Goal: Task Accomplishment & Management: Manage account settings

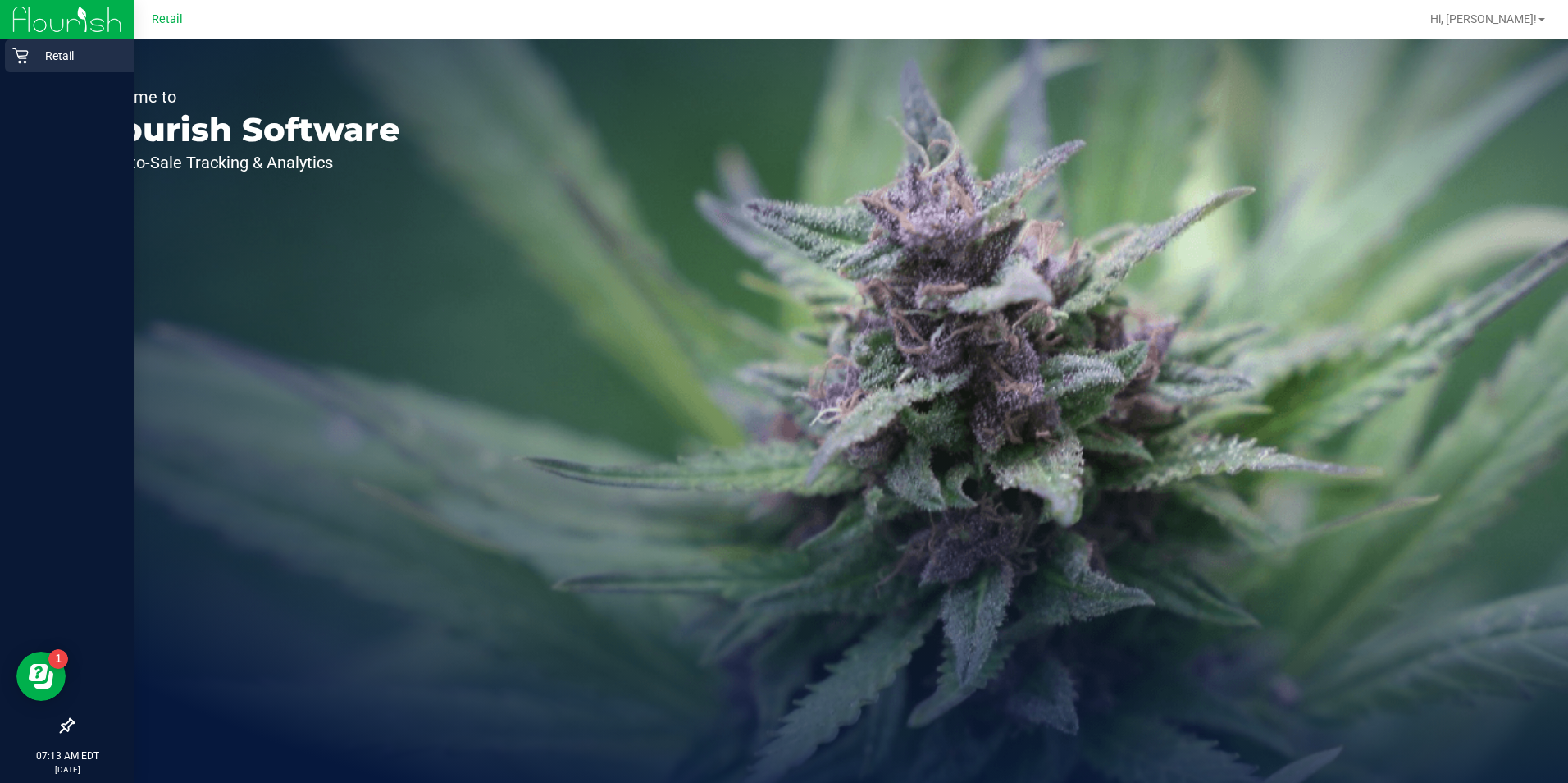
click at [65, 47] on p "Retail" at bounding box center [78, 55] width 98 height 20
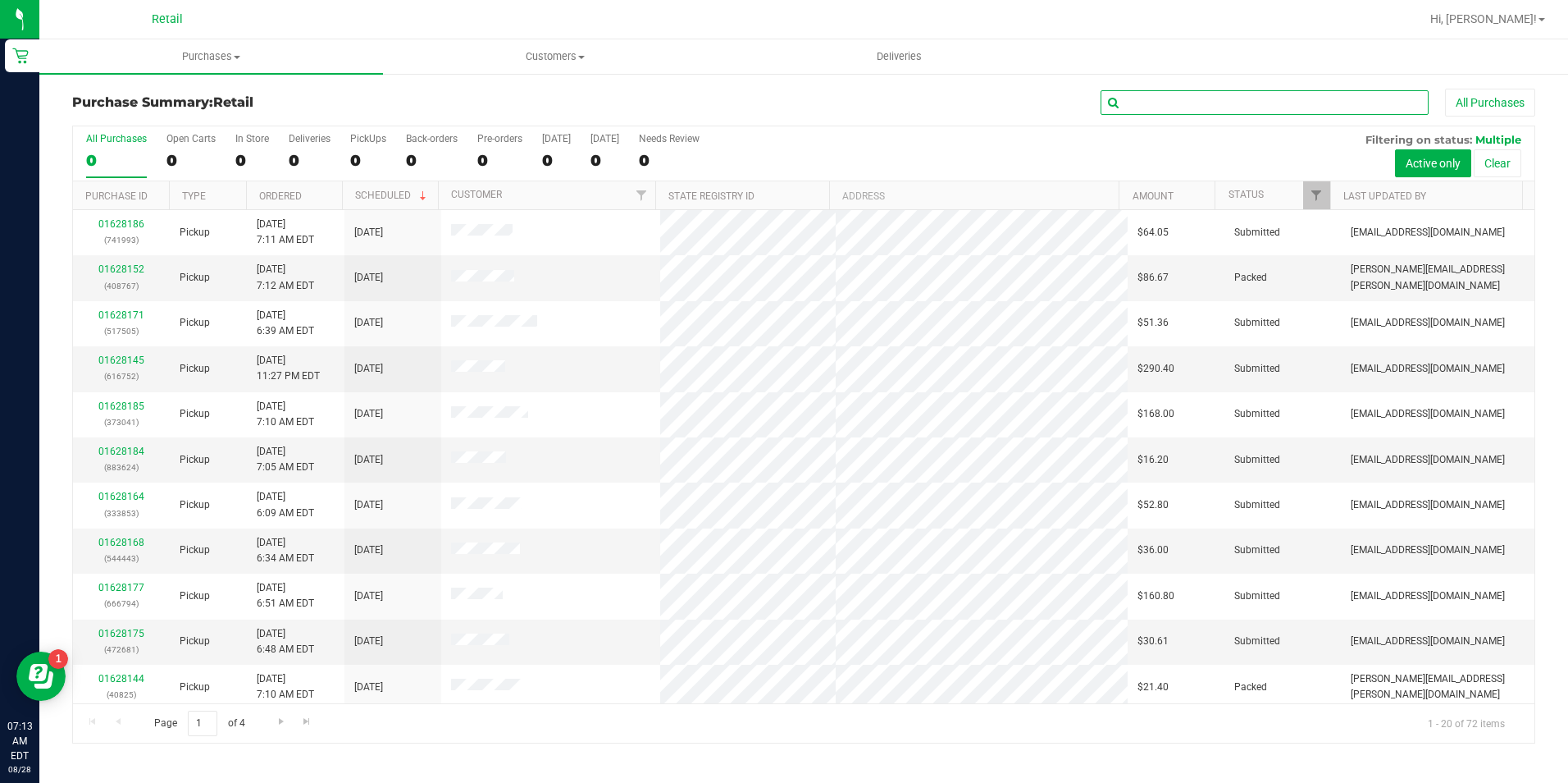
click at [1363, 107] on input "text" at bounding box center [1265, 103] width 328 height 25
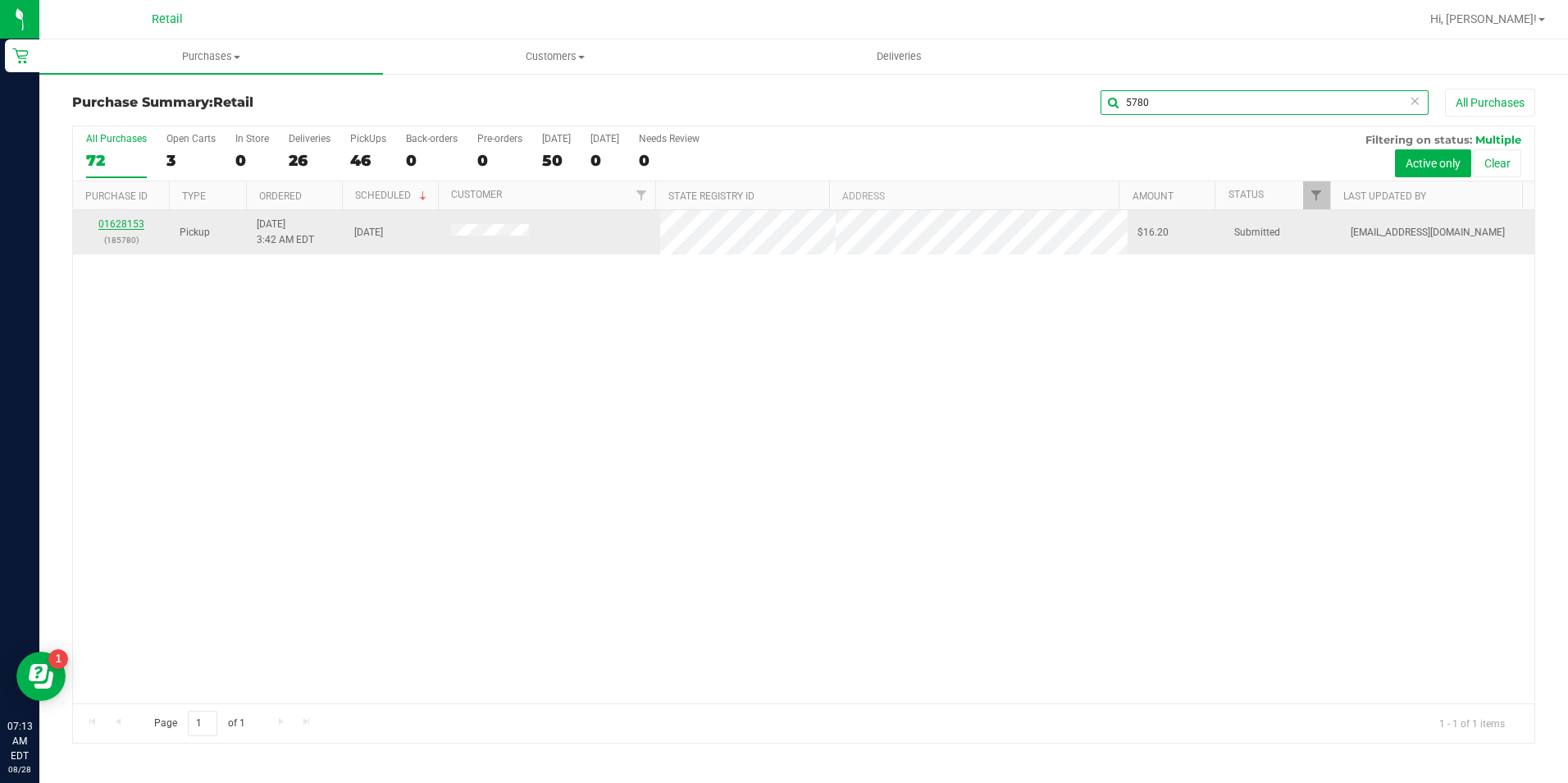
type input "5780"
click at [138, 221] on link "01628153" at bounding box center [120, 224] width 46 height 12
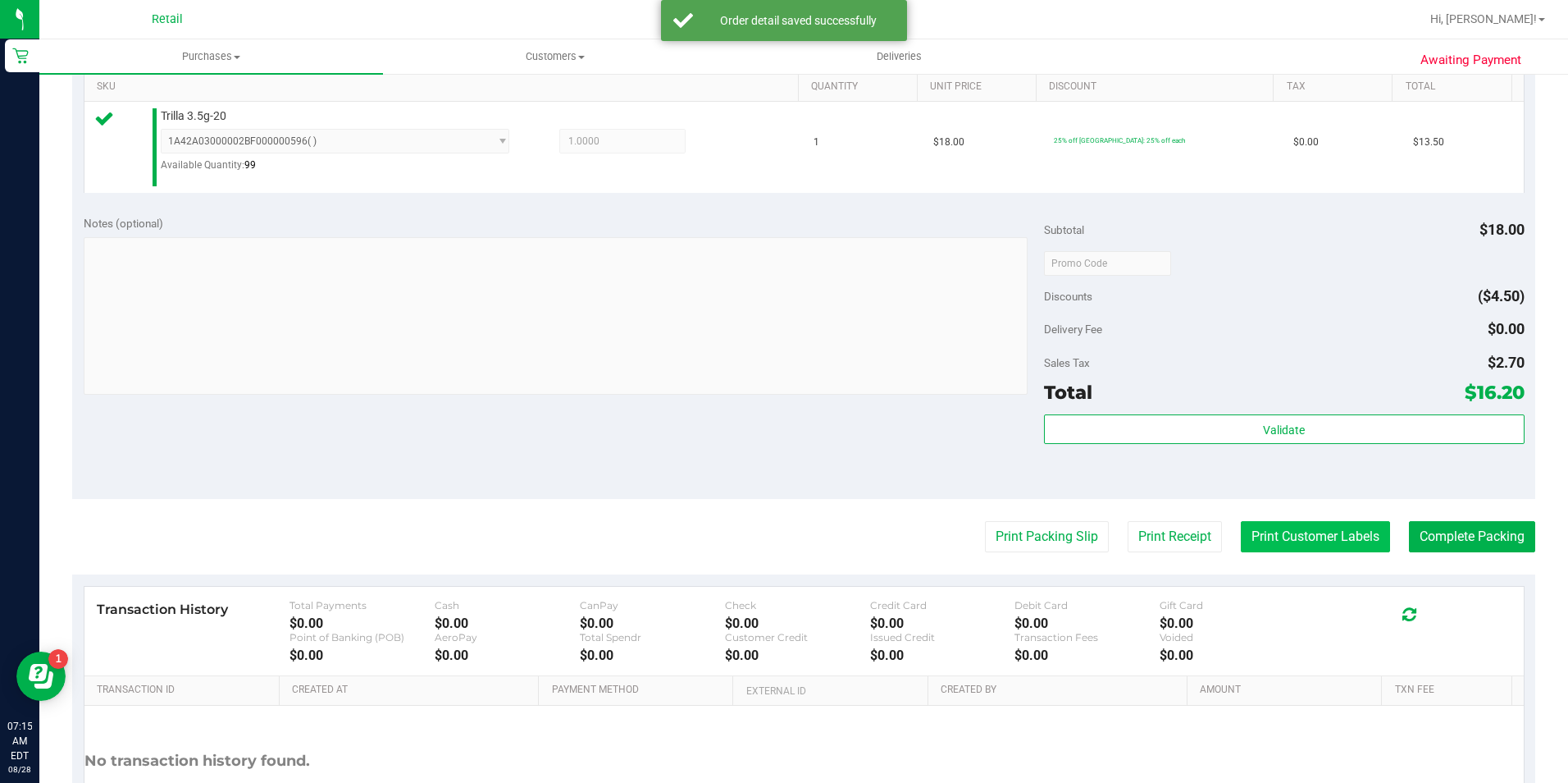
scroll to position [493, 0]
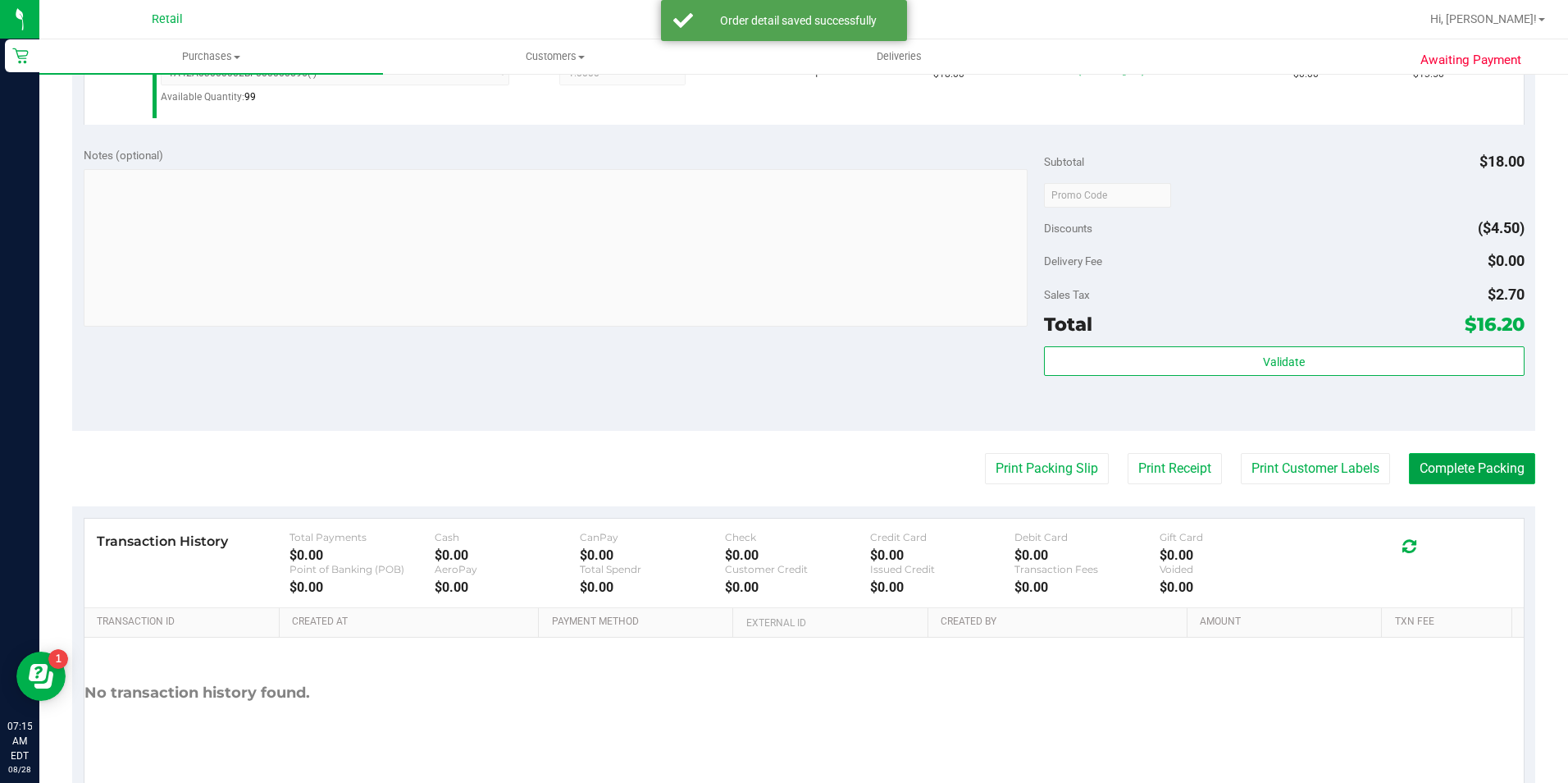
click at [1492, 472] on button "Complete Packing" at bounding box center [1473, 468] width 127 height 31
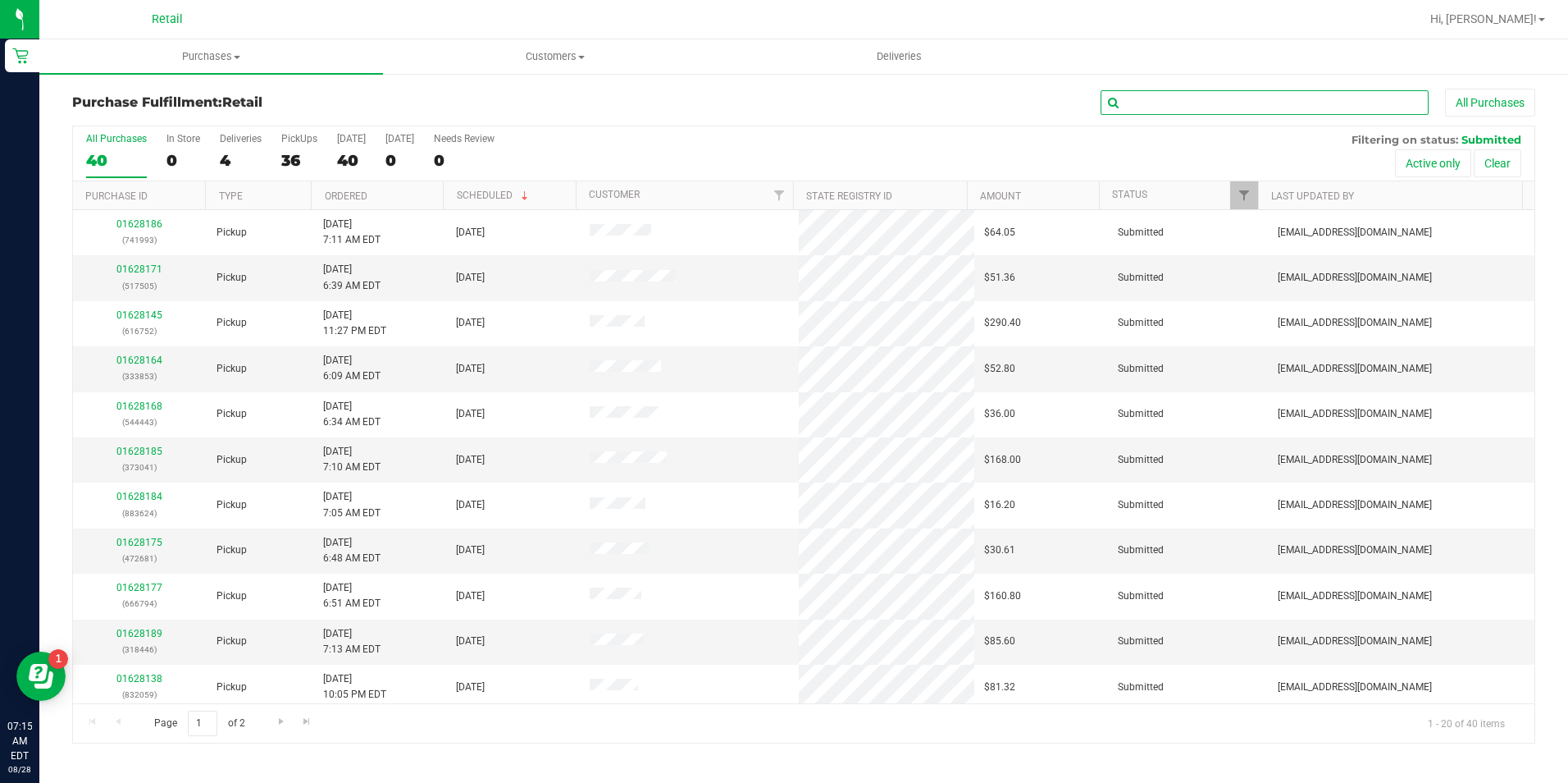
click at [1242, 91] on input "text" at bounding box center [1265, 103] width 328 height 25
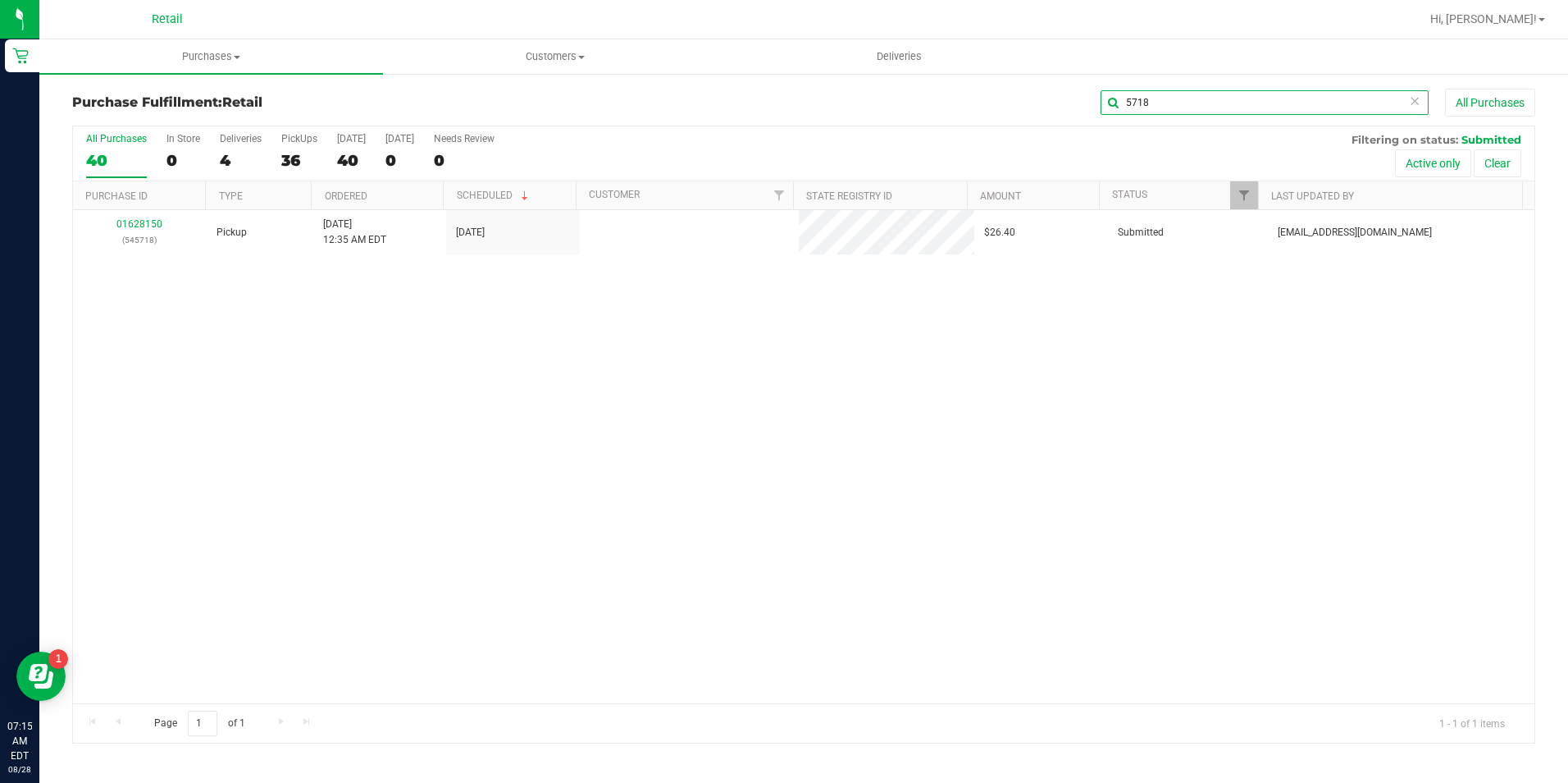
type input "5718"
click at [151, 219] on link "01628150" at bounding box center [139, 224] width 46 height 12
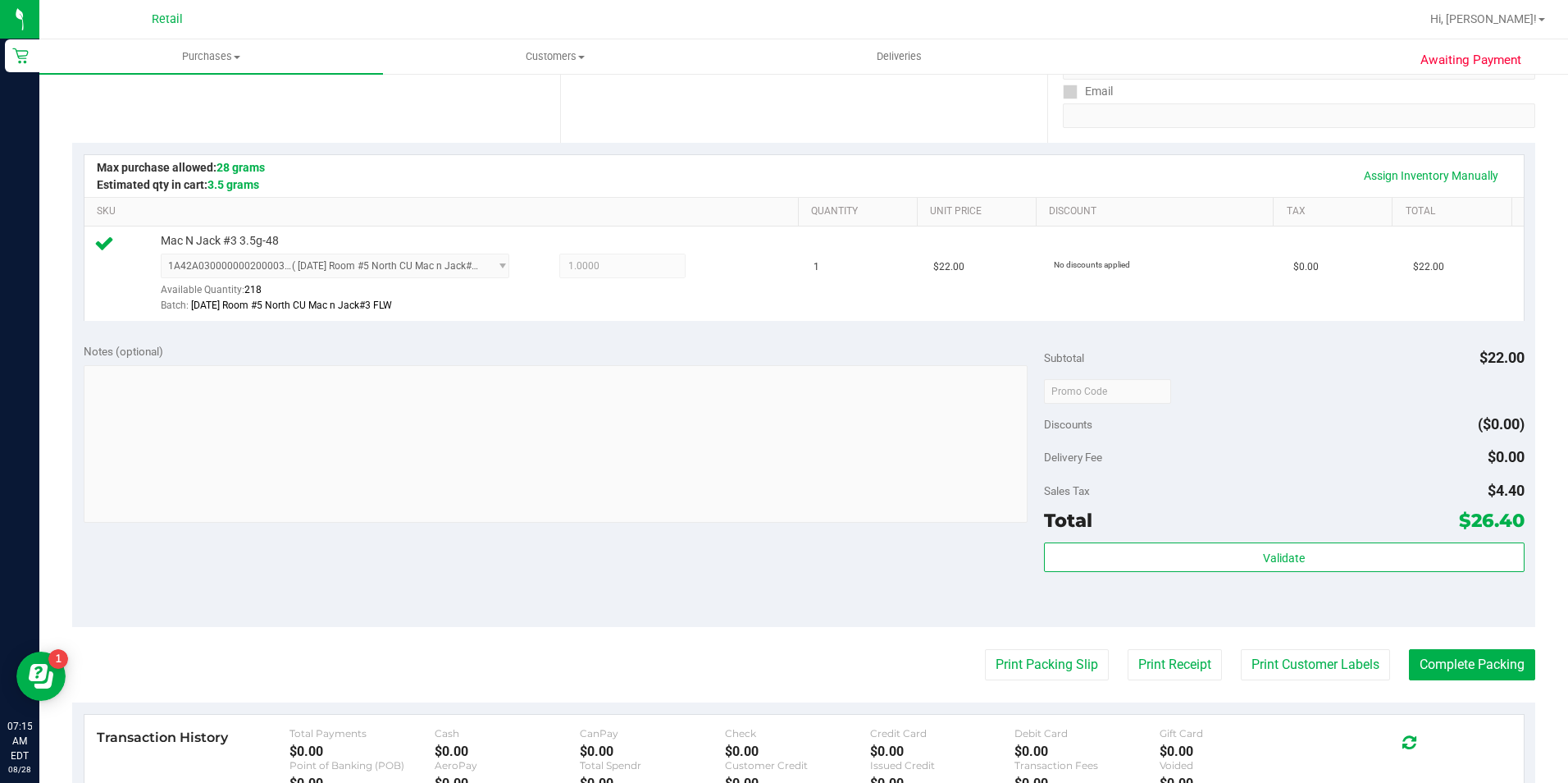
scroll to position [329, 0]
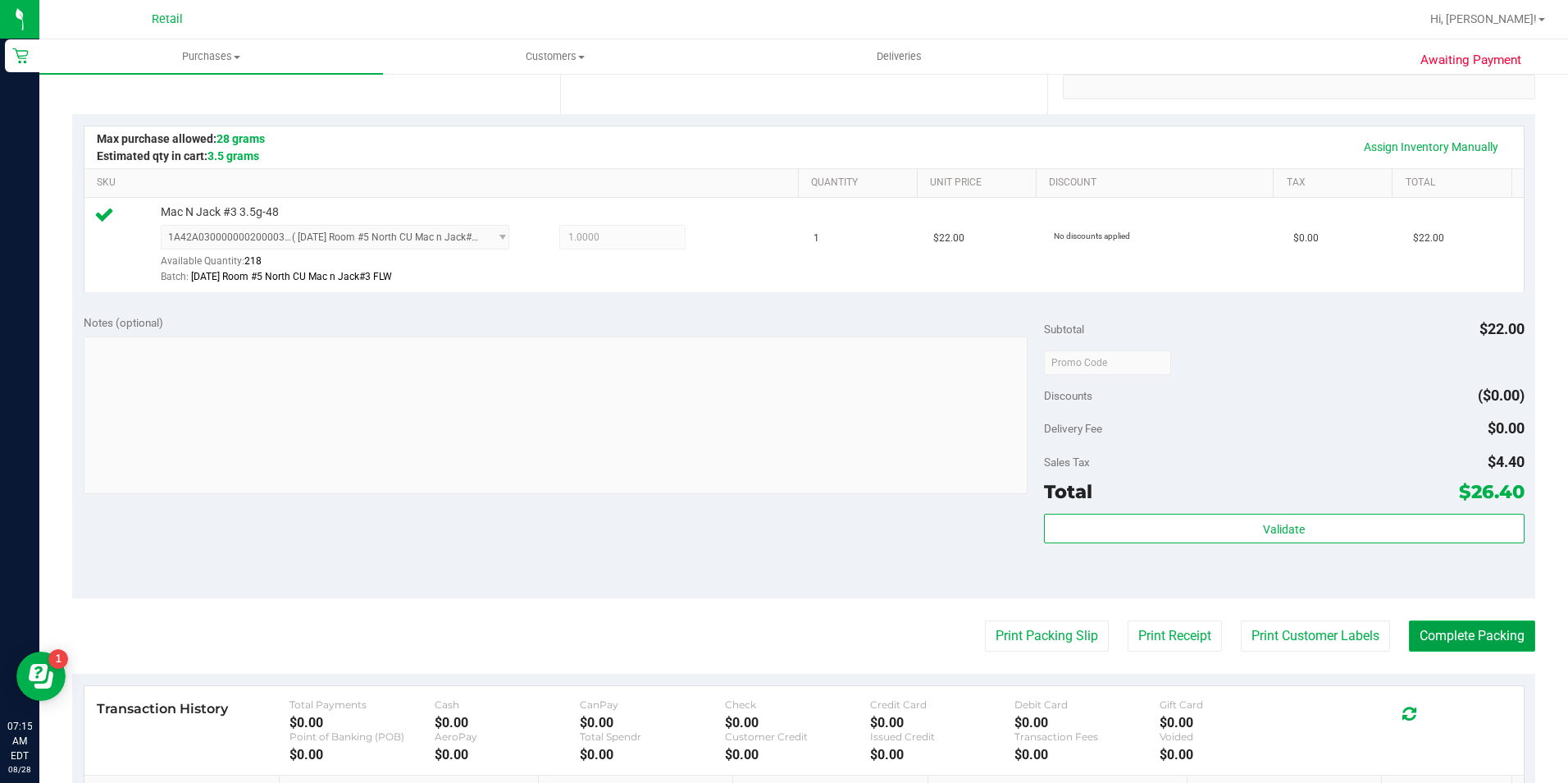
click at [1415, 644] on button "Complete Packing" at bounding box center [1473, 636] width 127 height 31
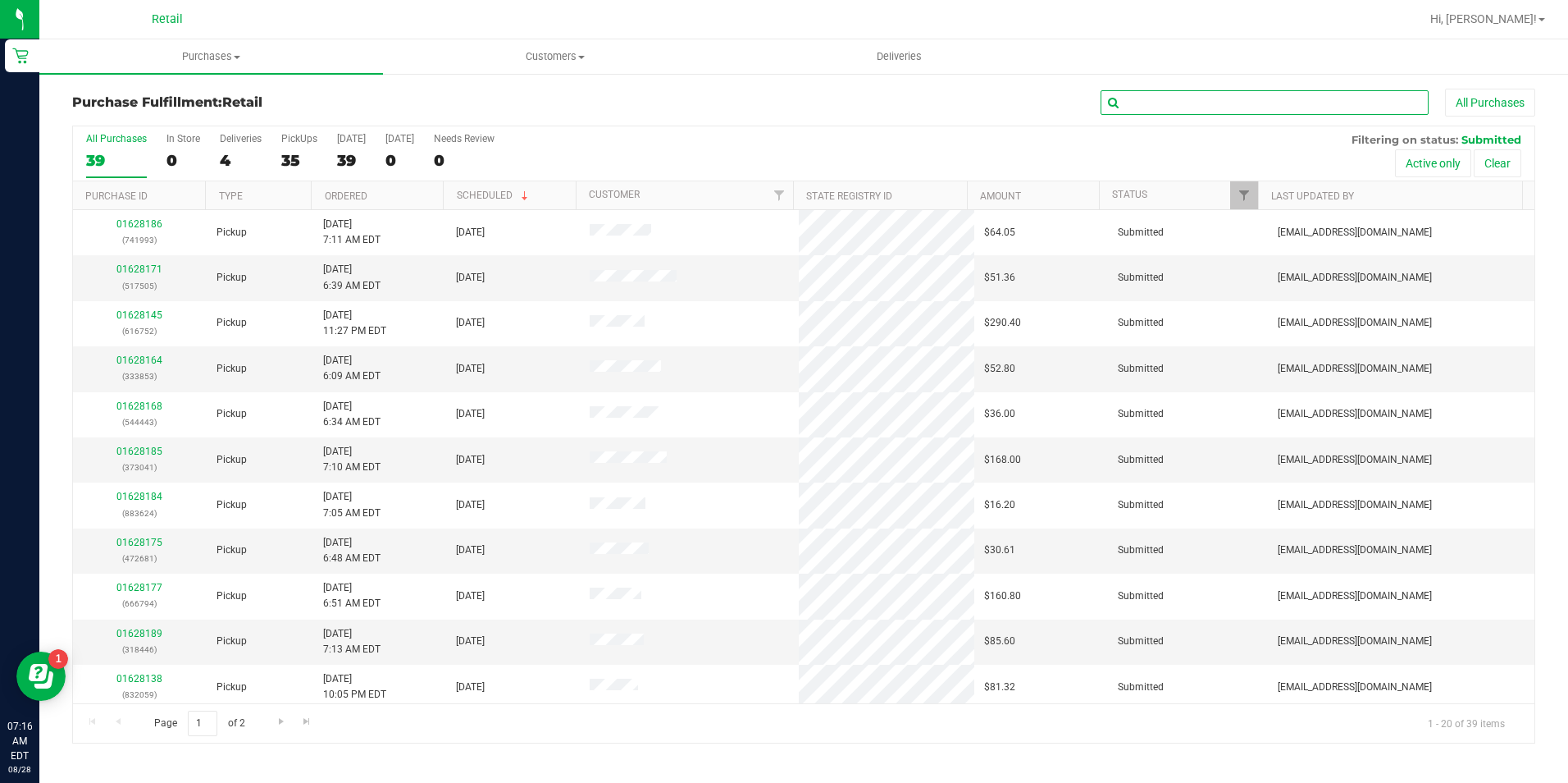
click at [1255, 104] on input "text" at bounding box center [1265, 103] width 328 height 25
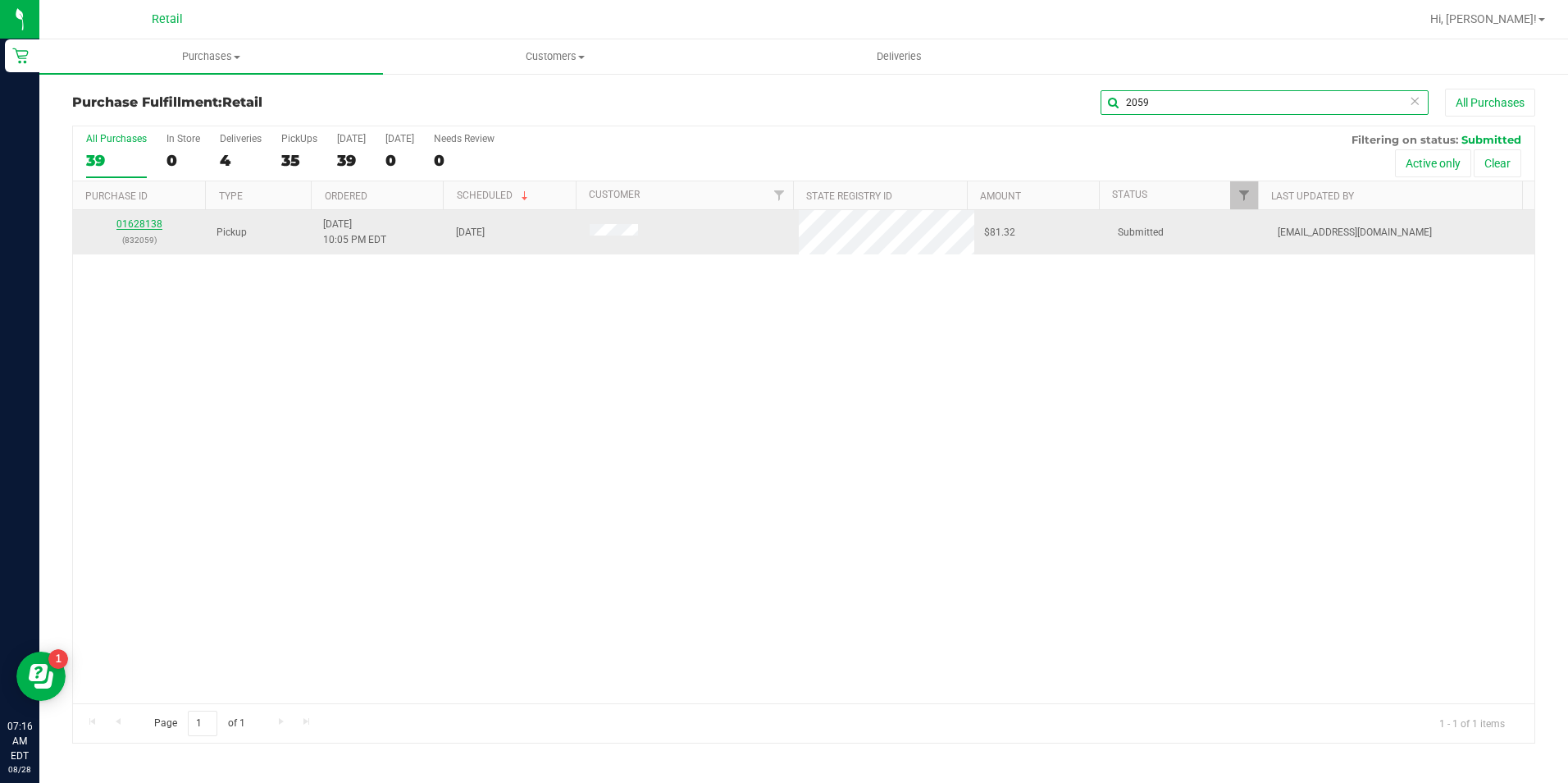
type input "2059"
click at [151, 229] on link "01628138" at bounding box center [139, 224] width 46 height 12
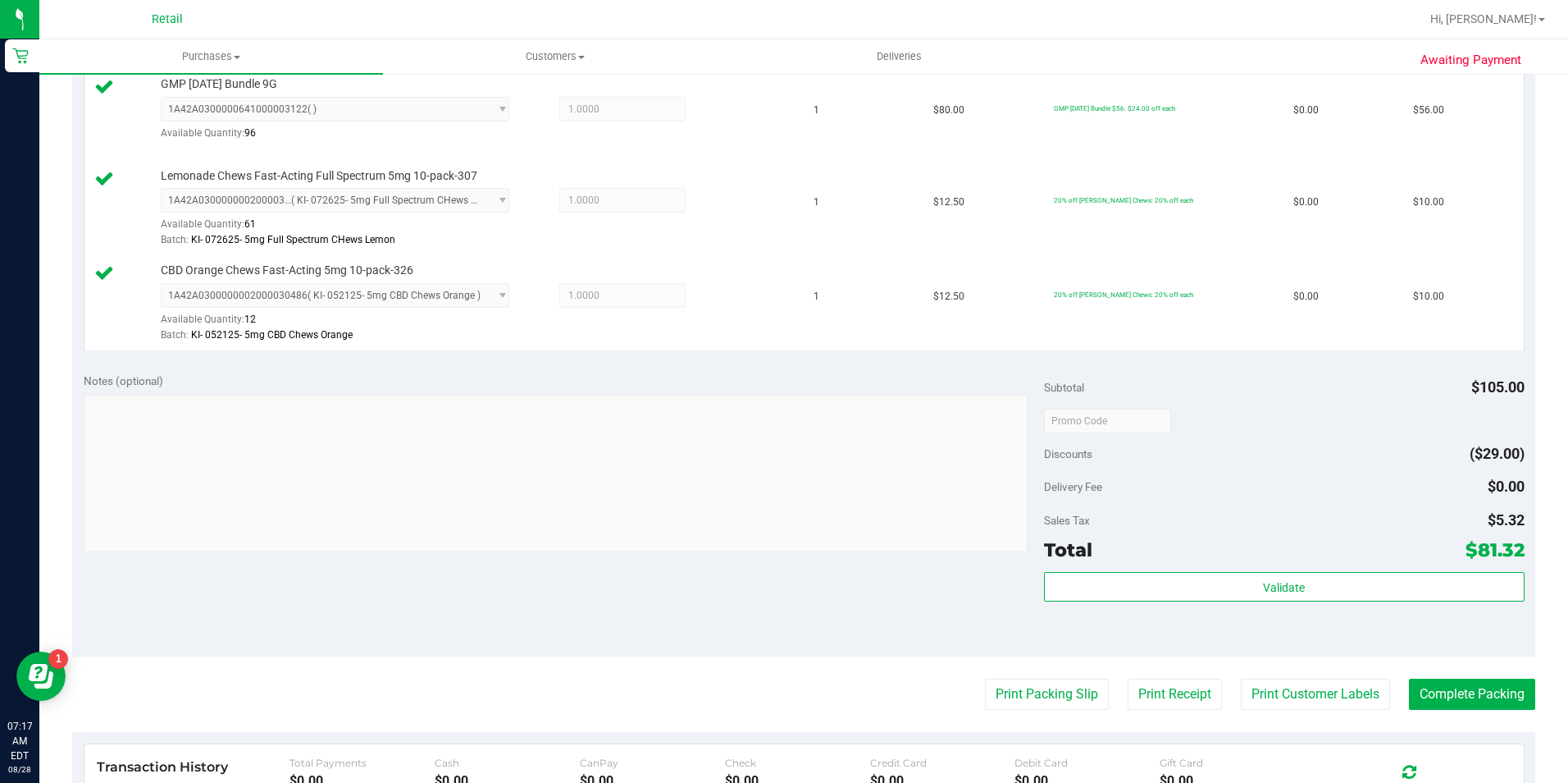
scroll to position [493, 0]
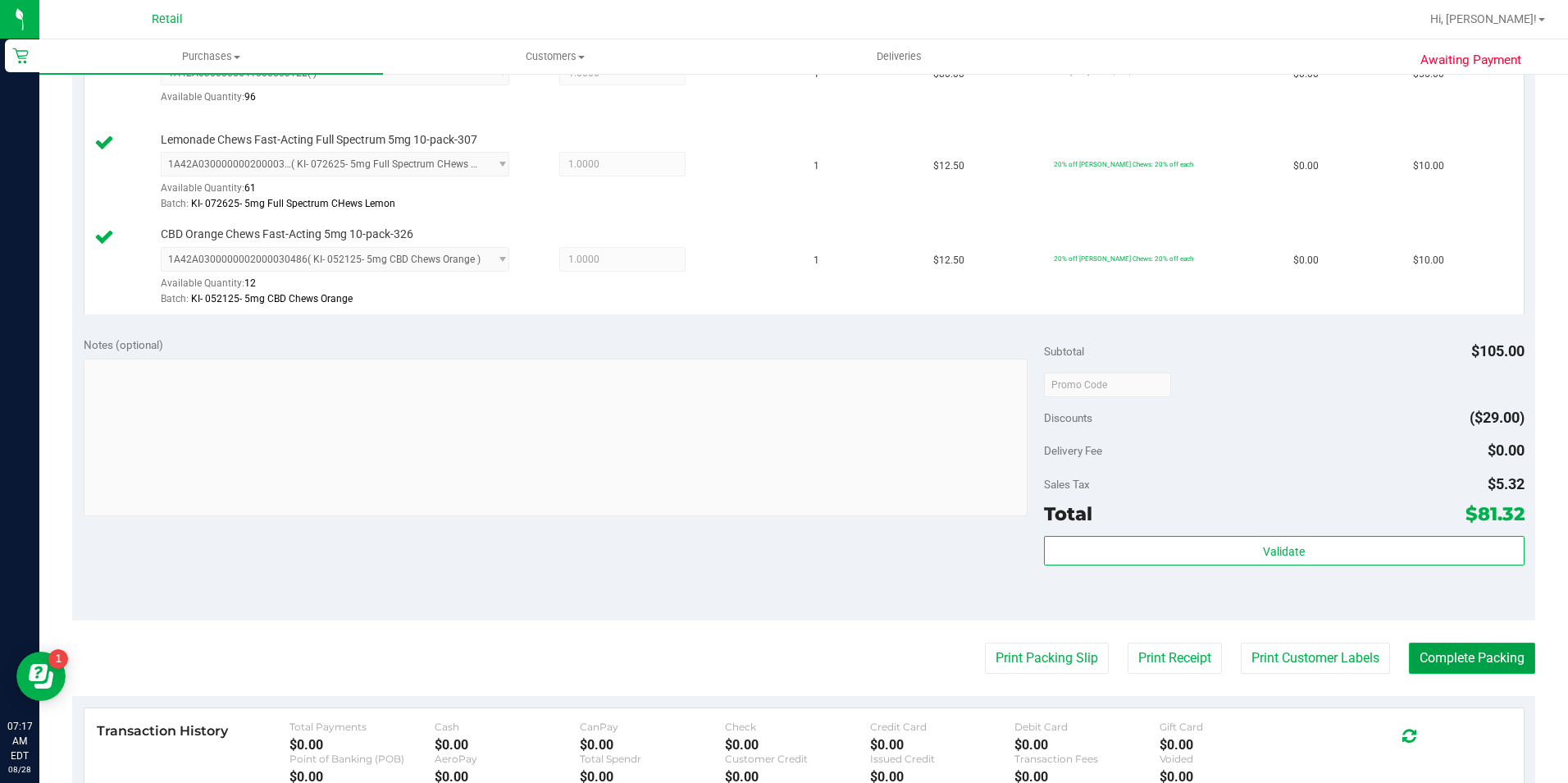
click at [1472, 662] on button "Complete Packing" at bounding box center [1473, 658] width 127 height 31
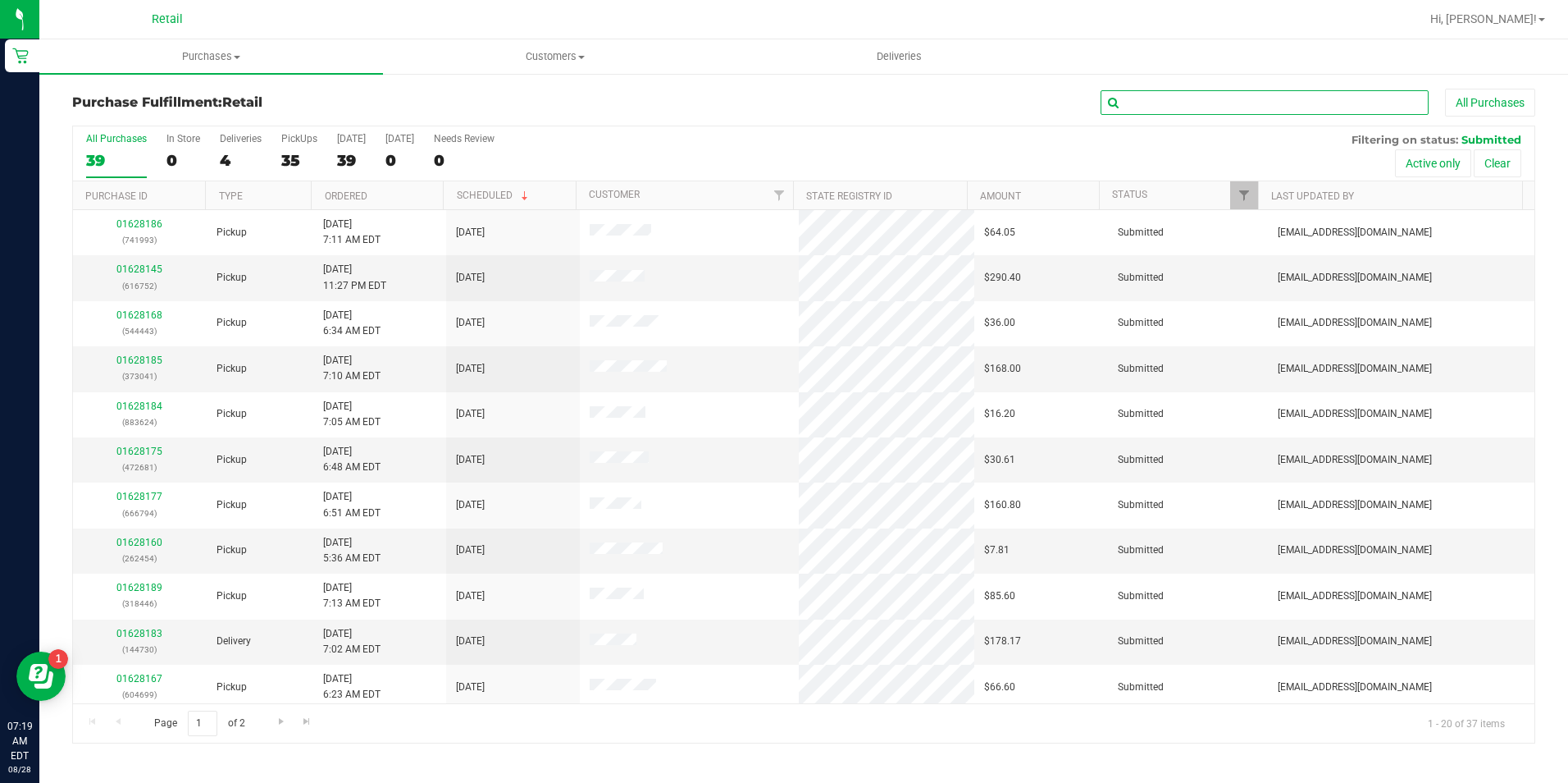
click at [1391, 110] on input "text" at bounding box center [1265, 103] width 328 height 25
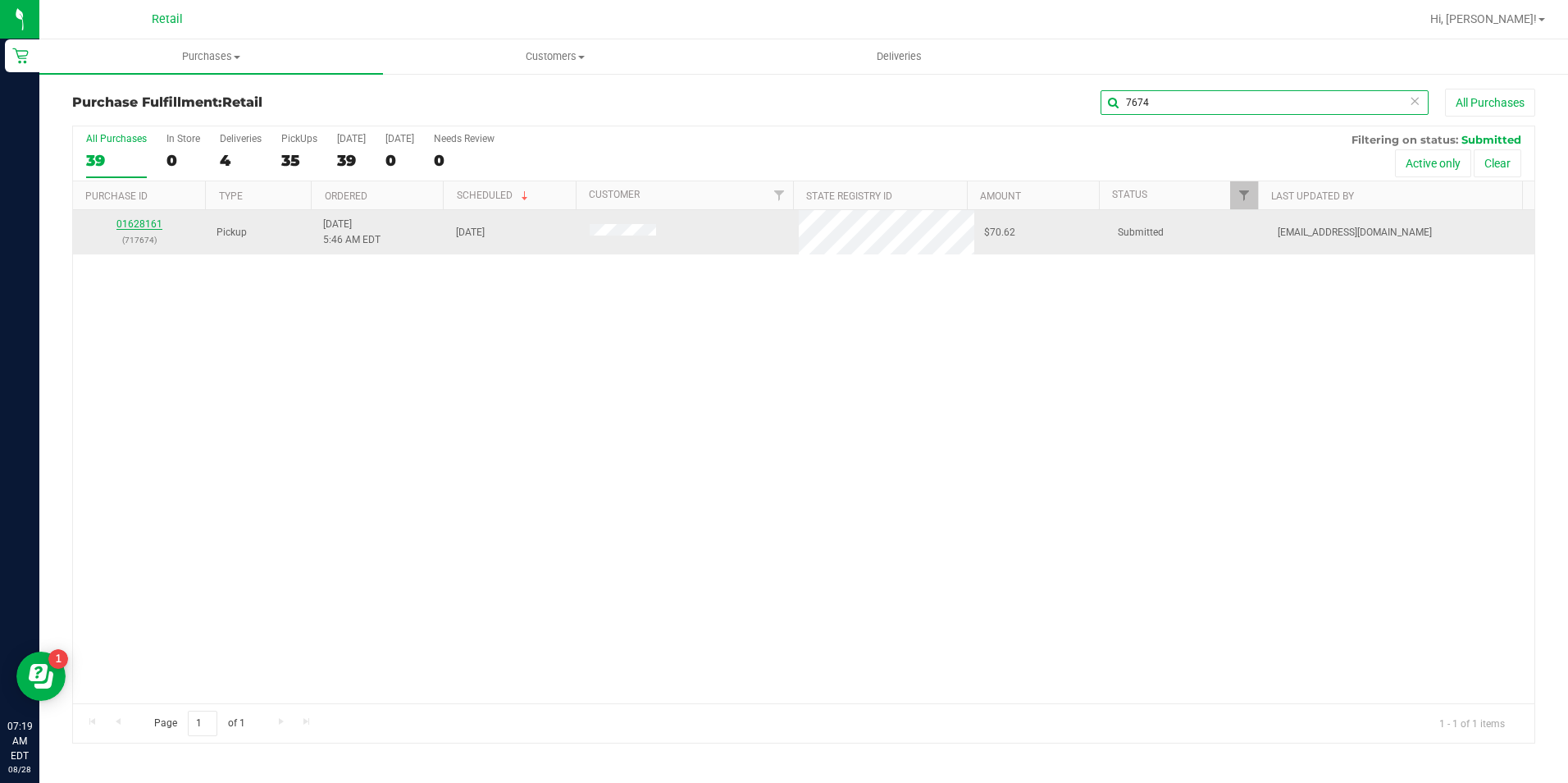
type input "7674"
click at [147, 226] on link "01628161" at bounding box center [139, 224] width 46 height 12
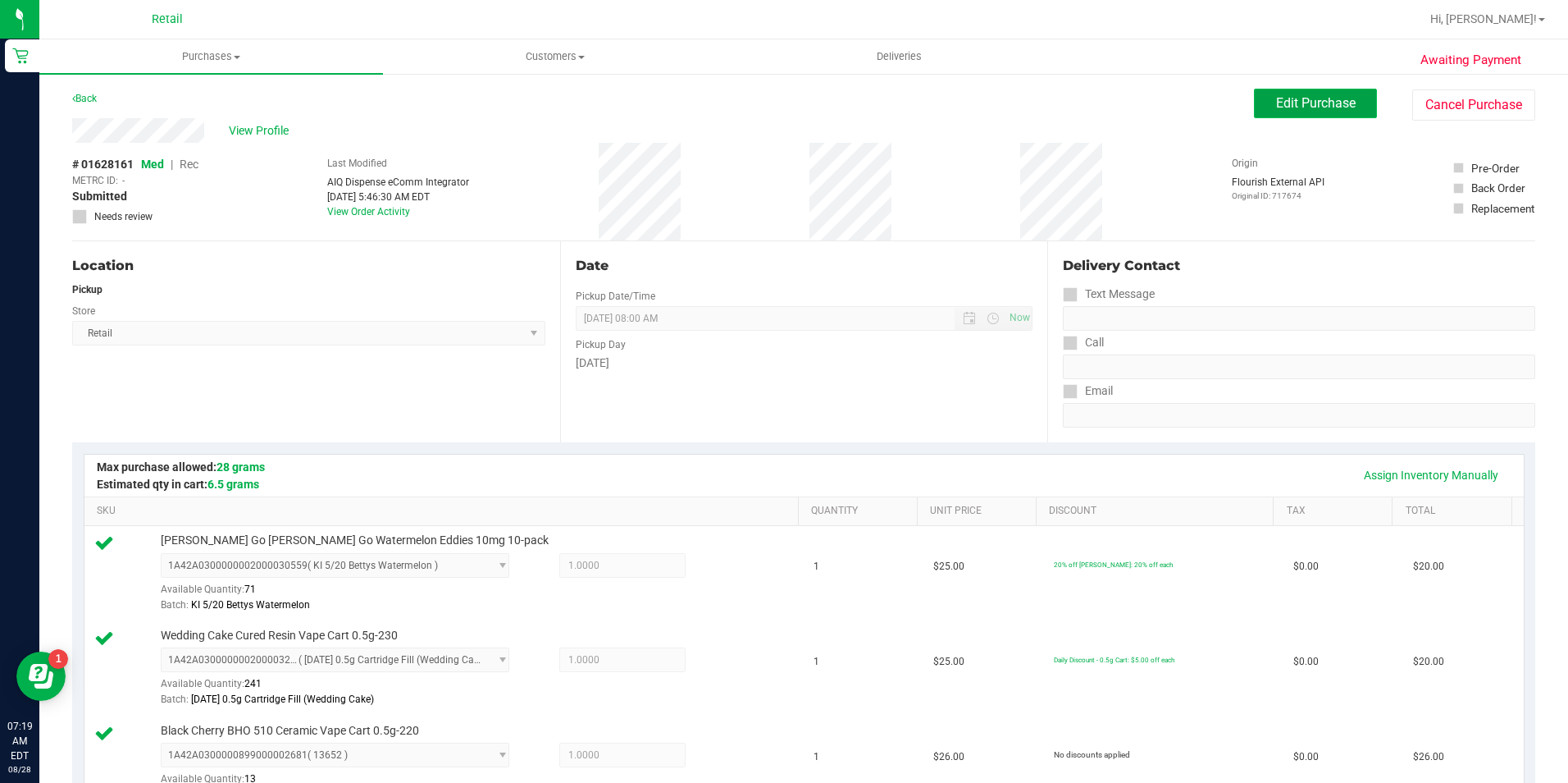
click at [1280, 98] on span "Edit Purchase" at bounding box center [1315, 103] width 79 height 15
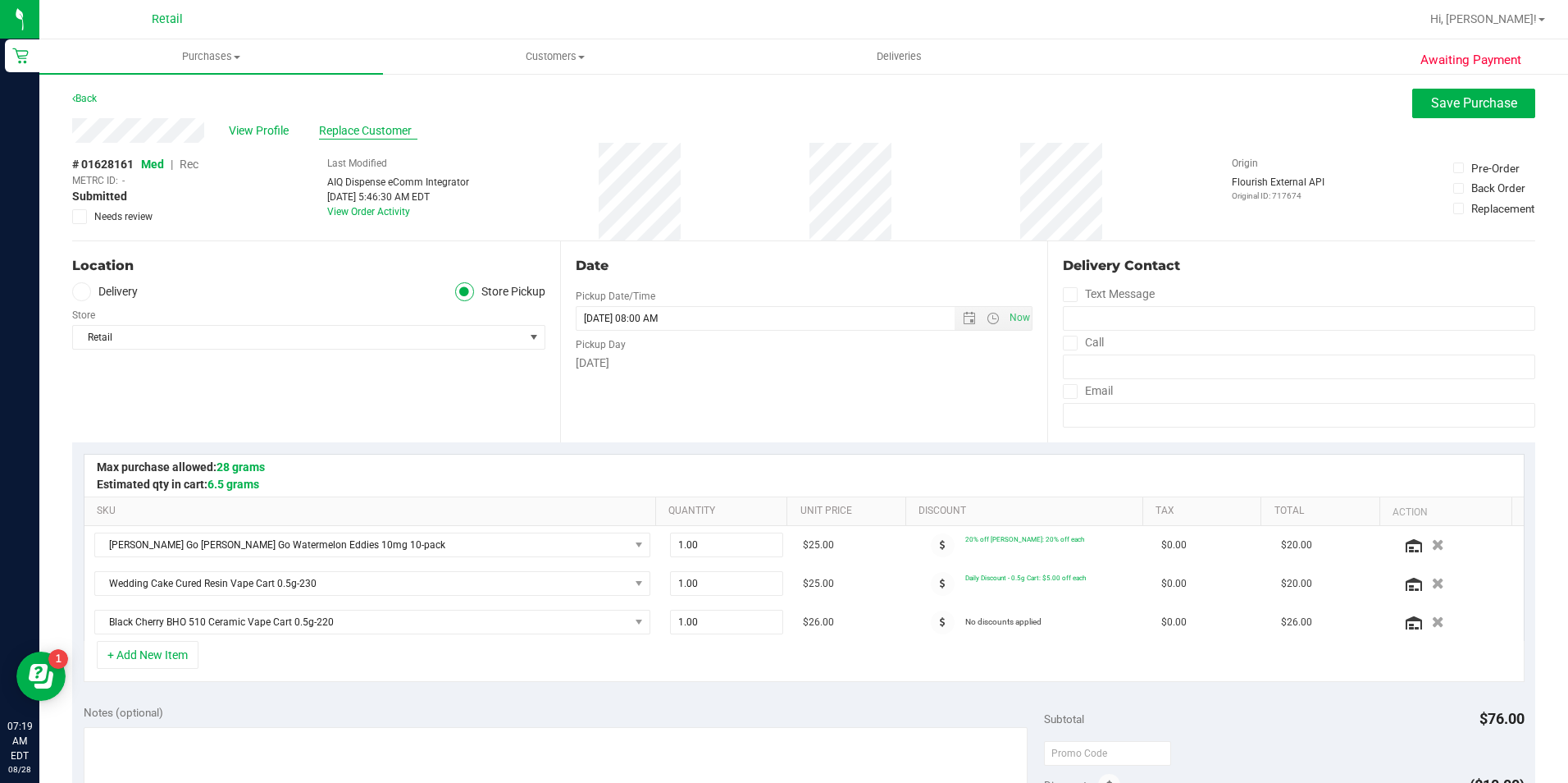
click at [332, 122] on span "Replace Customer" at bounding box center [369, 130] width 98 height 17
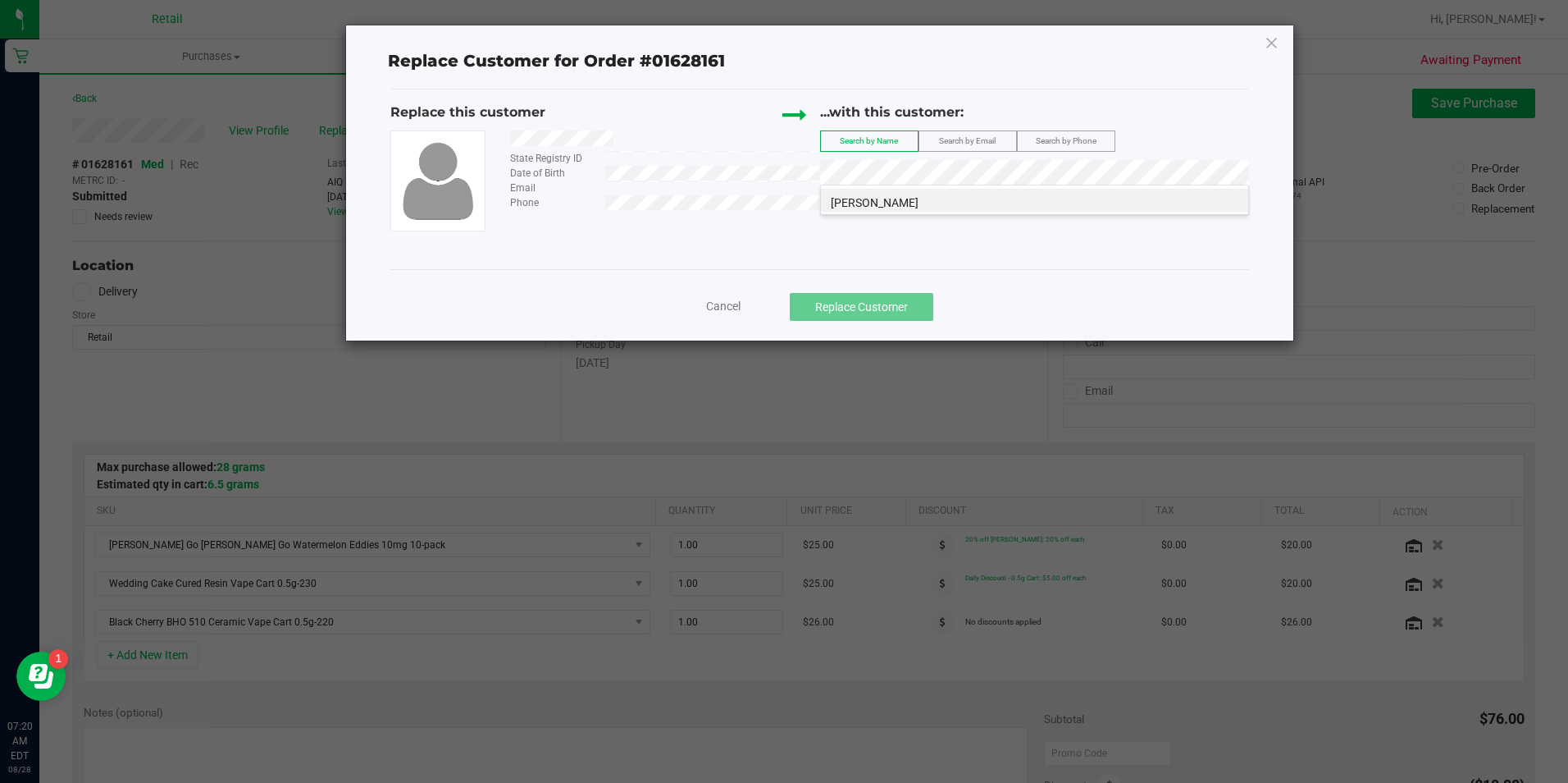
click at [893, 212] on div "[PERSON_NAME]" at bounding box center [1034, 200] width 429 height 30
click at [896, 204] on span "[PERSON_NAME]" at bounding box center [875, 203] width 87 height 13
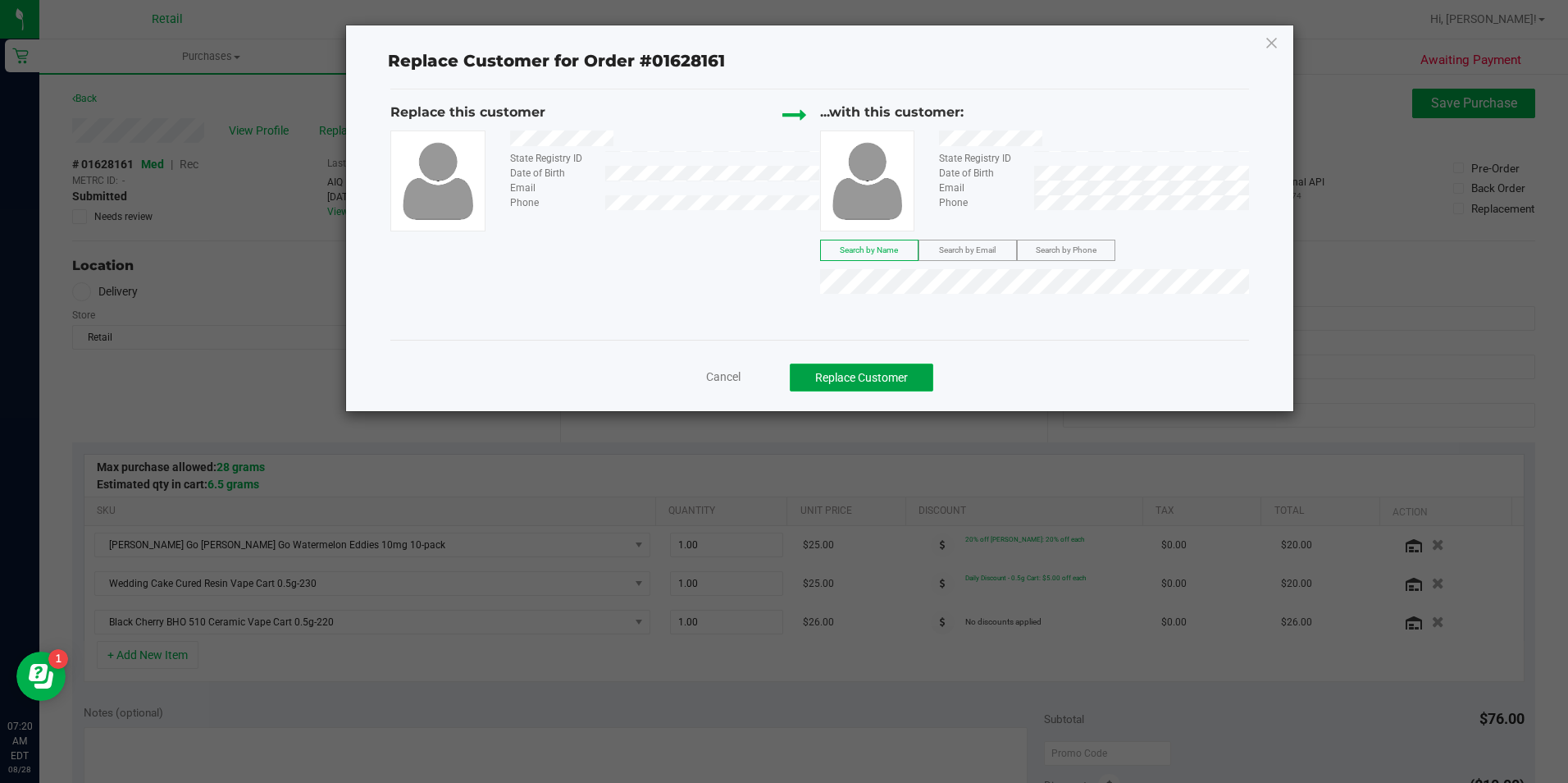
click at [891, 380] on button "Replace Customer" at bounding box center [861, 377] width 144 height 28
click at [721, 380] on span "Cancel" at bounding box center [723, 377] width 35 height 13
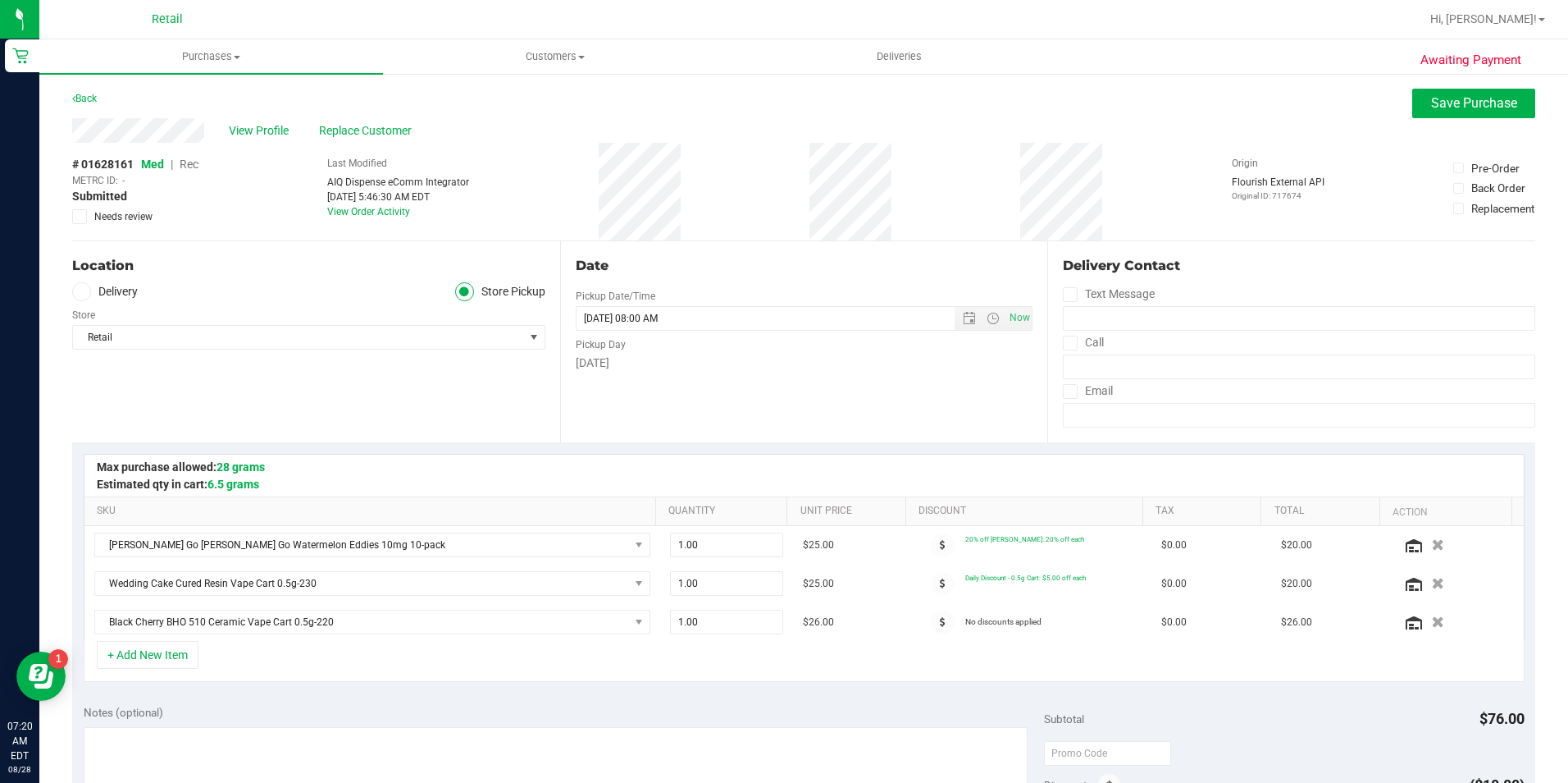
click at [187, 161] on span "Rec" at bounding box center [188, 163] width 19 height 13
click at [368, 130] on span "Replace Customer" at bounding box center [369, 130] width 98 height 17
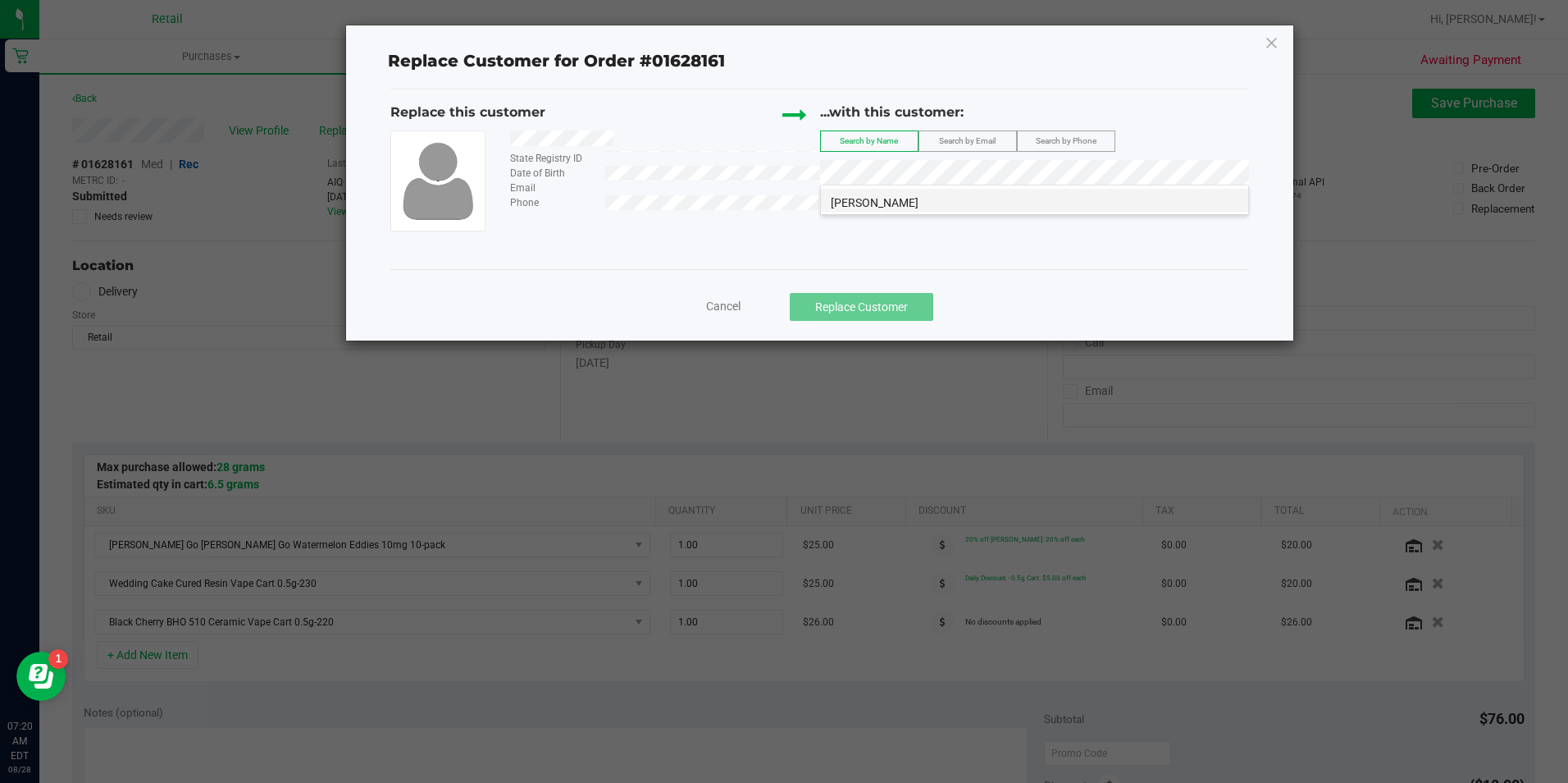
click at [970, 197] on li "[PERSON_NAME]" at bounding box center [1034, 200] width 427 height 23
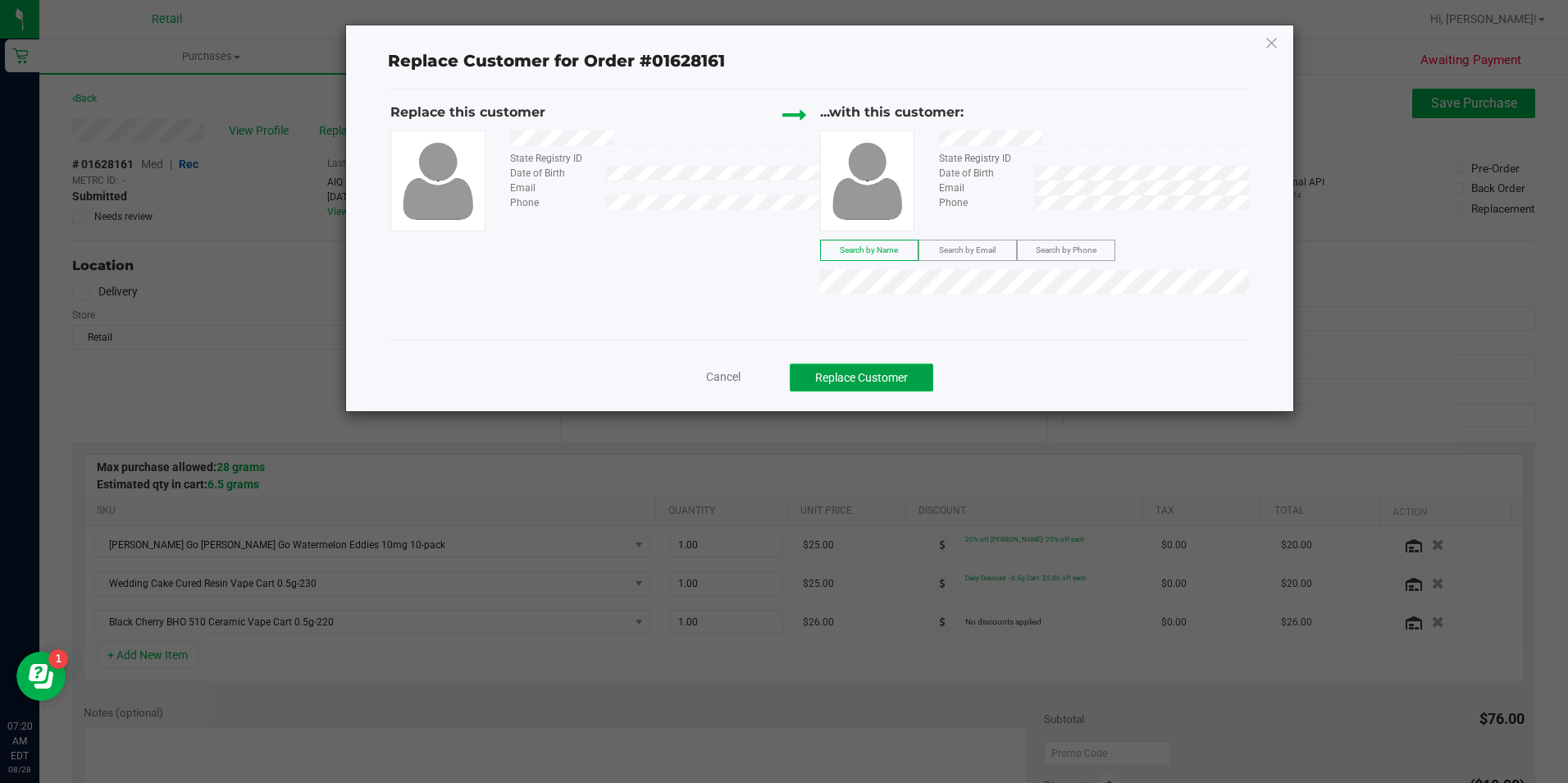
click at [829, 377] on button "Replace Customer" at bounding box center [861, 377] width 144 height 28
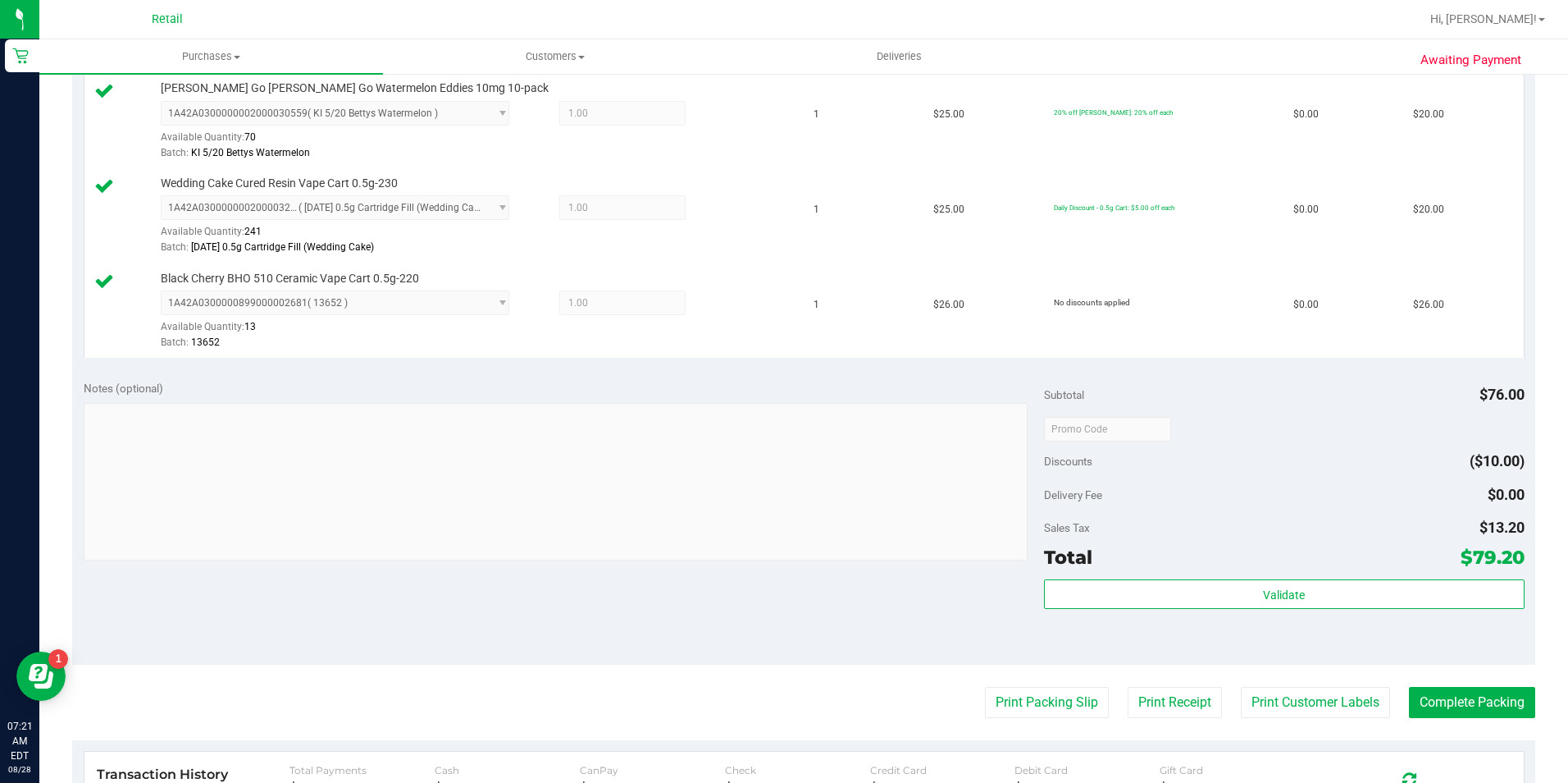
scroll to position [493, 0]
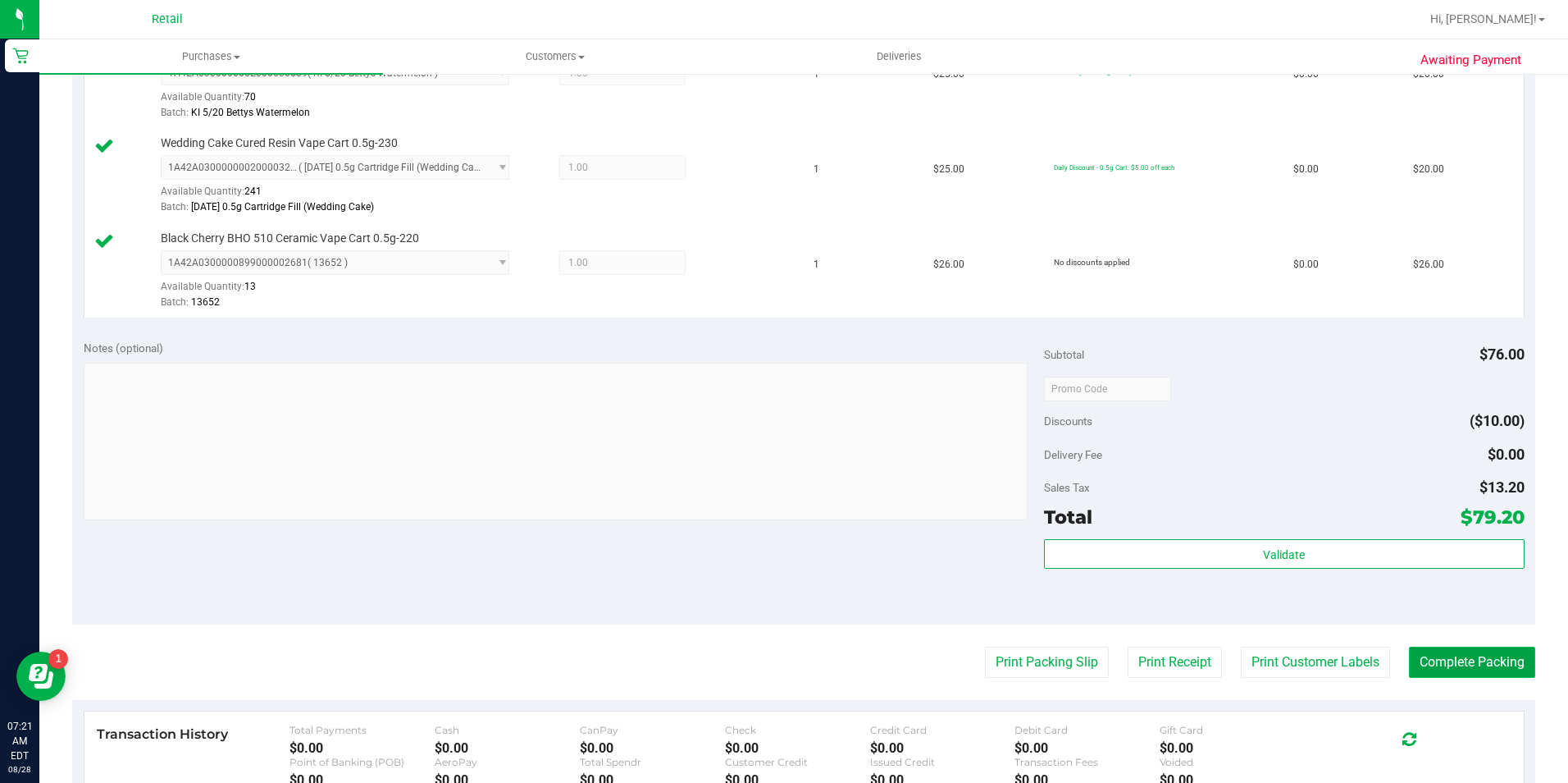
click at [1419, 663] on button "Complete Packing" at bounding box center [1473, 662] width 127 height 31
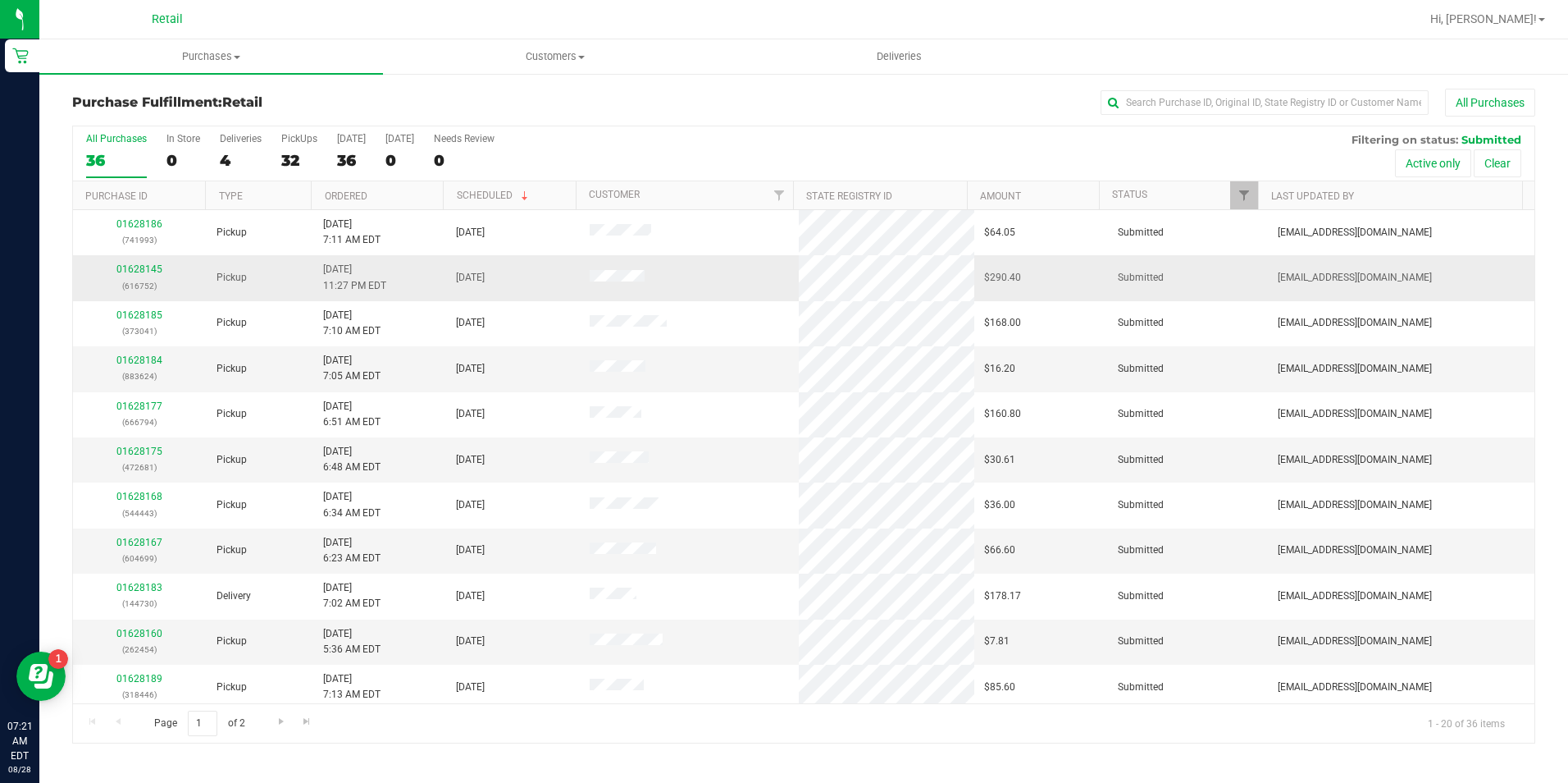
click at [137, 275] on div "01628145 (616752)" at bounding box center [140, 277] width 114 height 31
click at [137, 274] on link "01628145" at bounding box center [139, 269] width 46 height 12
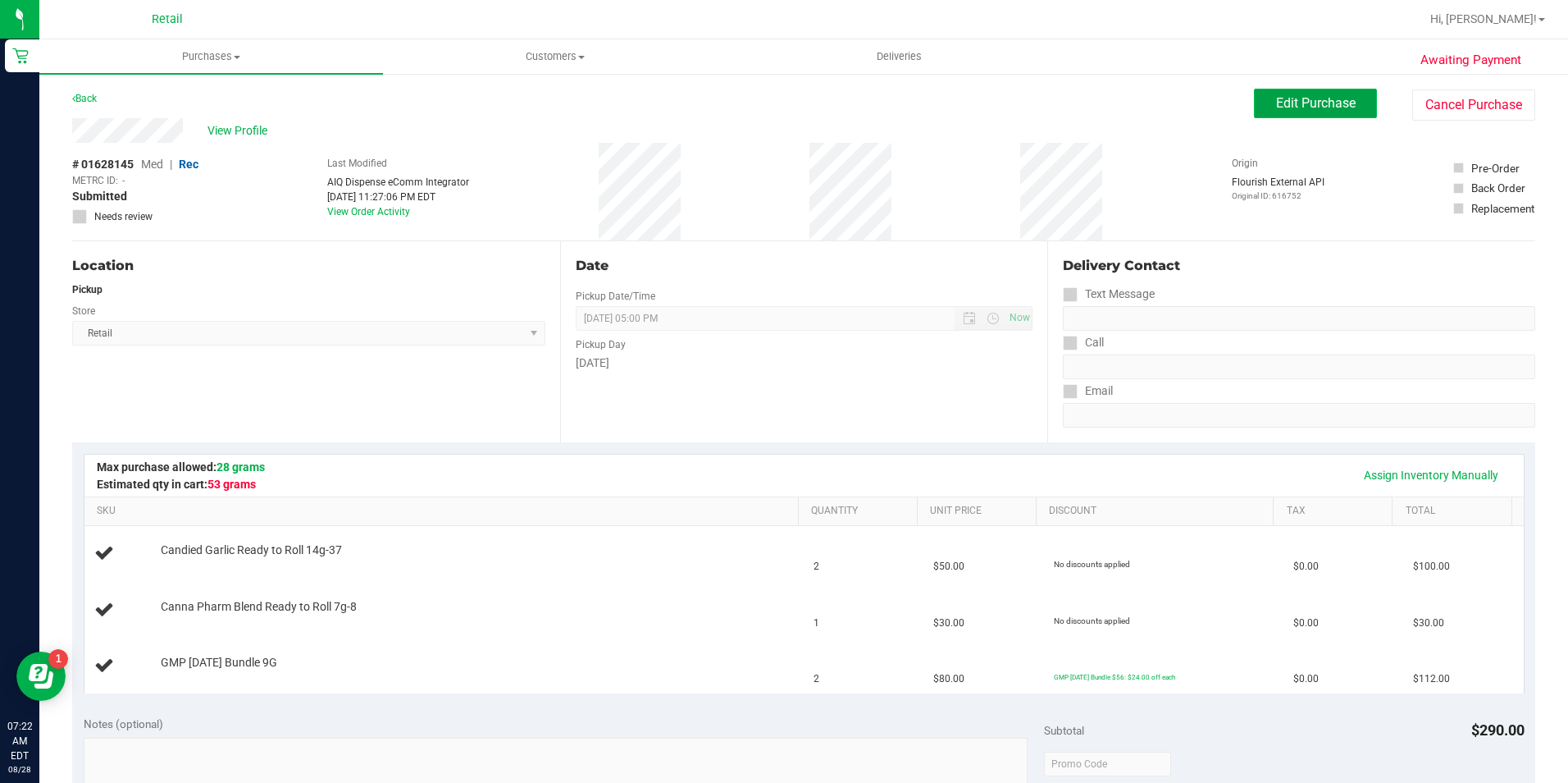
click at [1299, 96] on span "Edit Purchase" at bounding box center [1315, 103] width 79 height 15
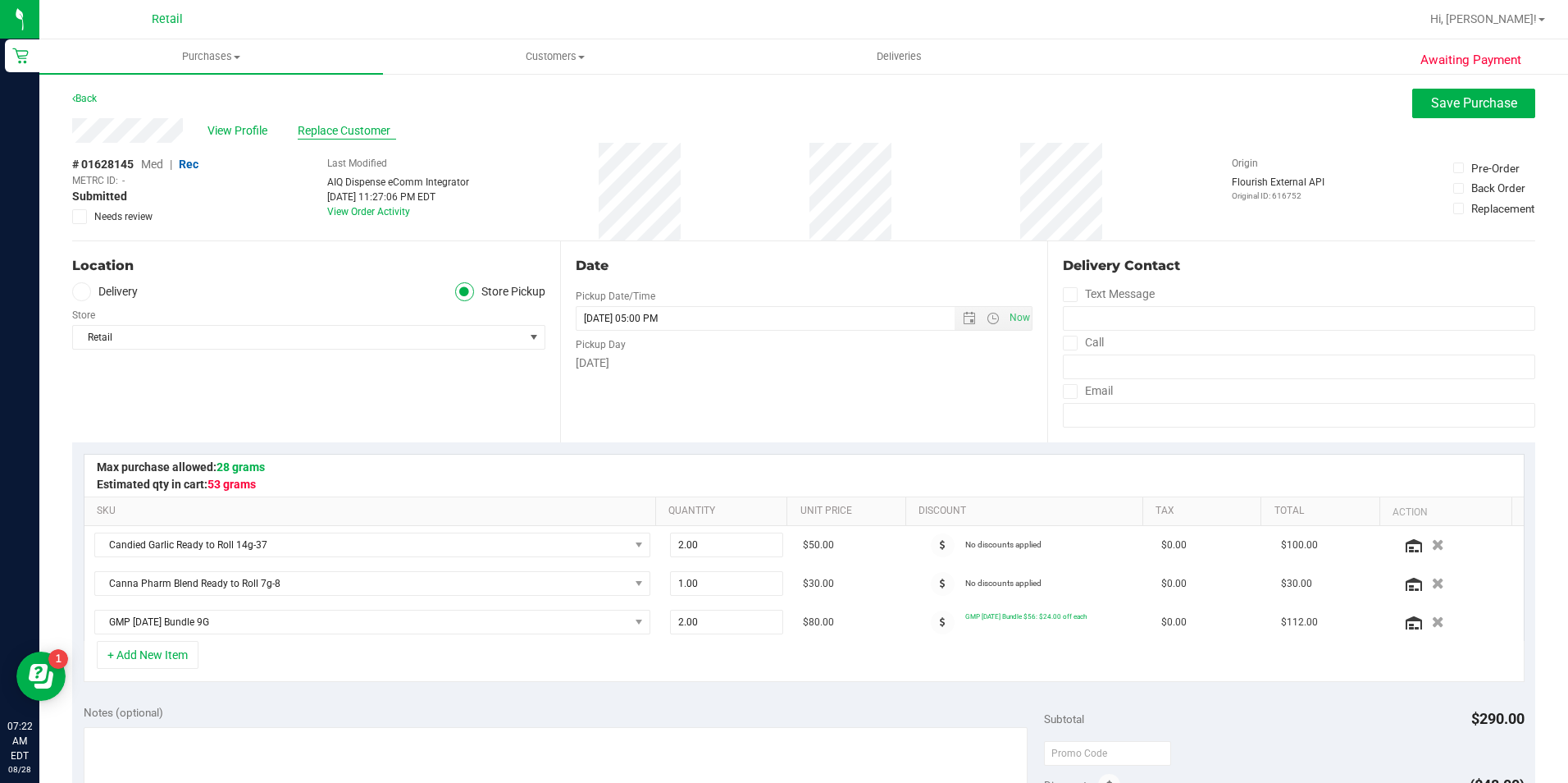
click at [321, 124] on span "Replace Customer" at bounding box center [347, 130] width 98 height 17
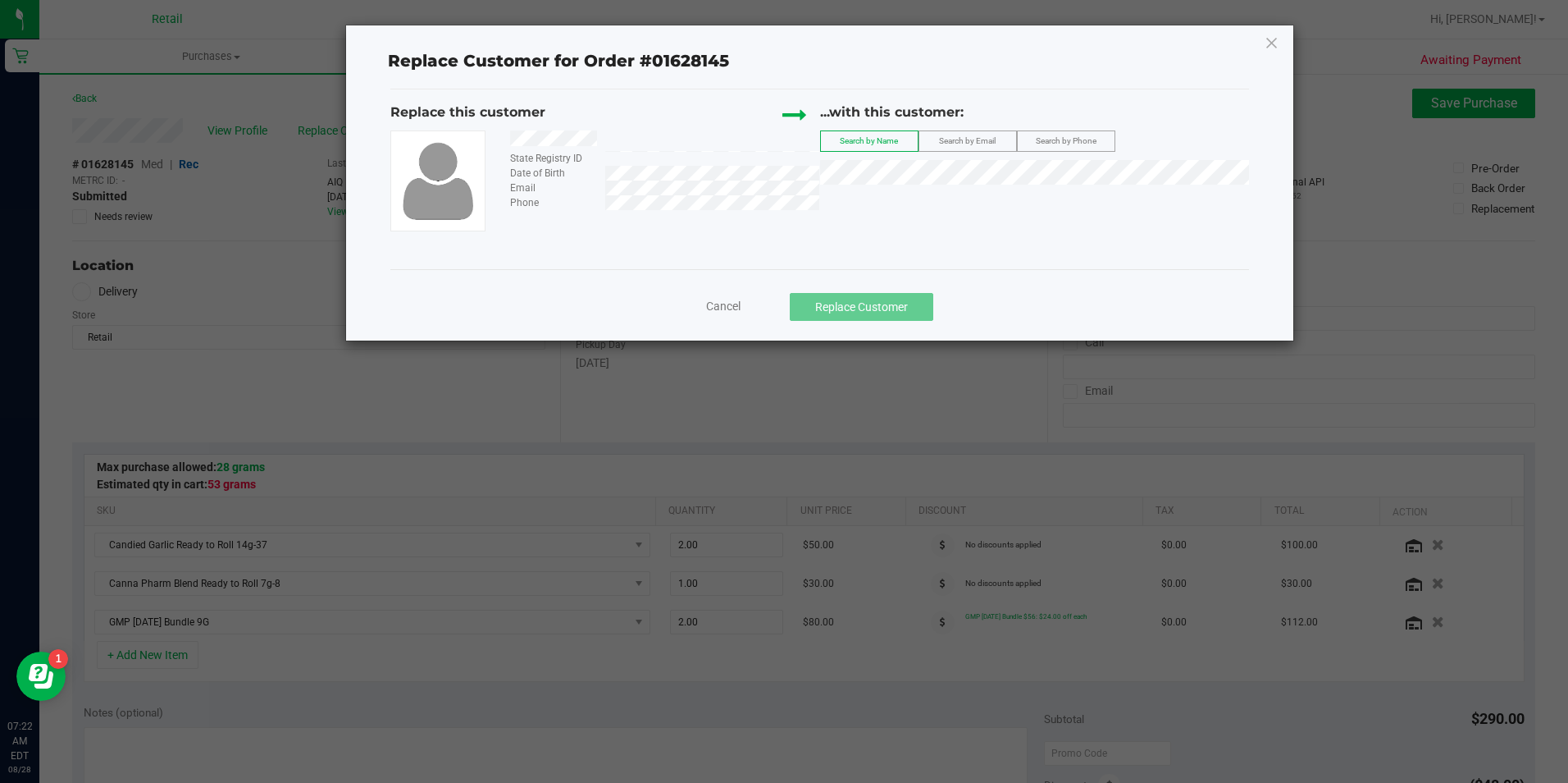
click at [718, 304] on span "Cancel" at bounding box center [723, 305] width 35 height 13
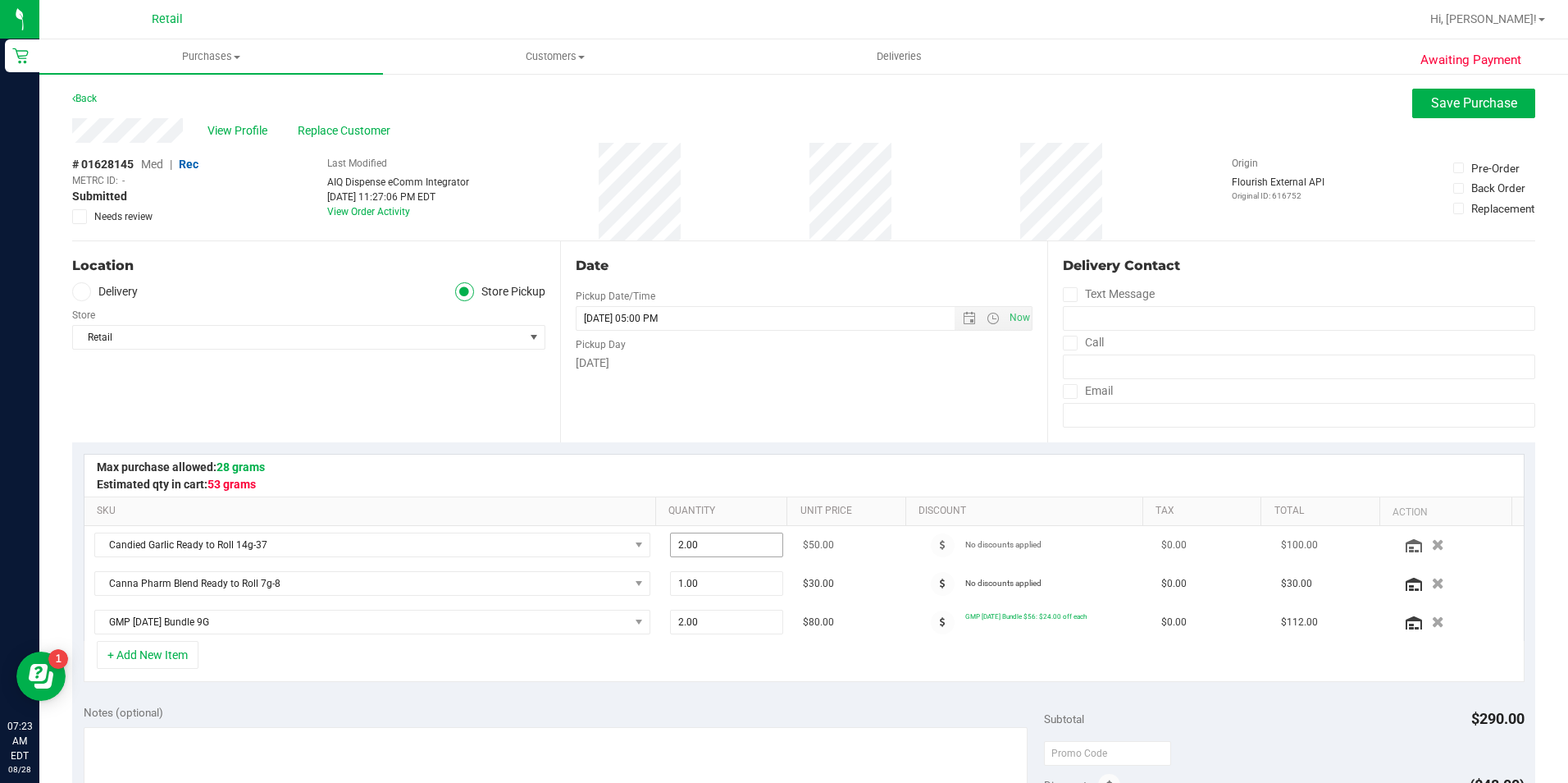
click at [718, 545] on span "2.00 2" at bounding box center [726, 546] width 113 height 25
click at [718, 544] on input "2" at bounding box center [726, 545] width 112 height 23
type input "1"
click at [684, 624] on span "2.00 2" at bounding box center [726, 622] width 113 height 25
click at [684, 624] on input "2" at bounding box center [726, 622] width 112 height 23
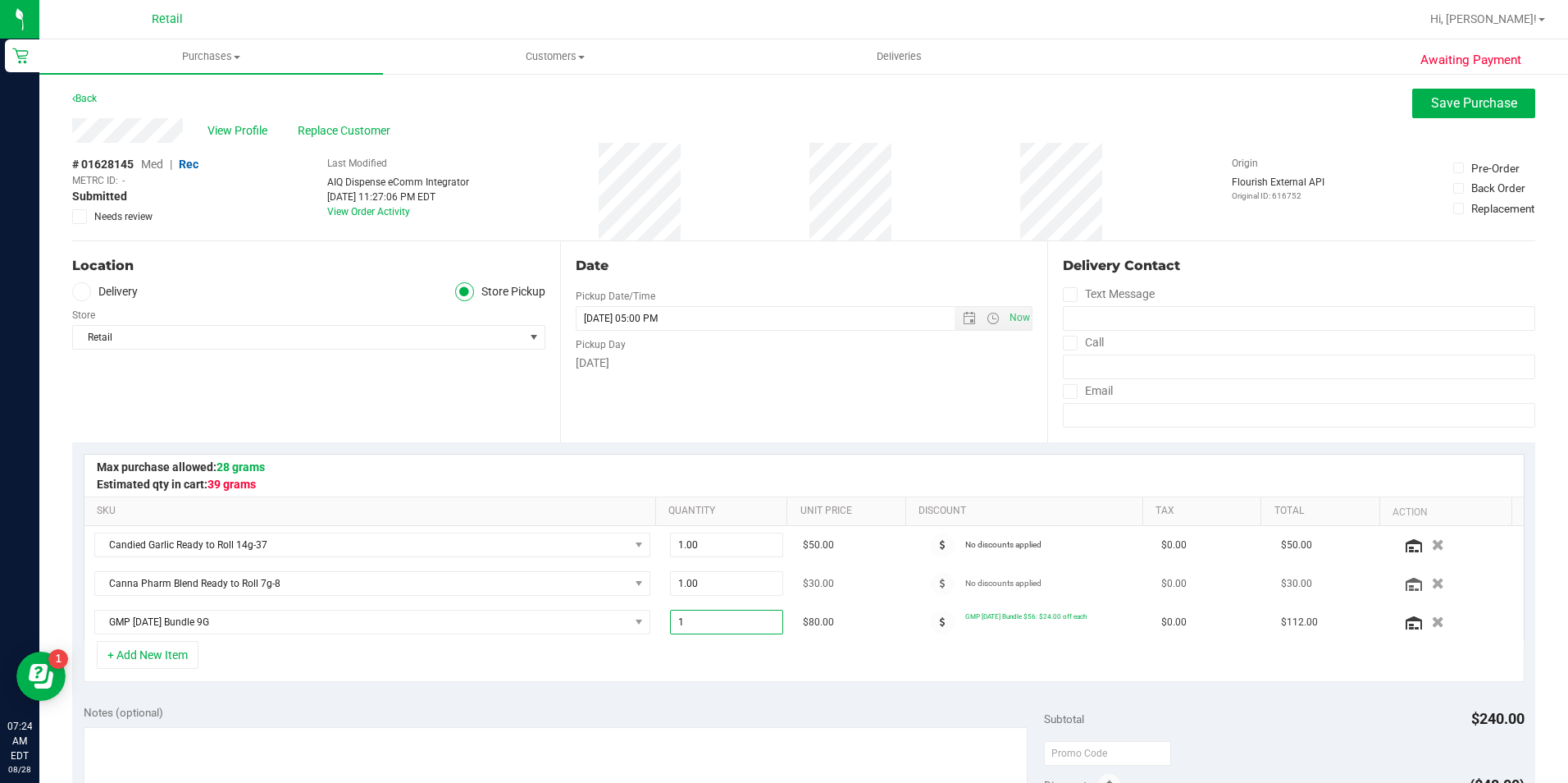
type input "1"
click at [717, 548] on span "1.00 1" at bounding box center [726, 546] width 113 height 25
click at [717, 548] on input "1" at bounding box center [726, 545] width 112 height 23
type input "2"
type input "2.00"
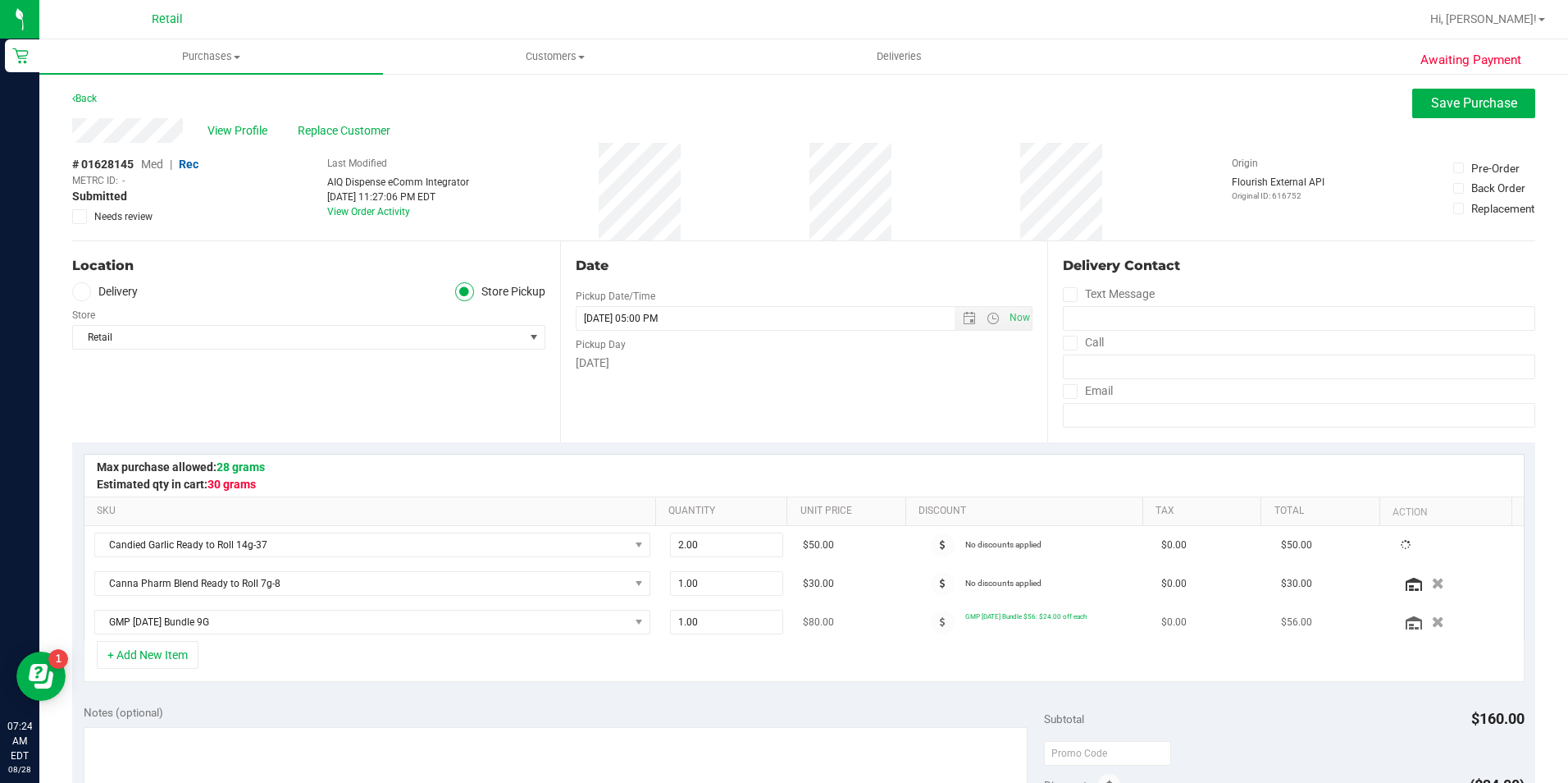
click at [685, 604] on td "1.00 1" at bounding box center [726, 622] width 133 height 37
click at [689, 631] on div "Candied Garlic Ready to Roll 14g-37 2.00 2 $50.00 No discounts applied $0.00 $5…" at bounding box center [804, 583] width 1439 height 115
click at [684, 622] on span "1.00 1" at bounding box center [726, 622] width 113 height 25
click at [684, 622] on input "1" at bounding box center [726, 622] width 112 height 23
type input "2"
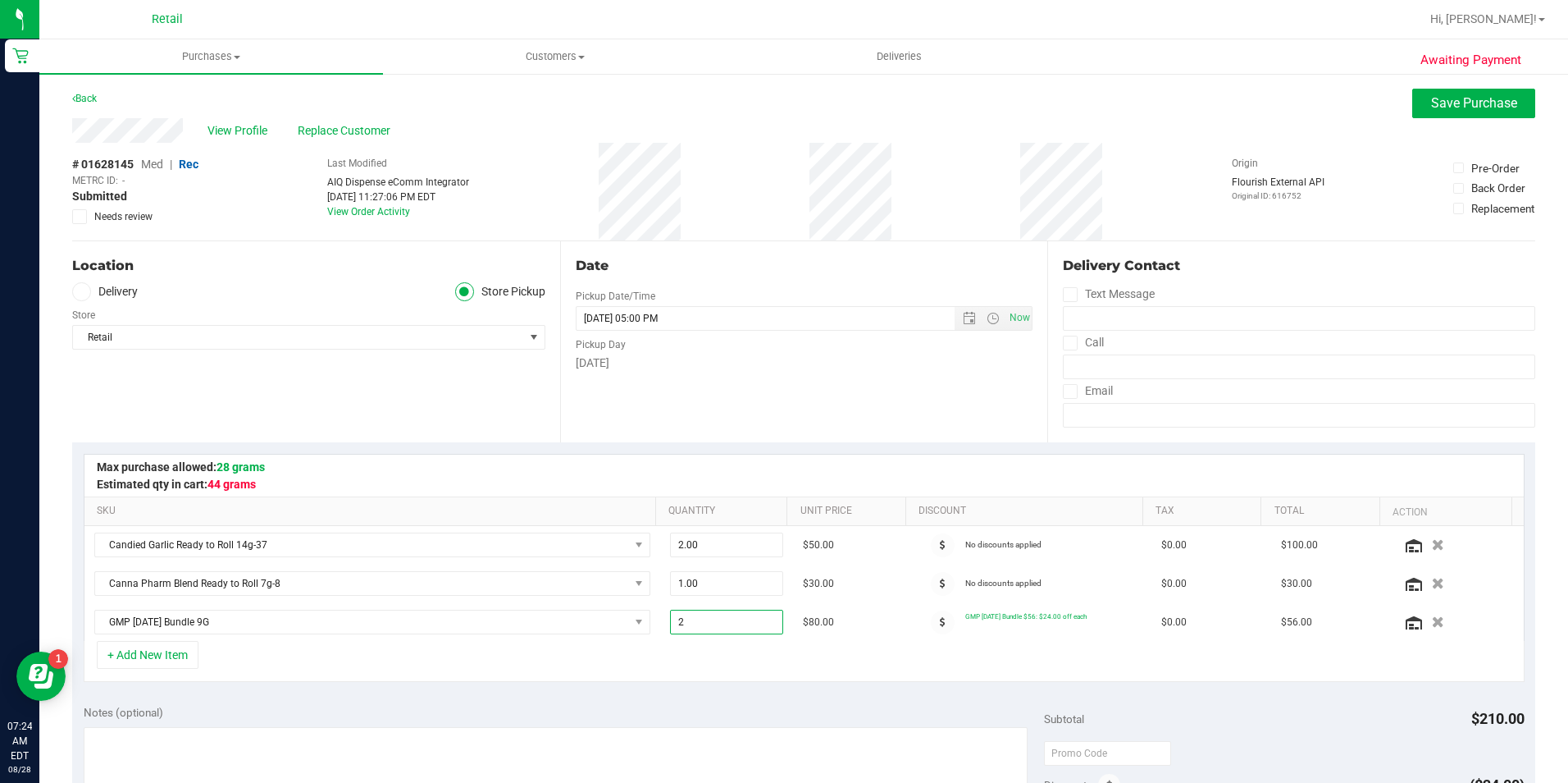
type input "2.00"
click at [690, 672] on div "+ Add New Item" at bounding box center [804, 662] width 1441 height 41
click at [93, 101] on link "Back" at bounding box center [85, 98] width 25 height 12
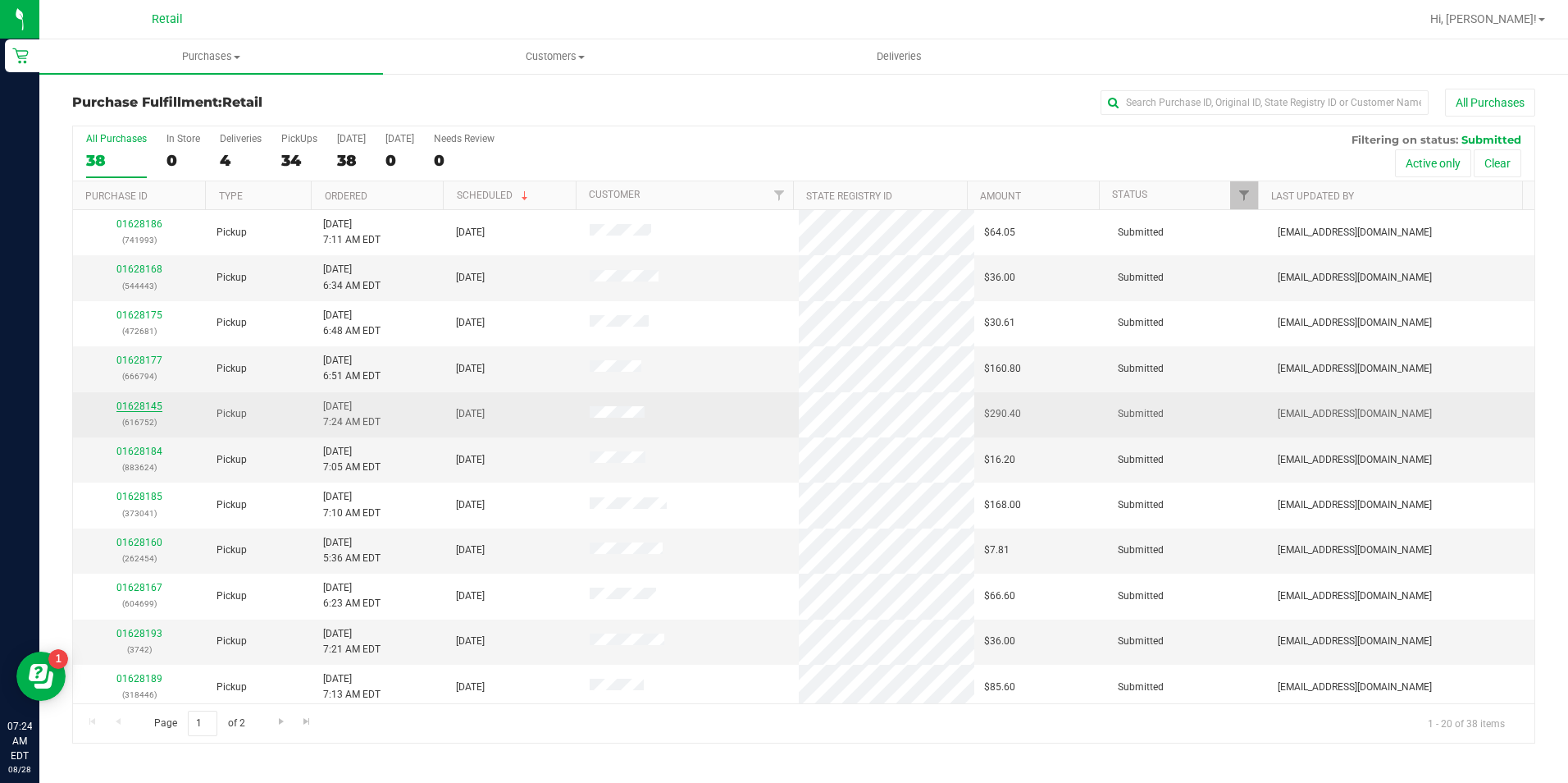
click at [138, 401] on link "01628145" at bounding box center [139, 406] width 46 height 12
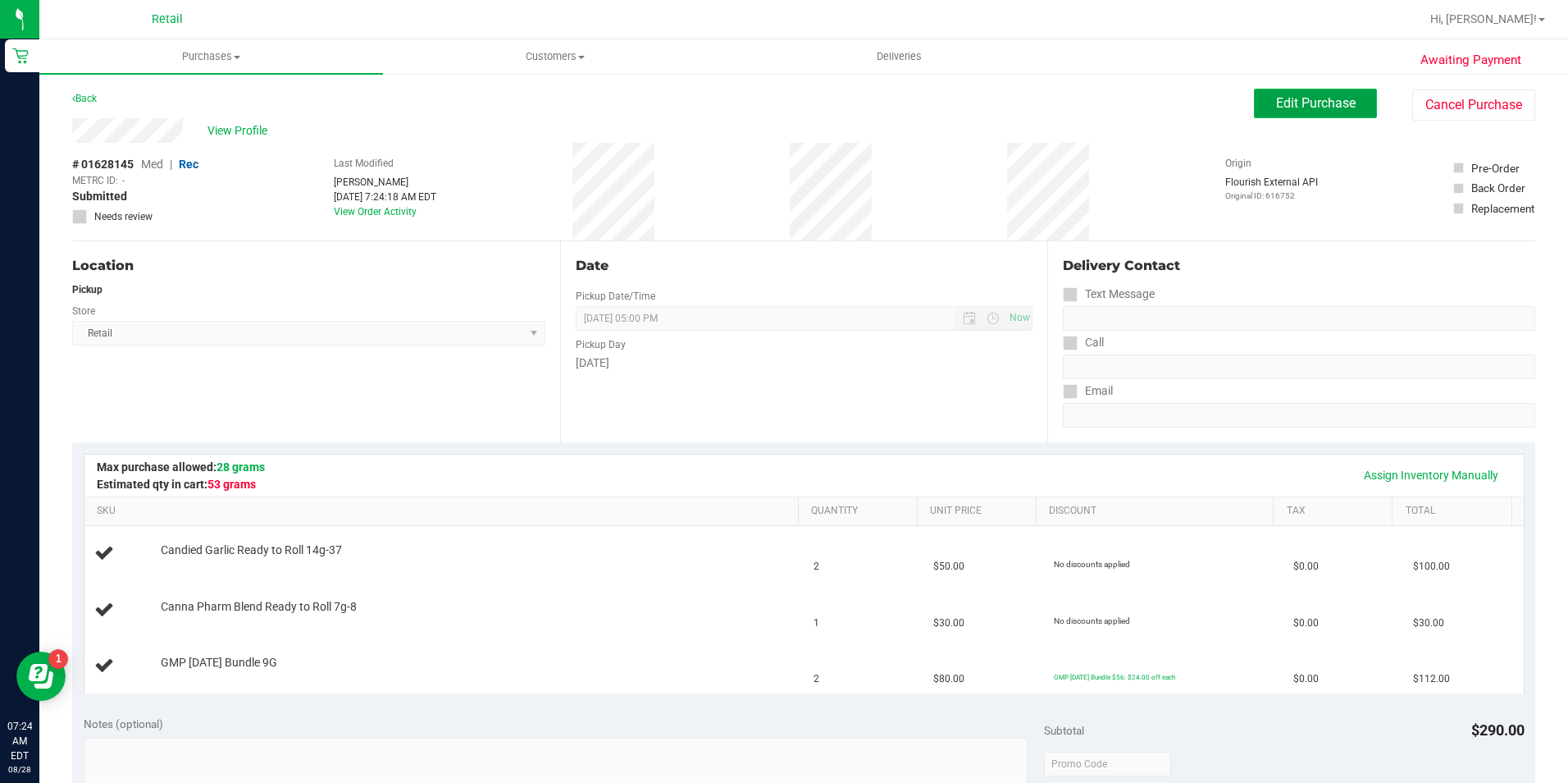
click at [1289, 104] on span "Edit Purchase" at bounding box center [1315, 103] width 79 height 15
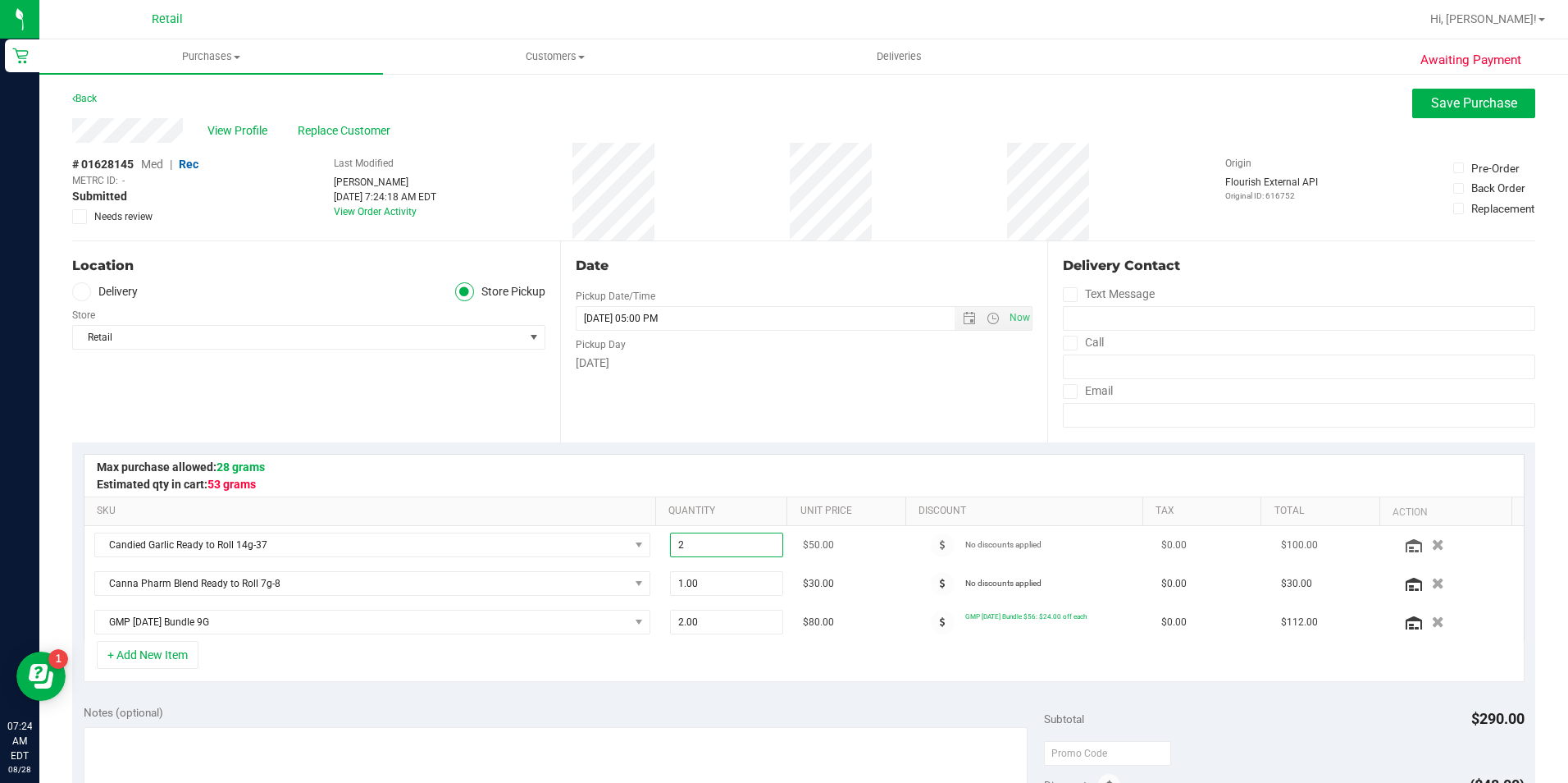
click at [738, 545] on span "2.00 2" at bounding box center [726, 546] width 113 height 25
click at [737, 545] on input "2" at bounding box center [726, 545] width 112 height 23
type input "1"
type input "1.00"
click at [670, 624] on span "2.00 2" at bounding box center [726, 622] width 113 height 25
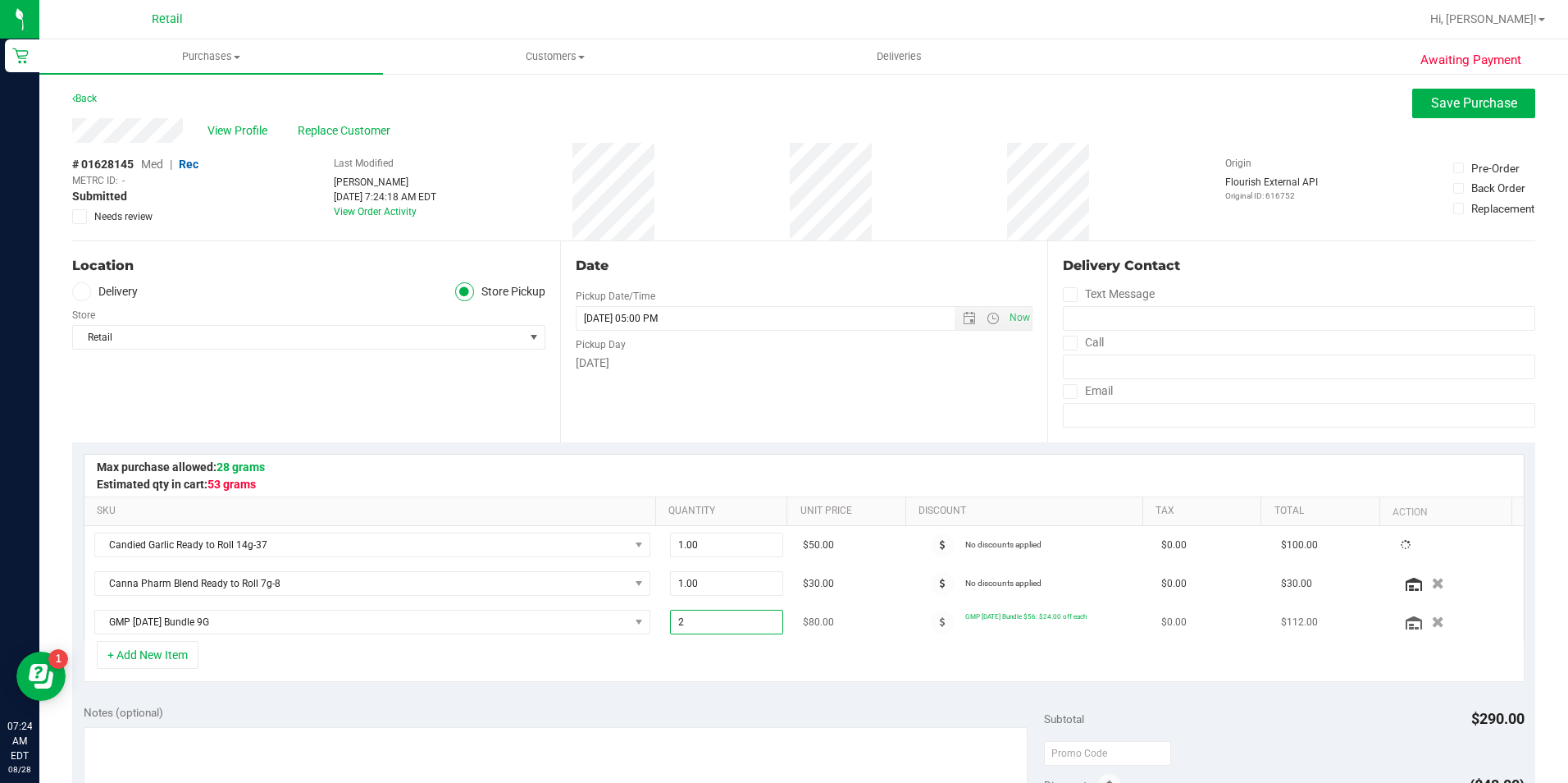
click at [671, 624] on input "2" at bounding box center [726, 622] width 112 height 23
click at [712, 632] on span "2.00 2" at bounding box center [726, 622] width 113 height 25
click at [712, 632] on input "2" at bounding box center [726, 622] width 112 height 23
type input "1"
type input "1.00"
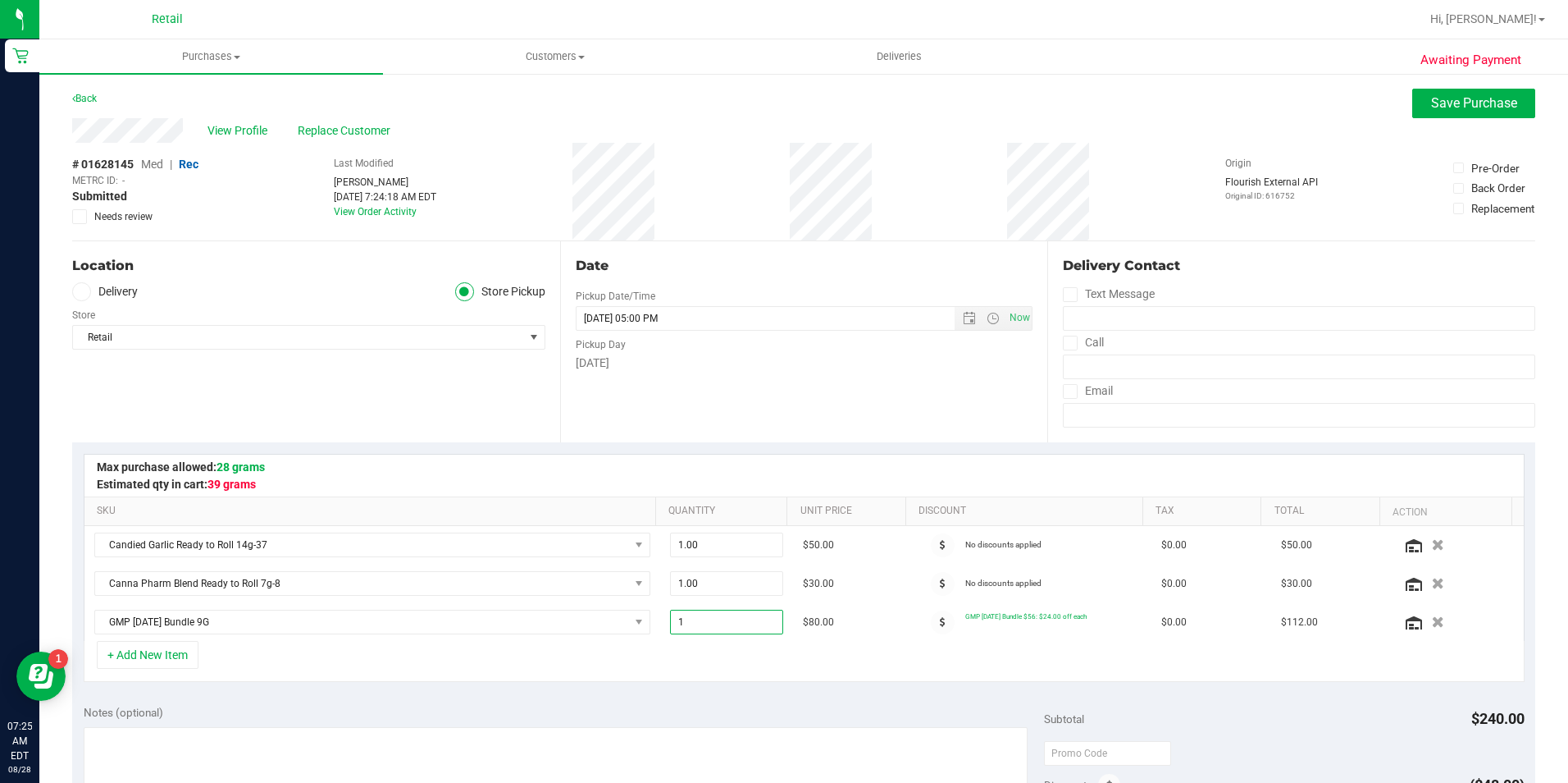
click at [622, 712] on div "Notes (optional)" at bounding box center [564, 712] width 960 height 16
click at [697, 587] on span "1.00 1" at bounding box center [726, 584] width 113 height 25
click at [0, 0] on input "1" at bounding box center [0, 0] width 0 height 0
click at [866, 648] on div "+ Add New Item" at bounding box center [804, 662] width 1441 height 41
click at [1431, 582] on icon "button" at bounding box center [1439, 584] width 14 height 12
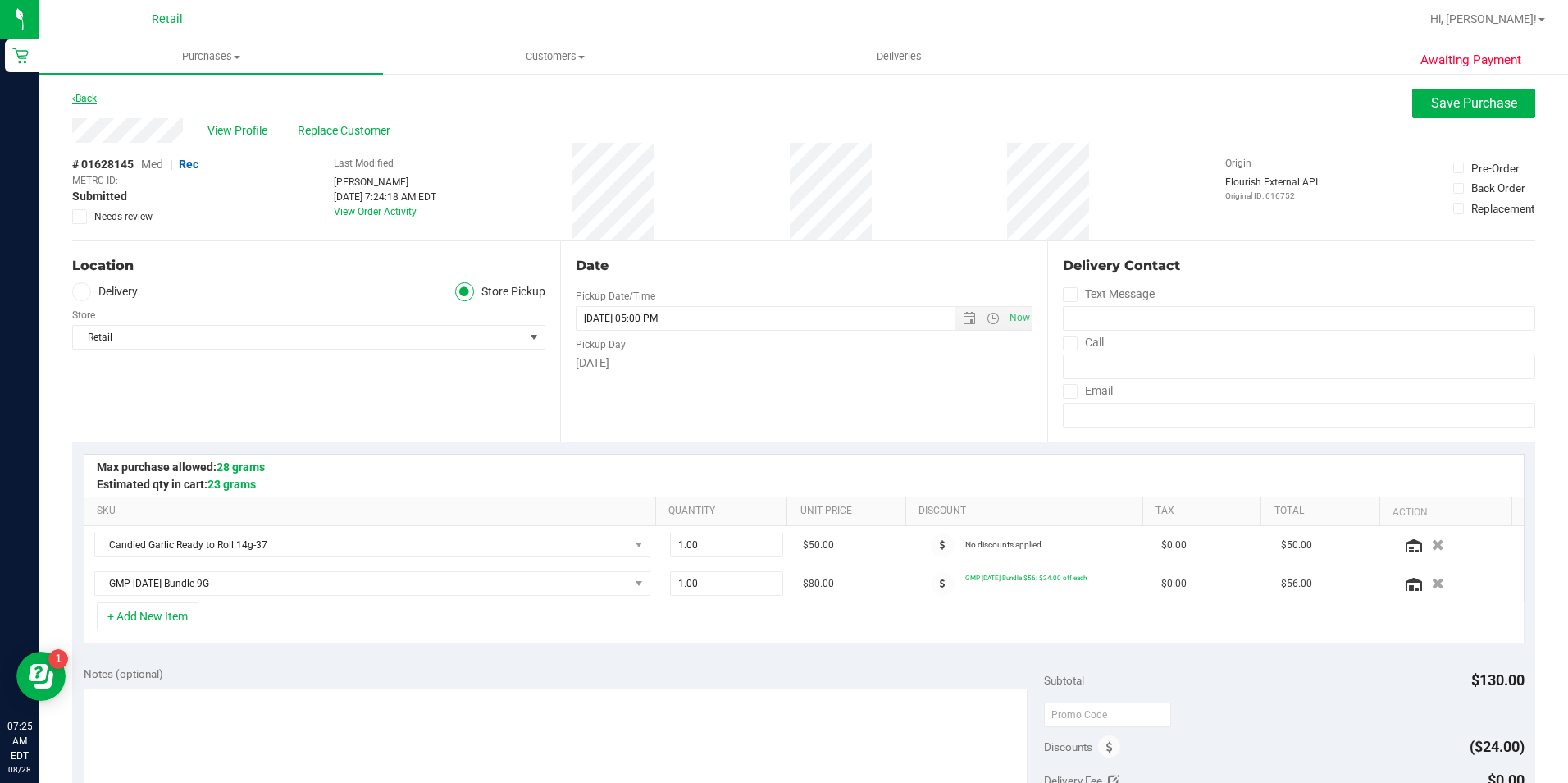
click at [94, 102] on link "Back" at bounding box center [85, 98] width 25 height 12
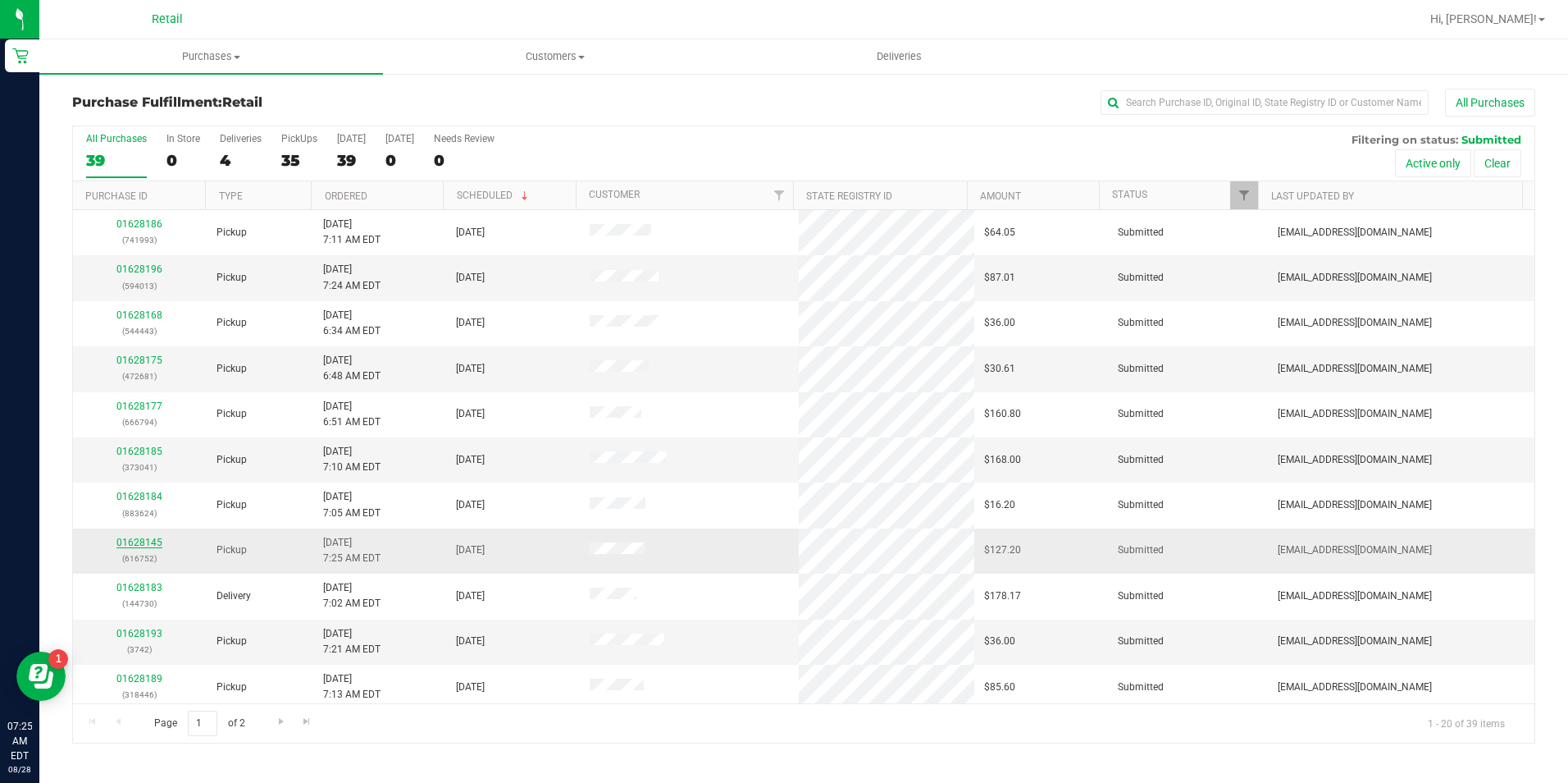
click at [137, 543] on link "01628145" at bounding box center [139, 542] width 46 height 12
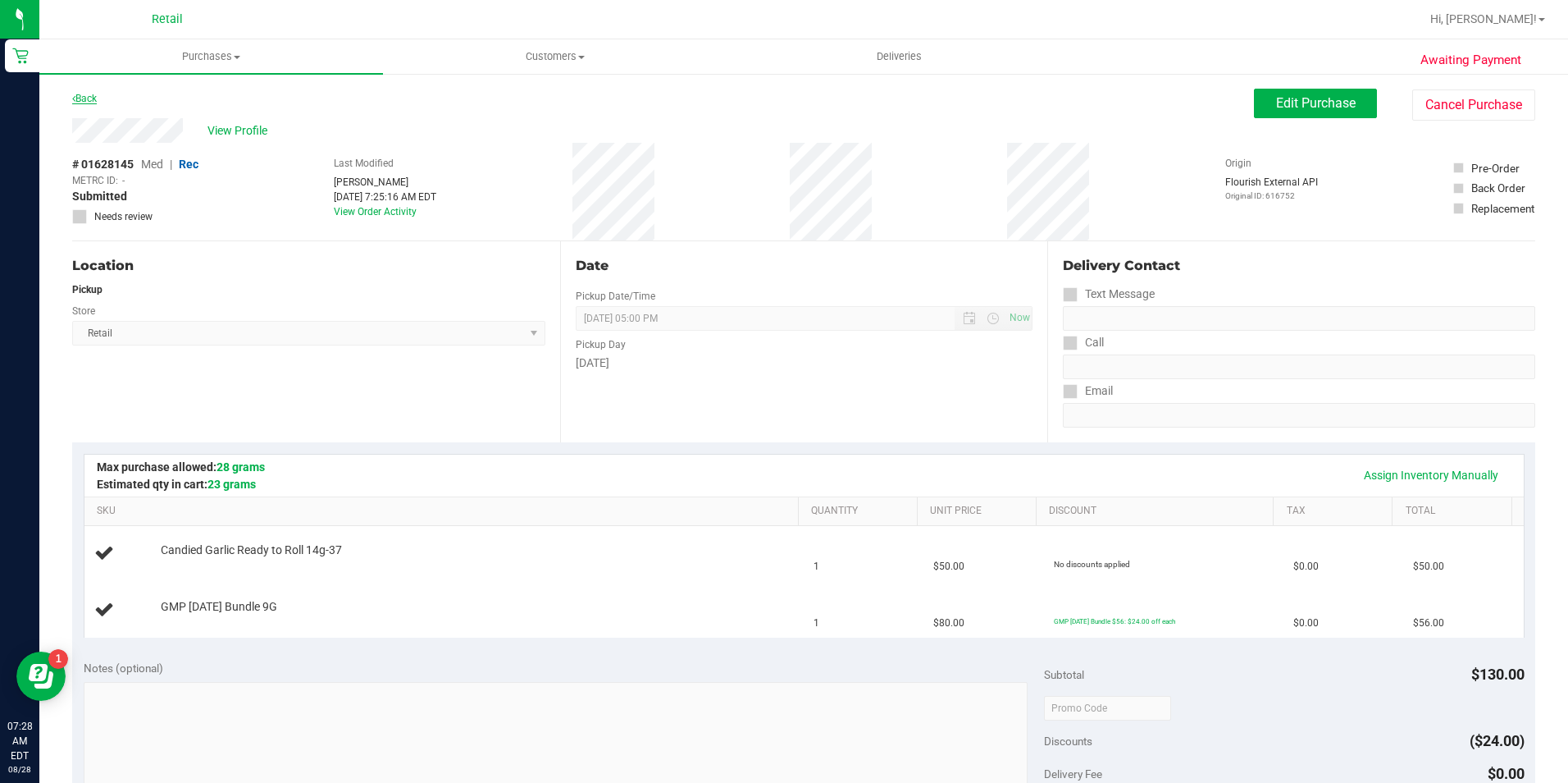
click at [90, 96] on link "Back" at bounding box center [85, 98] width 25 height 12
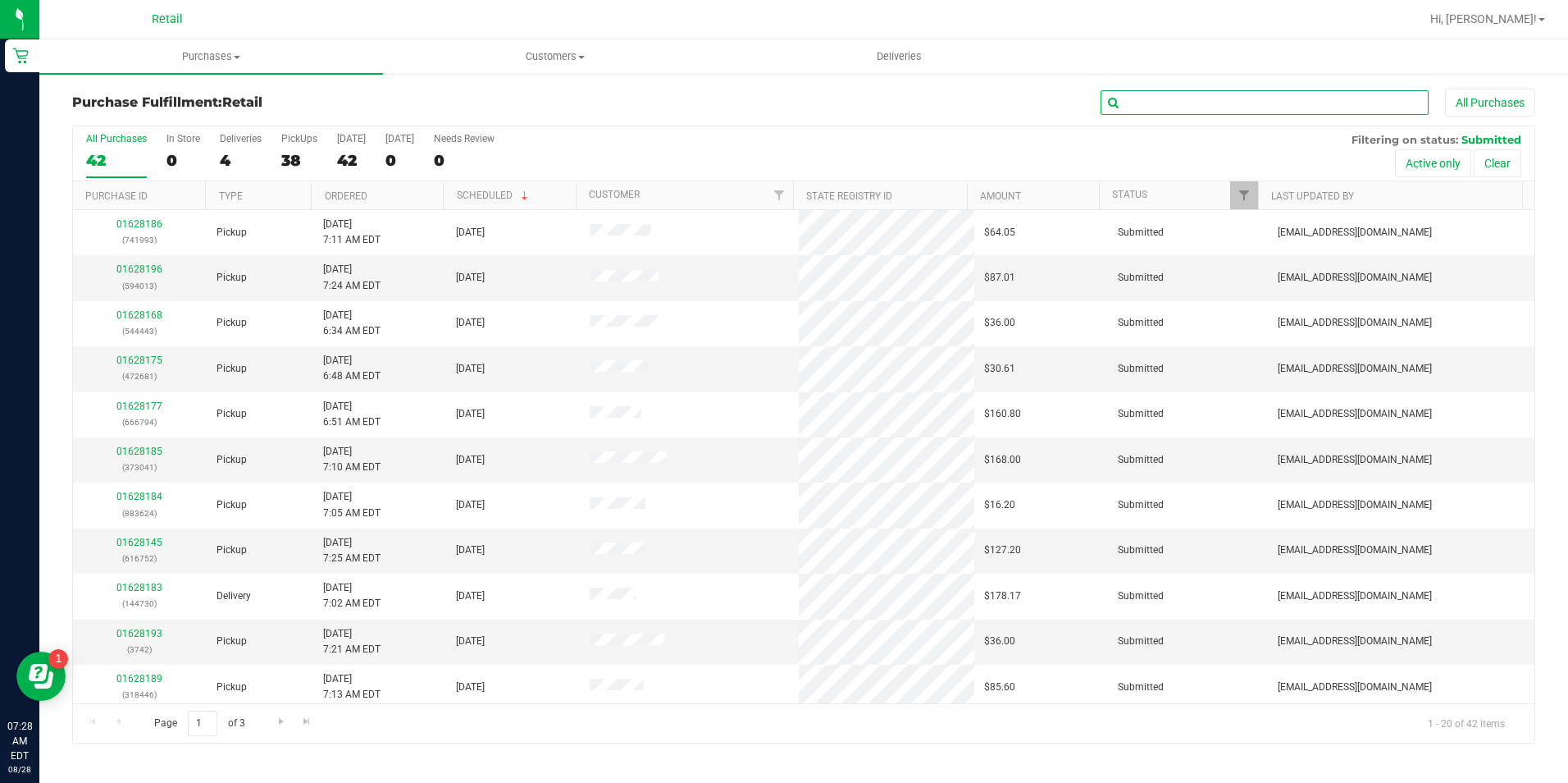
click at [1207, 101] on input "text" at bounding box center [1265, 103] width 328 height 25
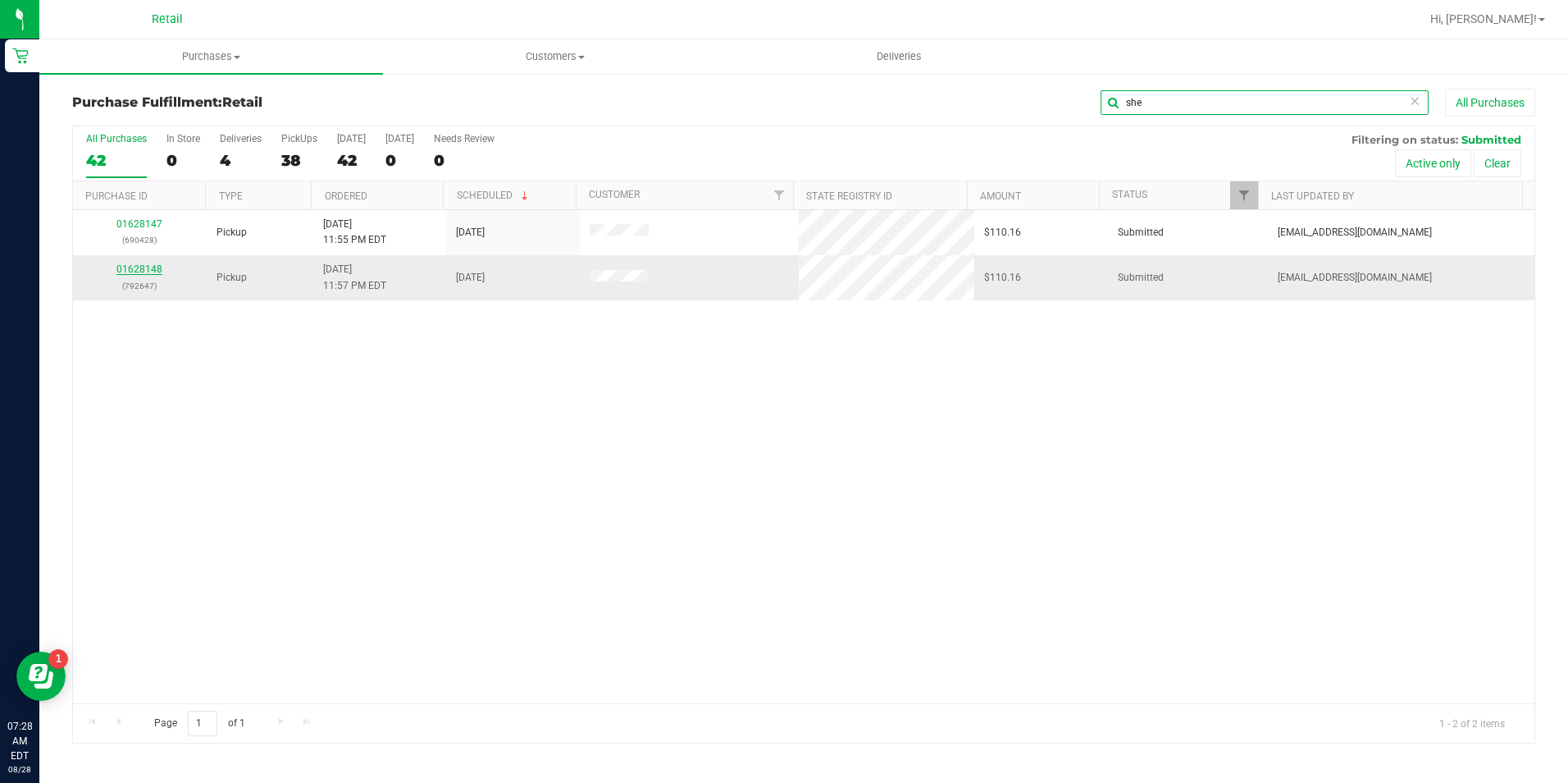
type input "she"
click at [129, 268] on link "01628148" at bounding box center [139, 269] width 46 height 12
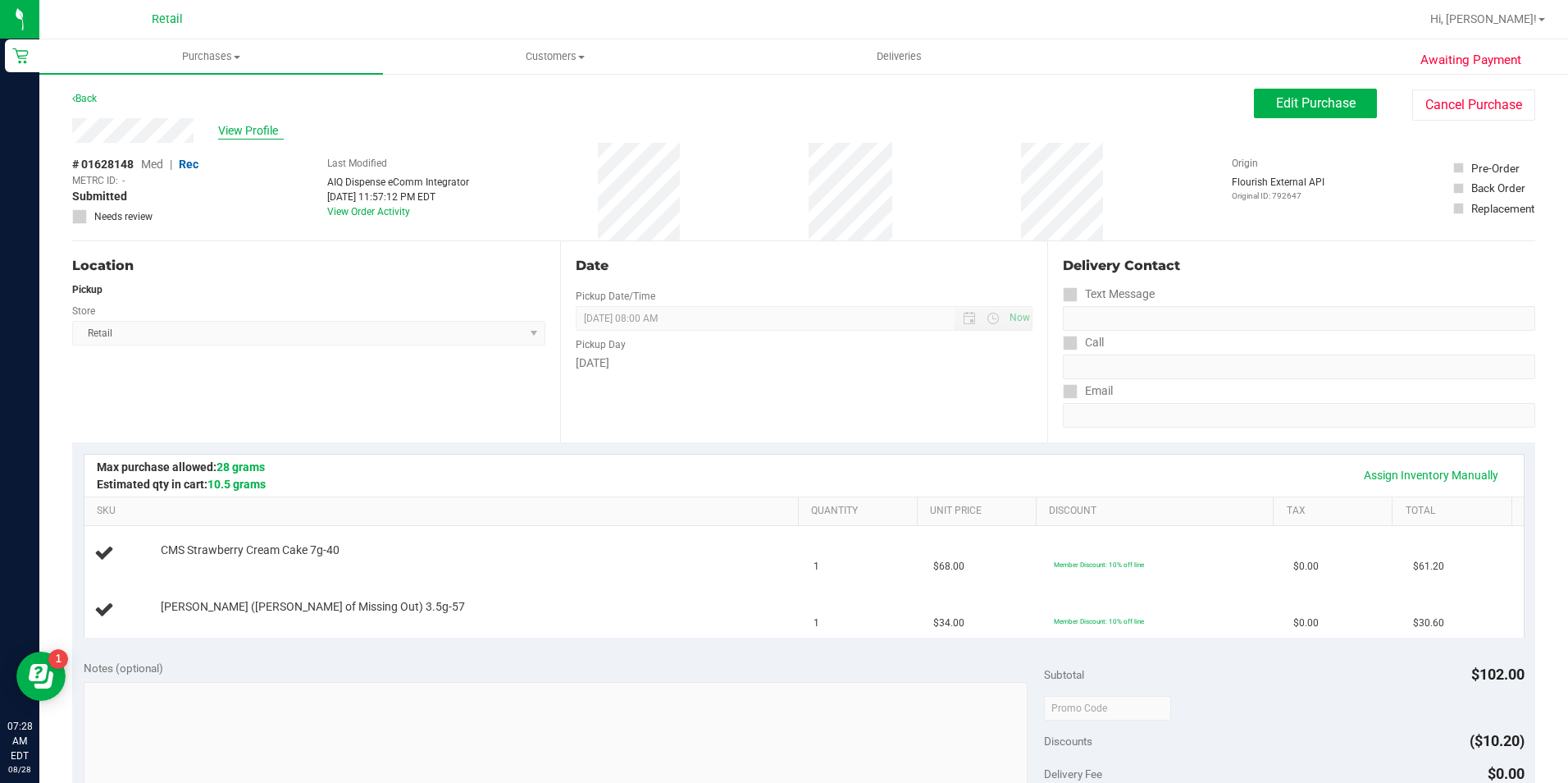
click at [249, 134] on span "View Profile" at bounding box center [252, 130] width 66 height 17
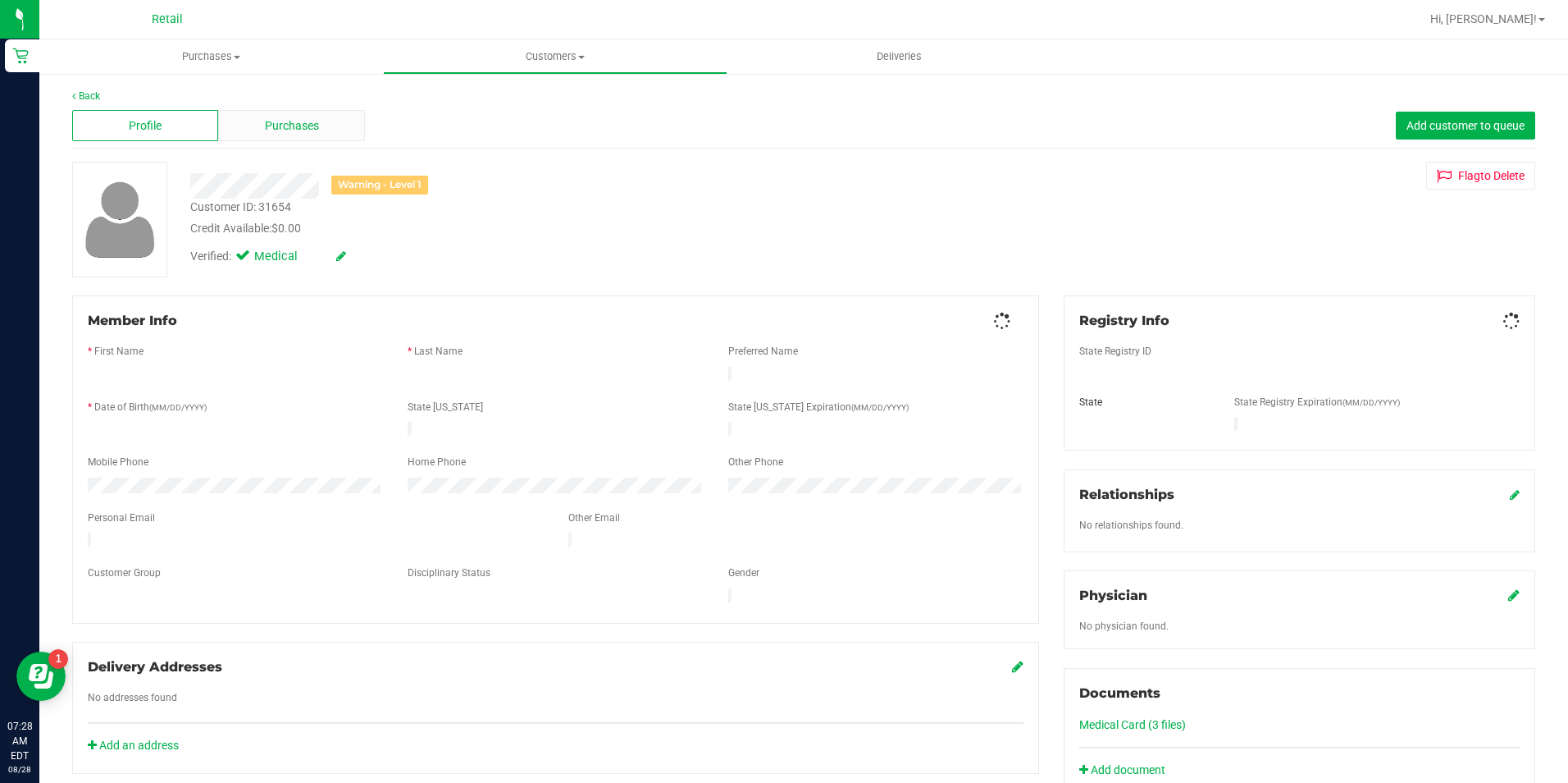
click at [249, 136] on div "Purchases" at bounding box center [292, 125] width 146 height 31
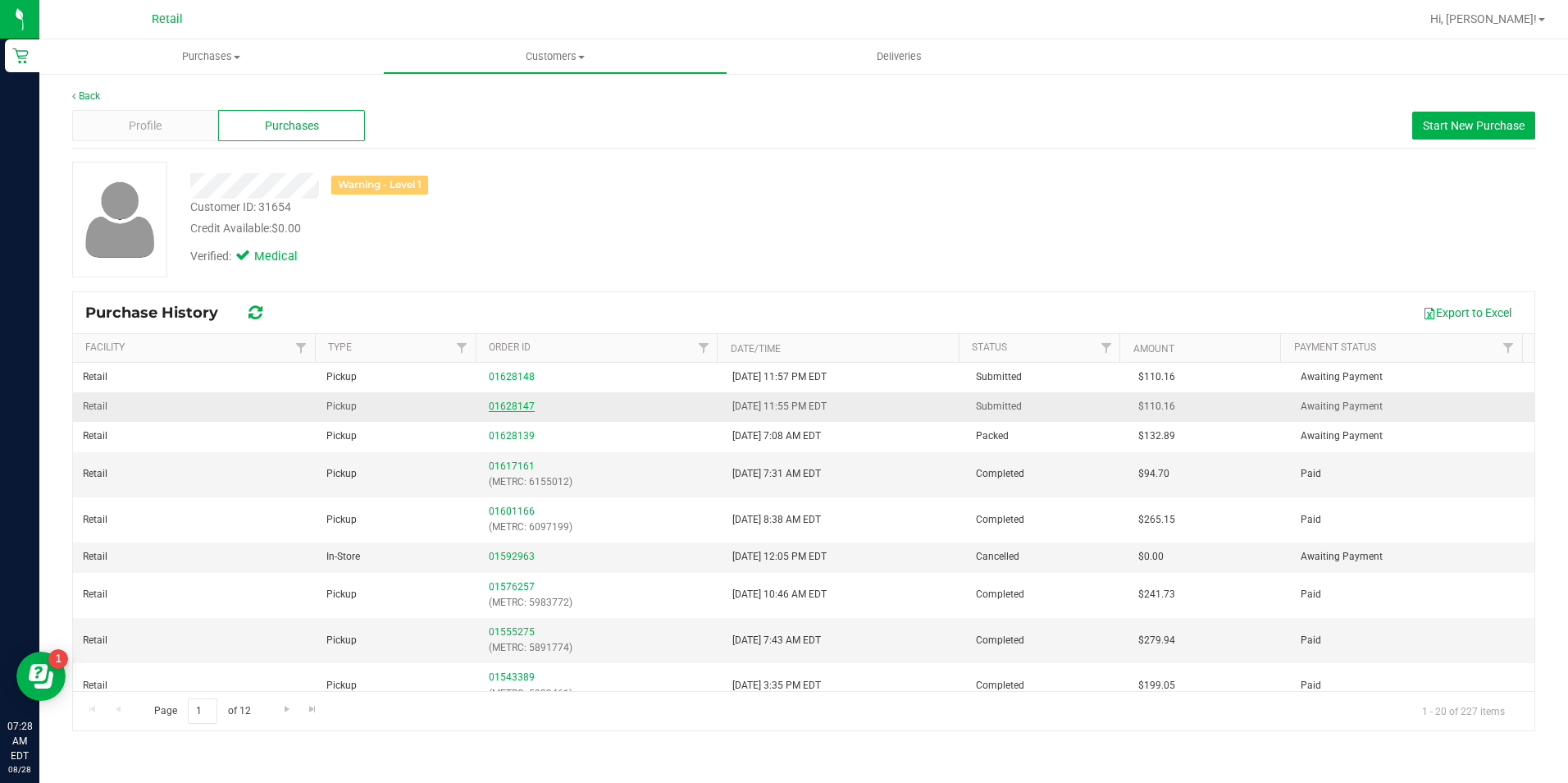
click at [514, 406] on link "01628147" at bounding box center [511, 406] width 46 height 12
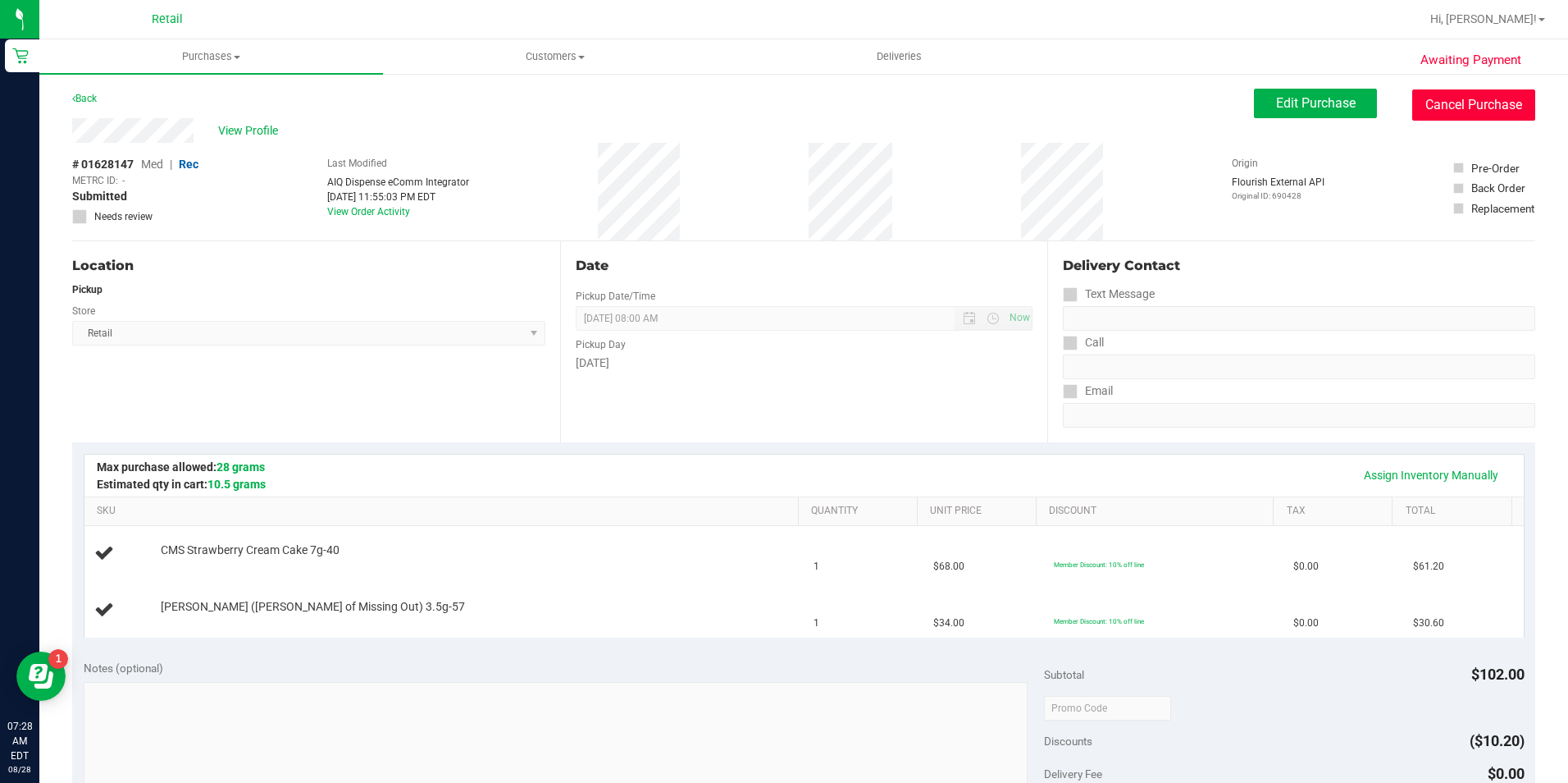
click at [1448, 108] on button "Cancel Purchase" at bounding box center [1474, 104] width 123 height 31
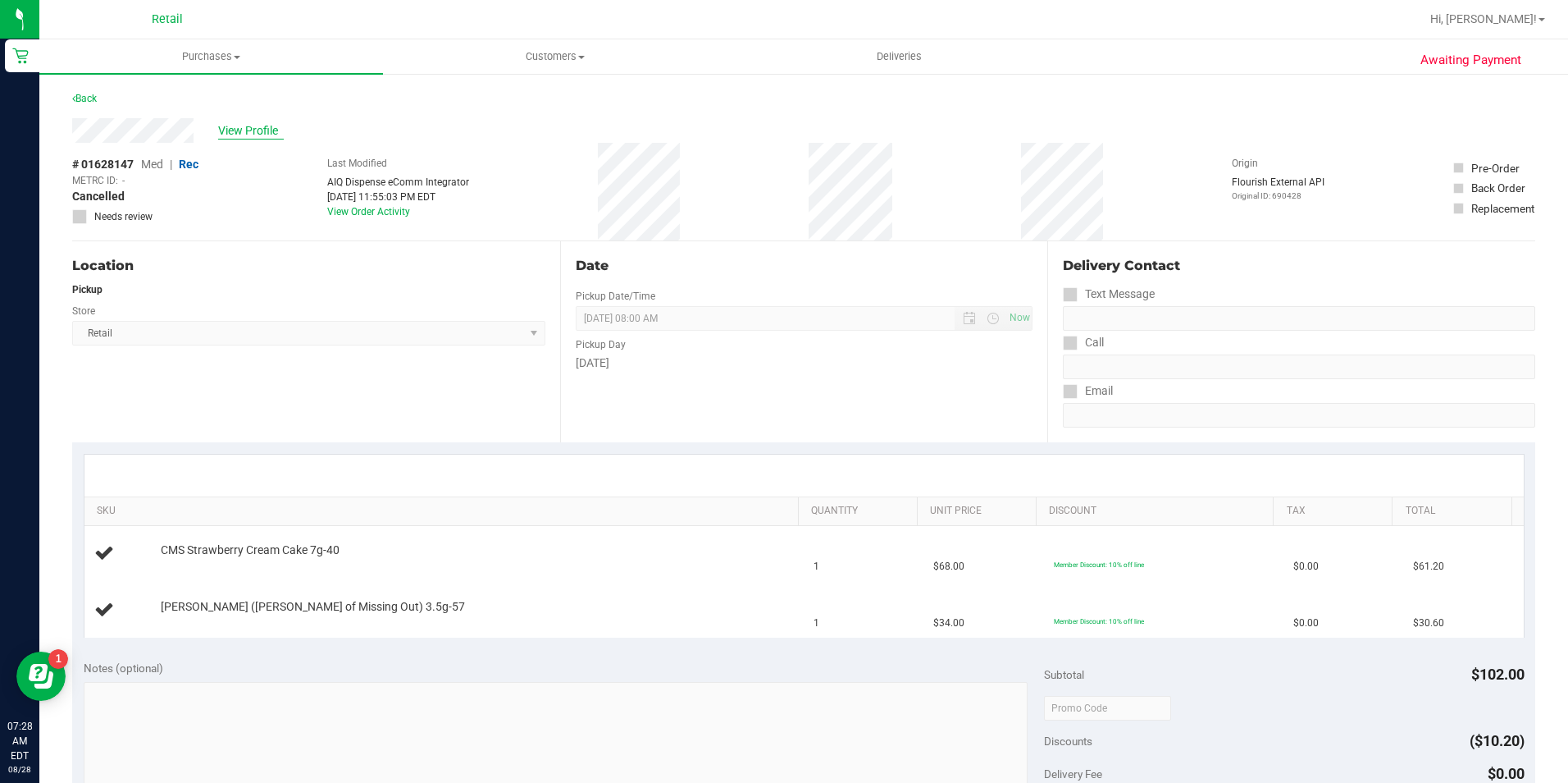
click at [242, 129] on span "View Profile" at bounding box center [252, 130] width 66 height 17
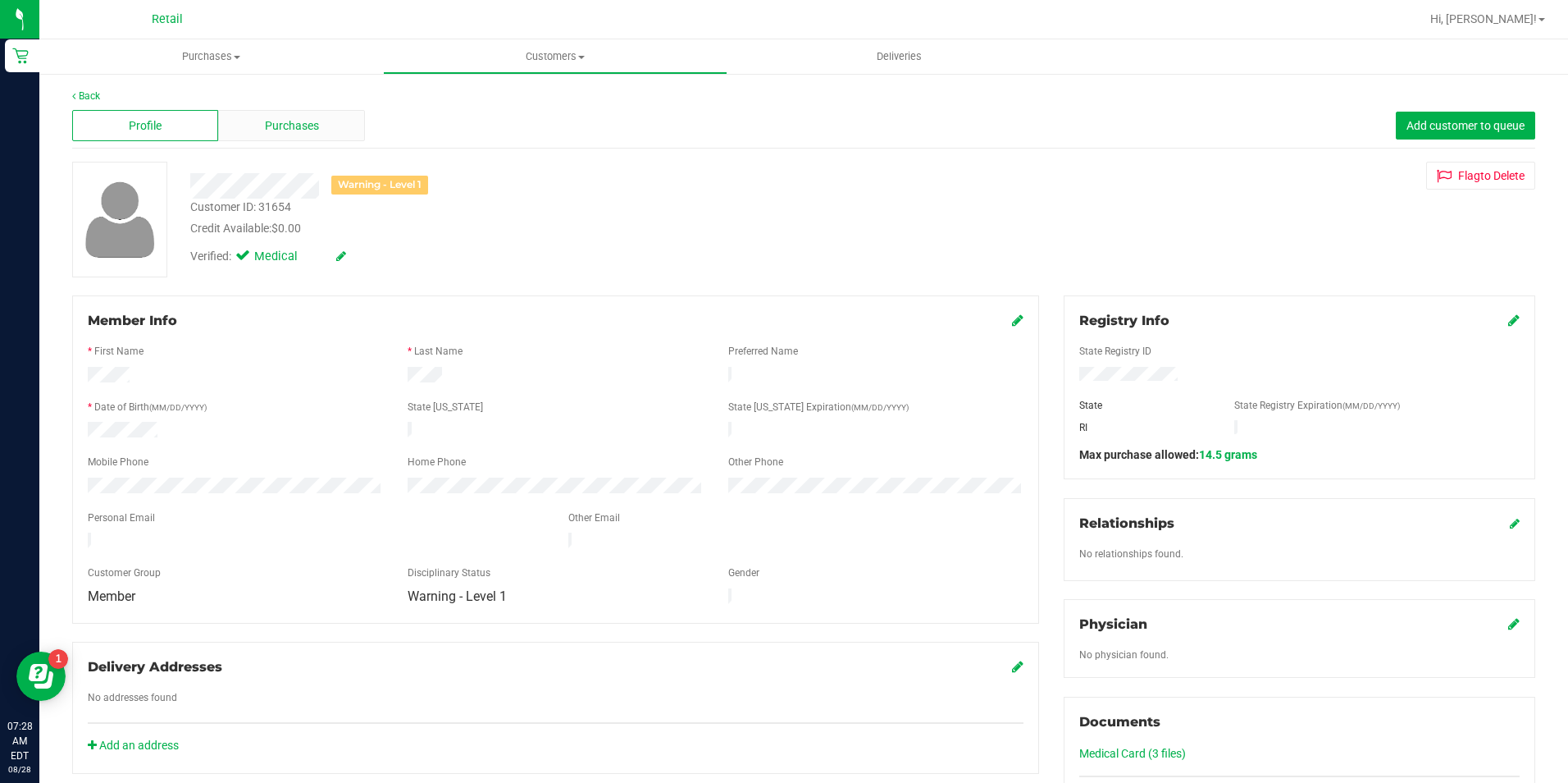
click at [242, 116] on div "Purchases" at bounding box center [292, 125] width 146 height 31
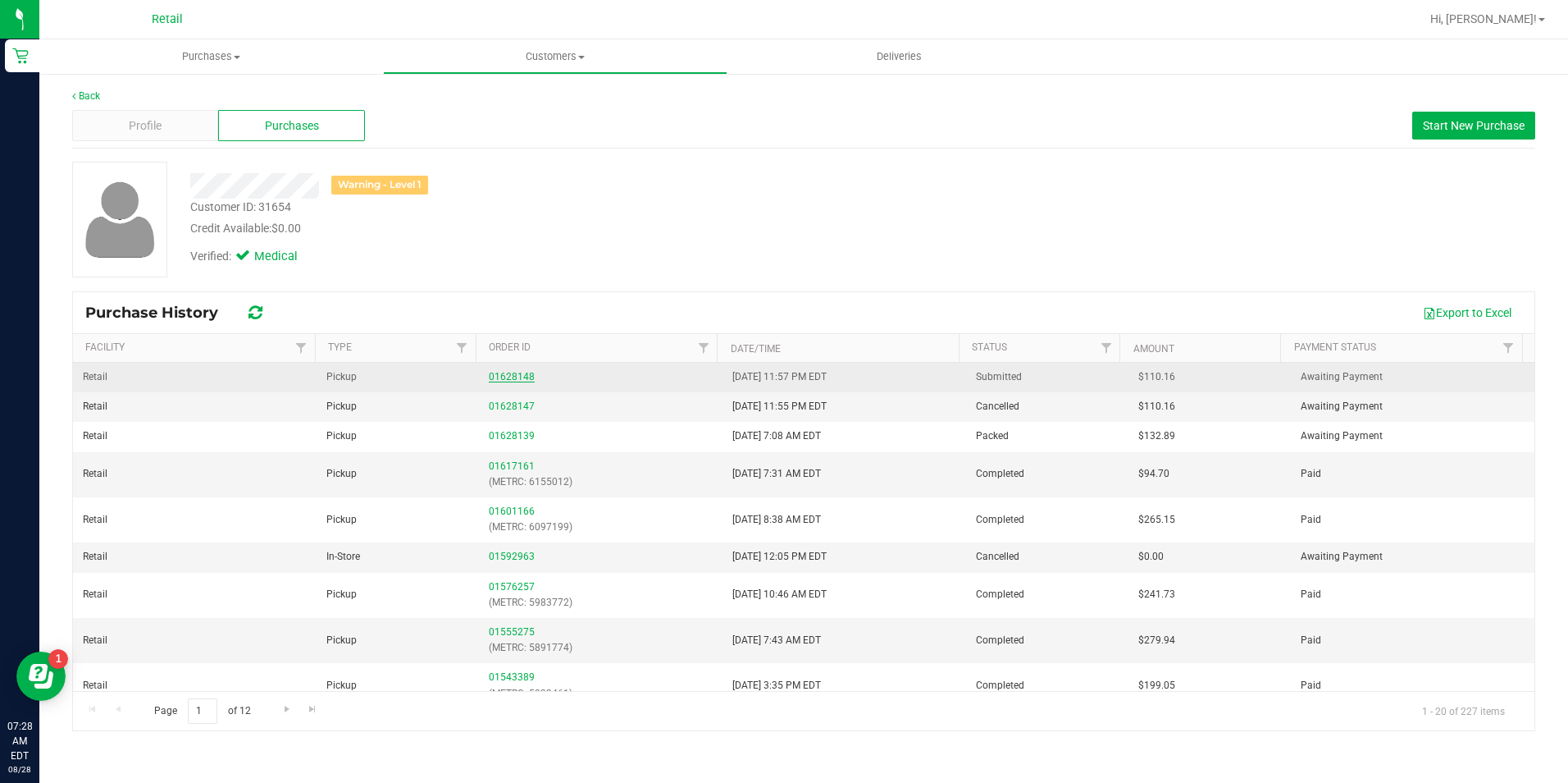
click at [511, 379] on link "01628148" at bounding box center [511, 376] width 46 height 12
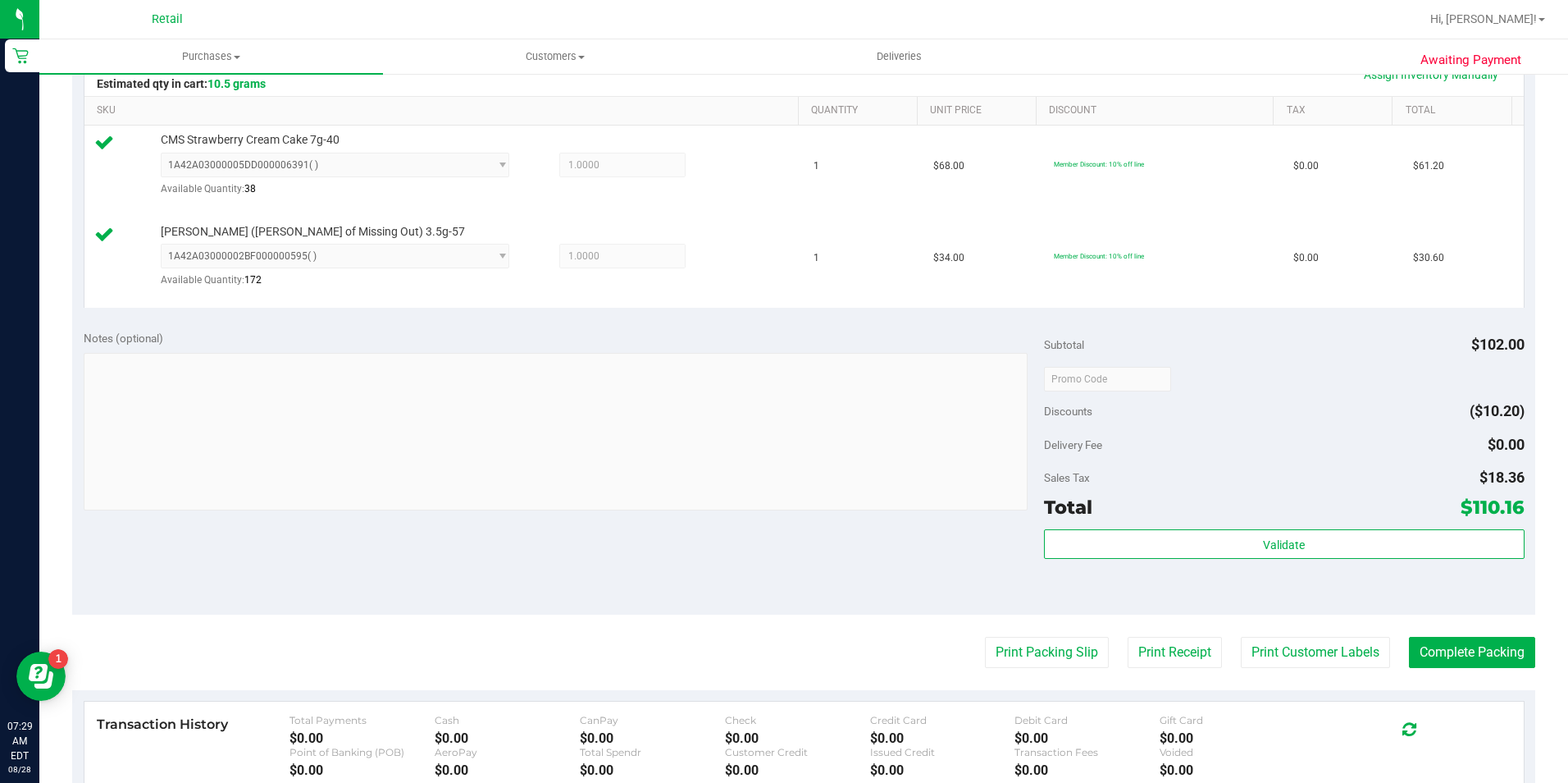
scroll to position [411, 0]
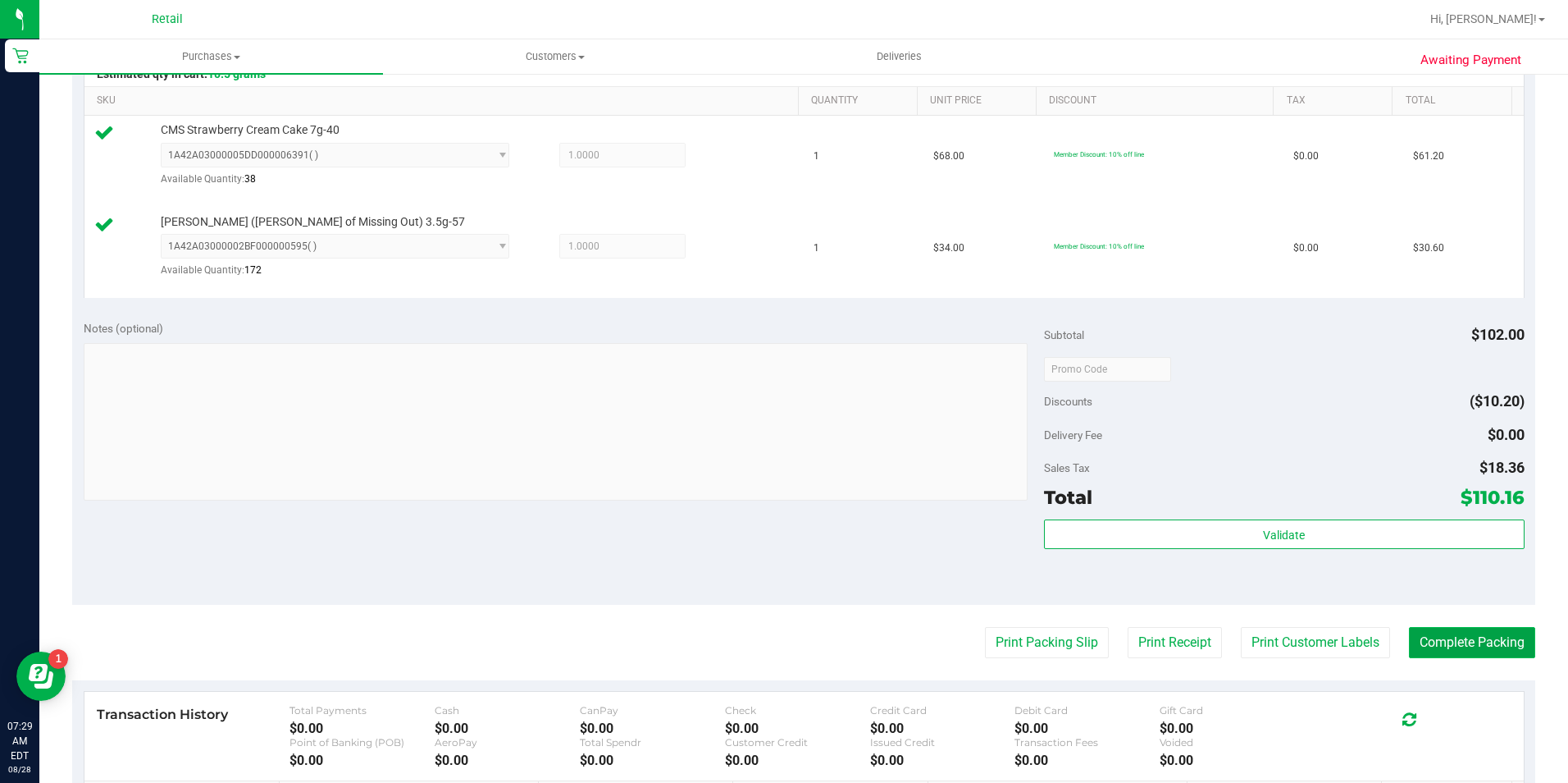
click at [1428, 647] on button "Complete Packing" at bounding box center [1473, 642] width 127 height 31
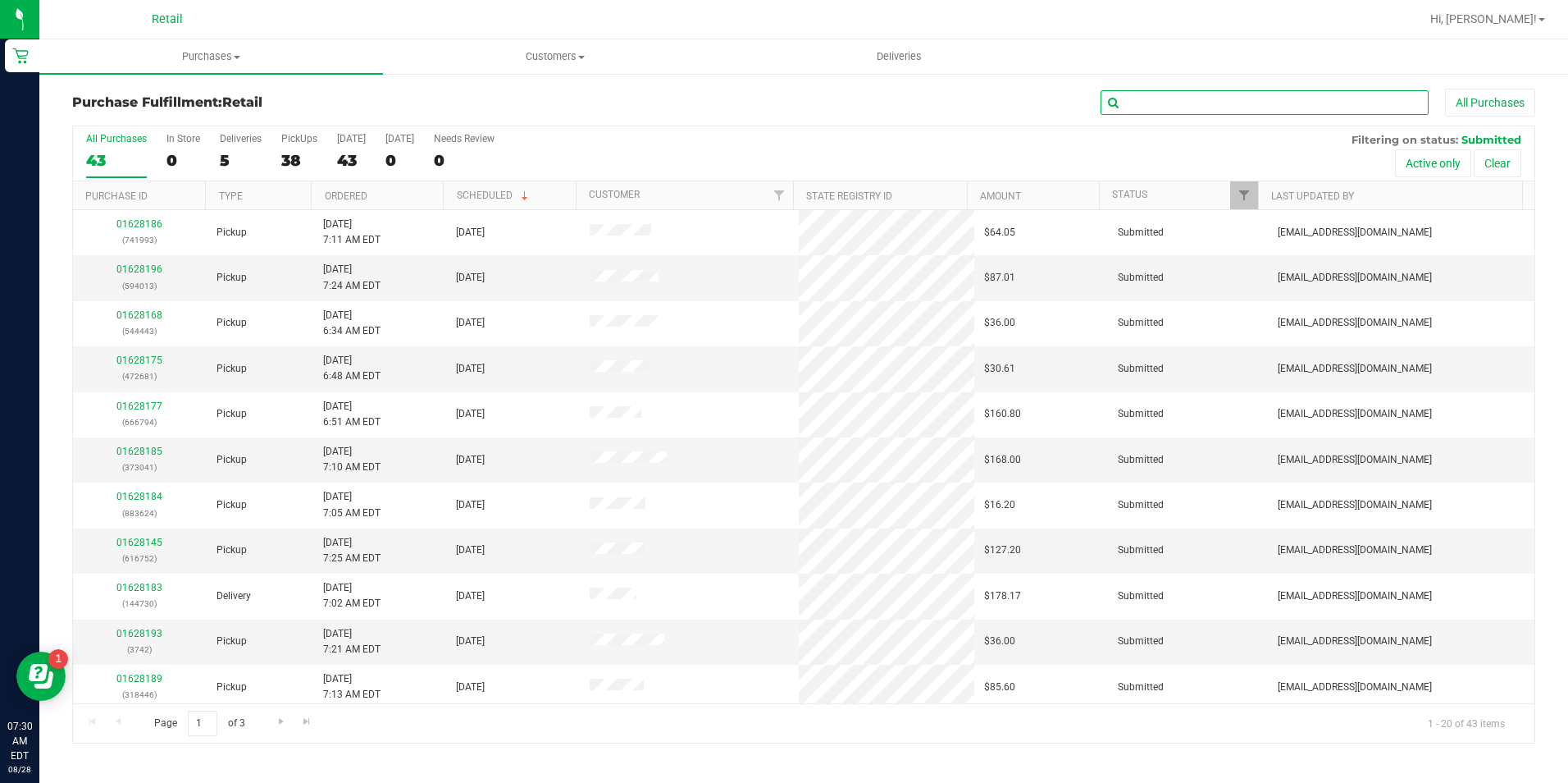
click at [1330, 112] on input "text" at bounding box center [1265, 103] width 328 height 25
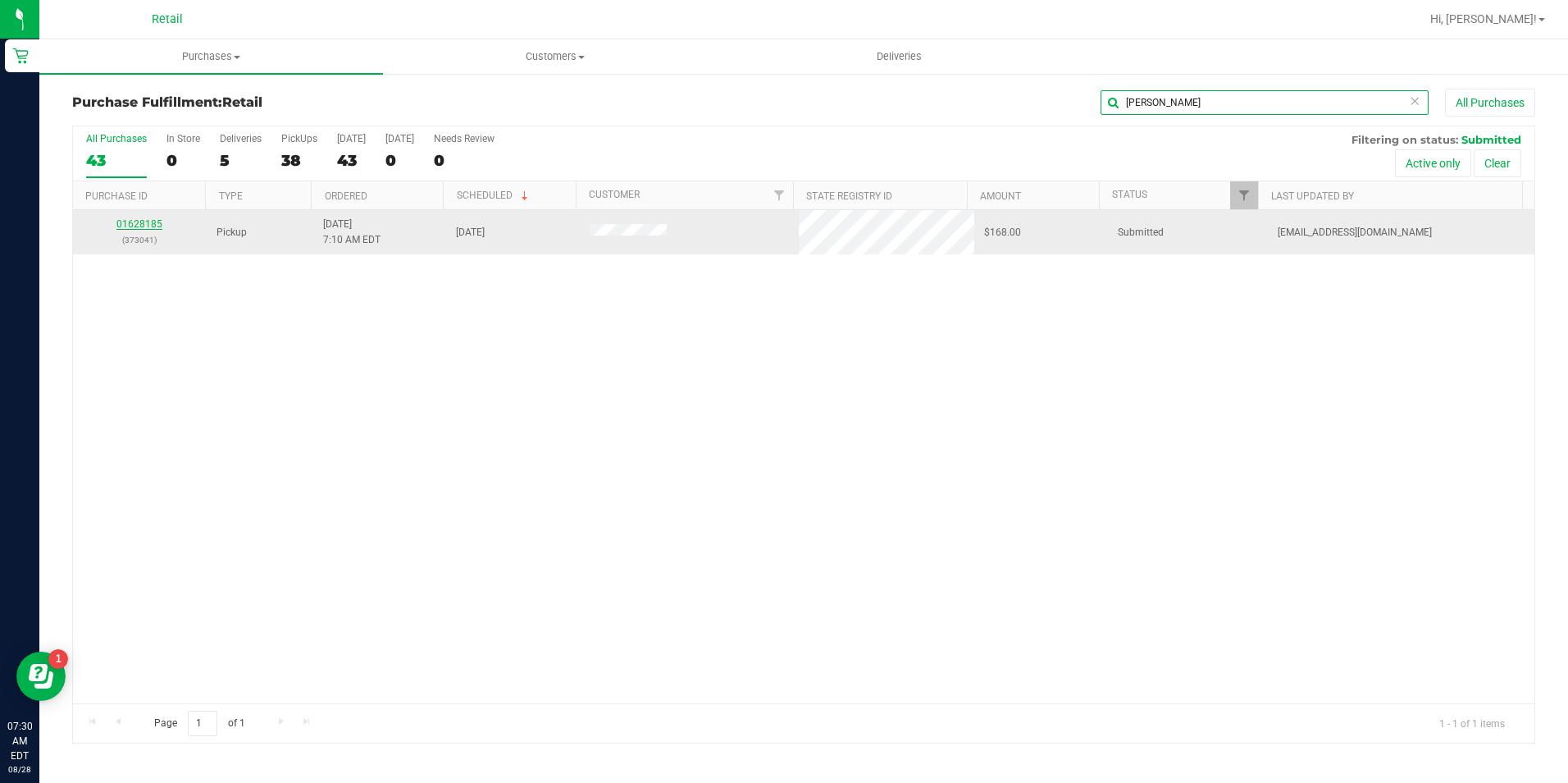
type input "[PERSON_NAME]"
click at [150, 220] on link "01628185" at bounding box center [139, 224] width 46 height 12
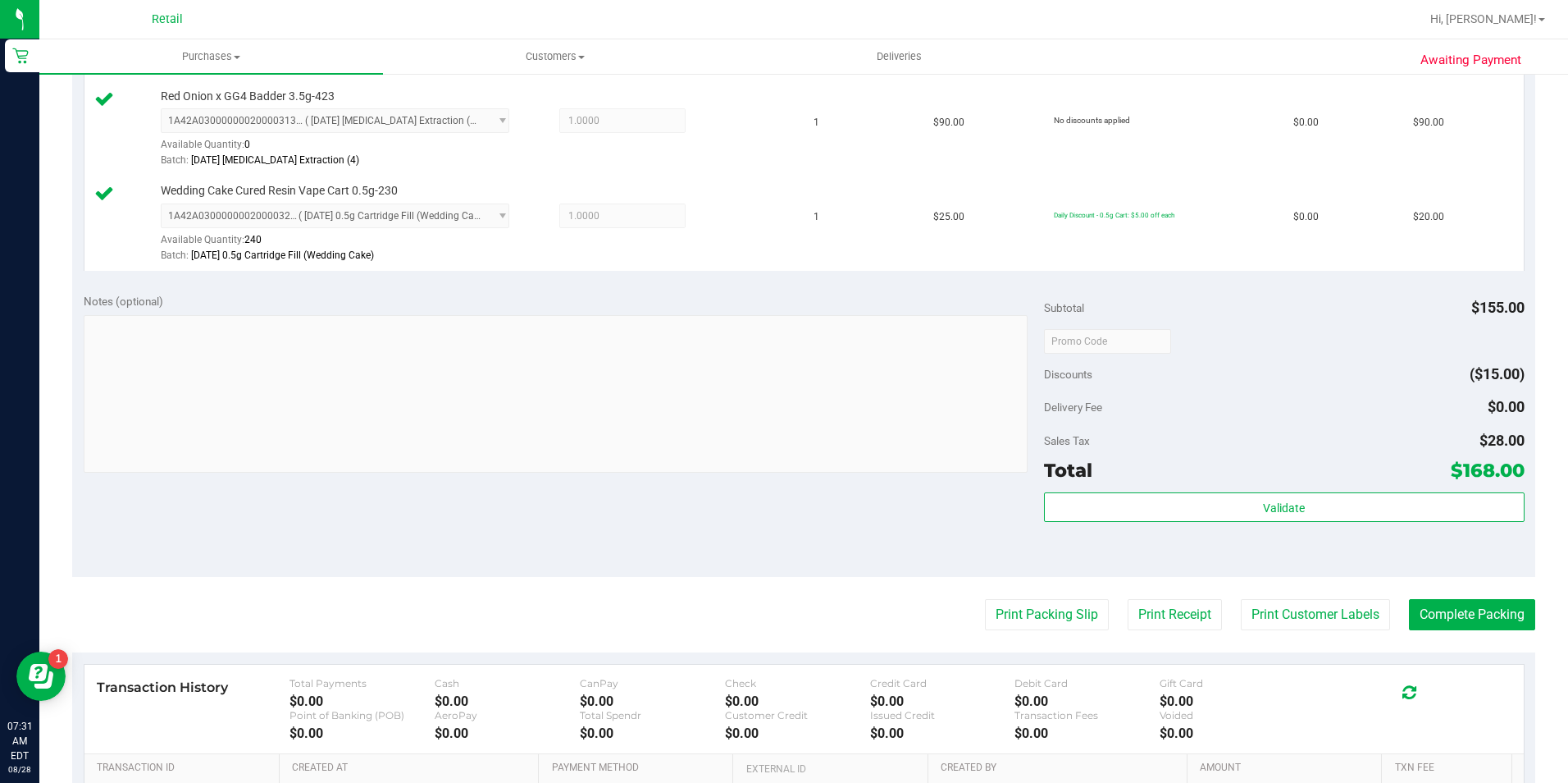
scroll to position [574, 0]
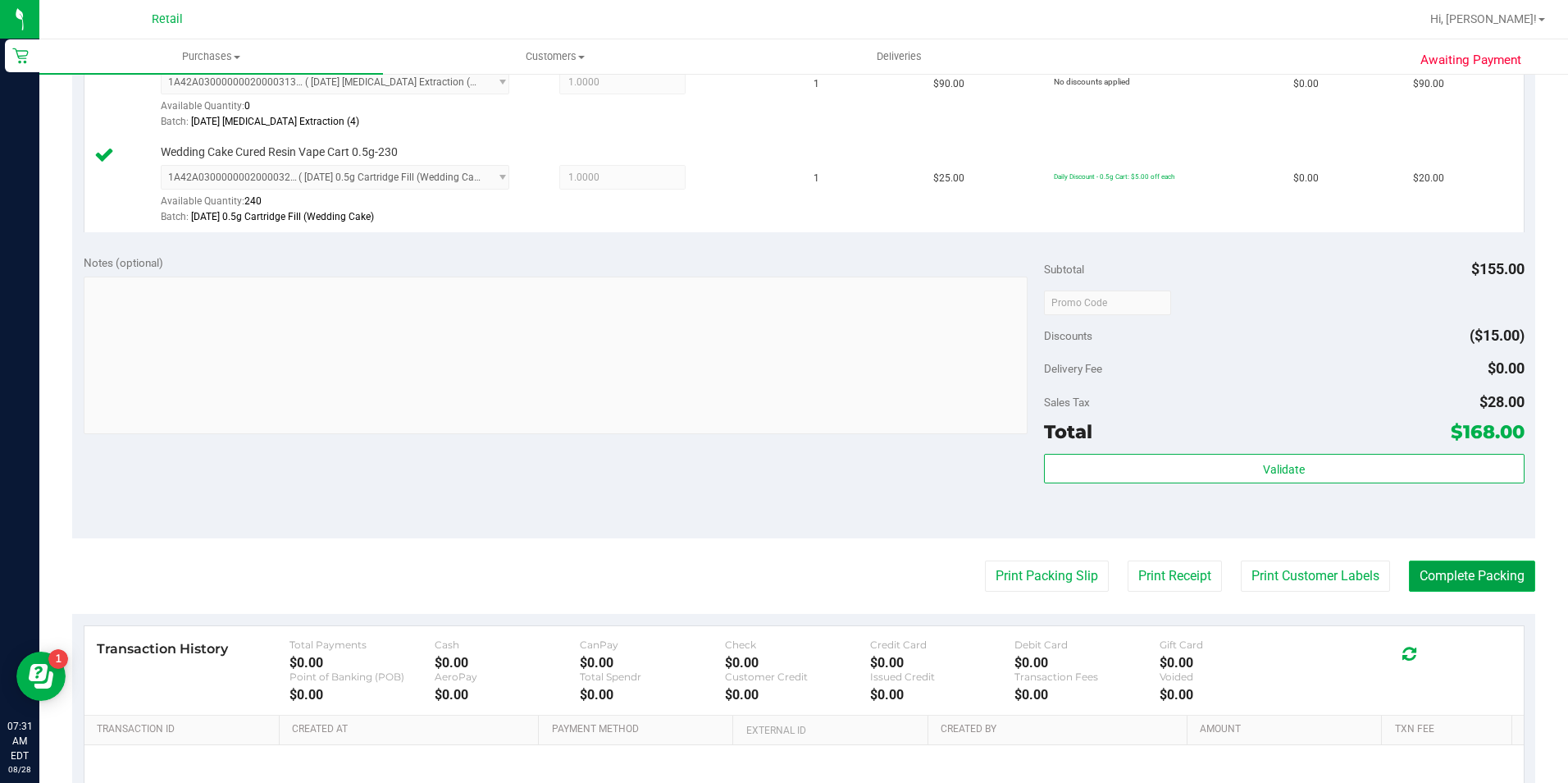
drag, startPoint x: 1438, startPoint y: 577, endPoint x: 1418, endPoint y: 577, distance: 20.0
click at [1438, 577] on button "Complete Packing" at bounding box center [1473, 576] width 127 height 31
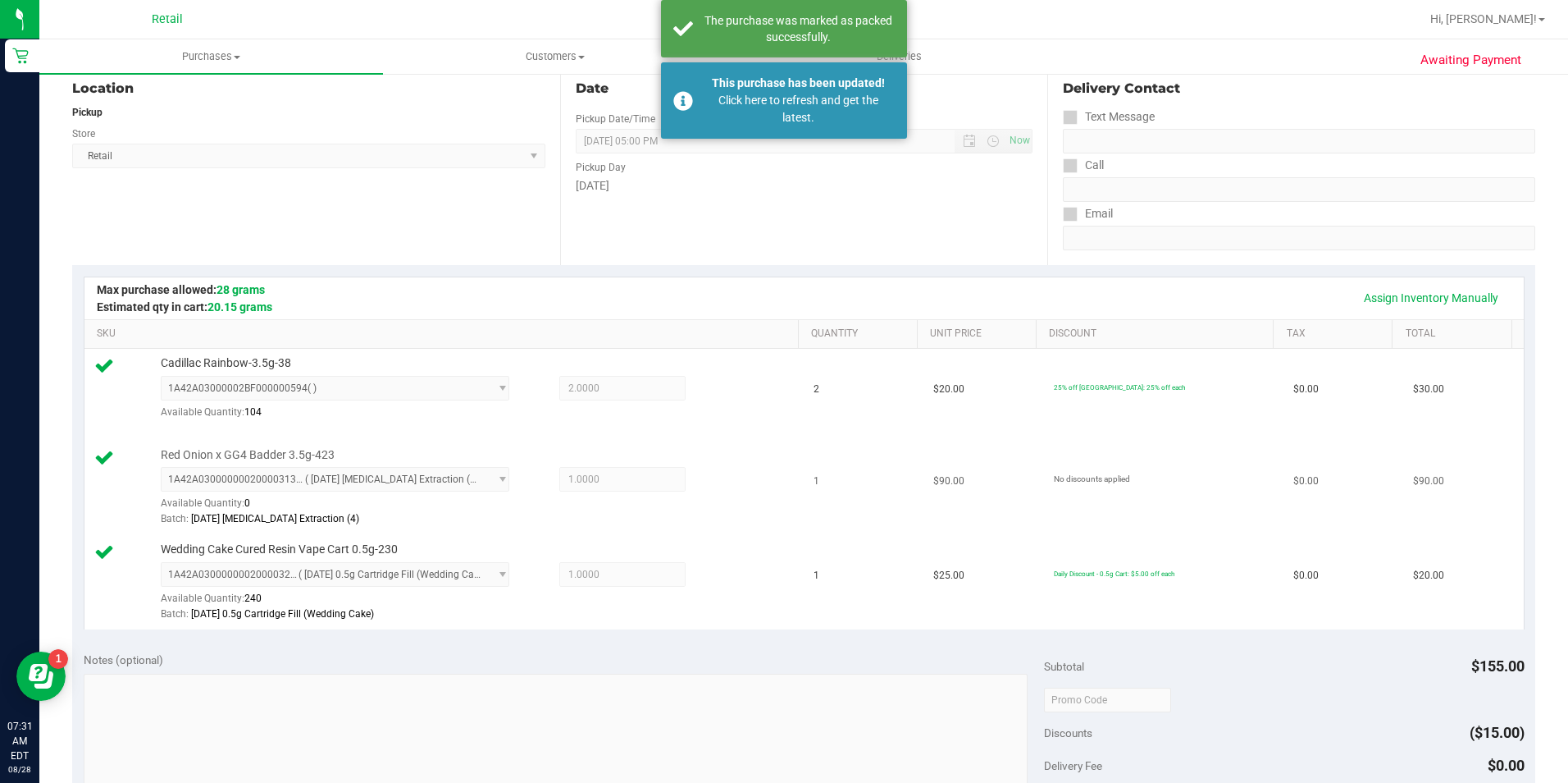
scroll to position [0, 0]
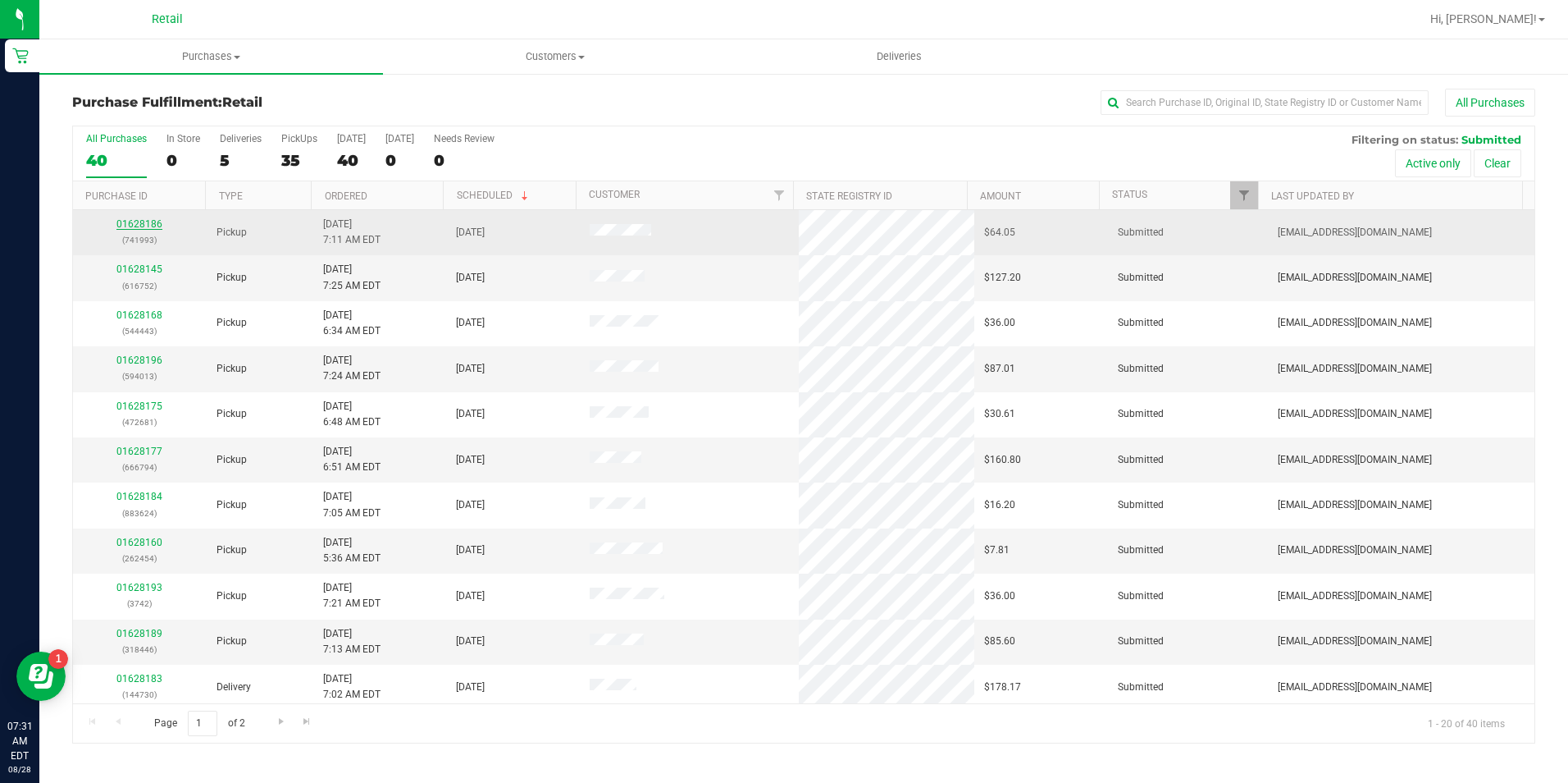
click at [147, 221] on link "01628186" at bounding box center [139, 224] width 46 height 12
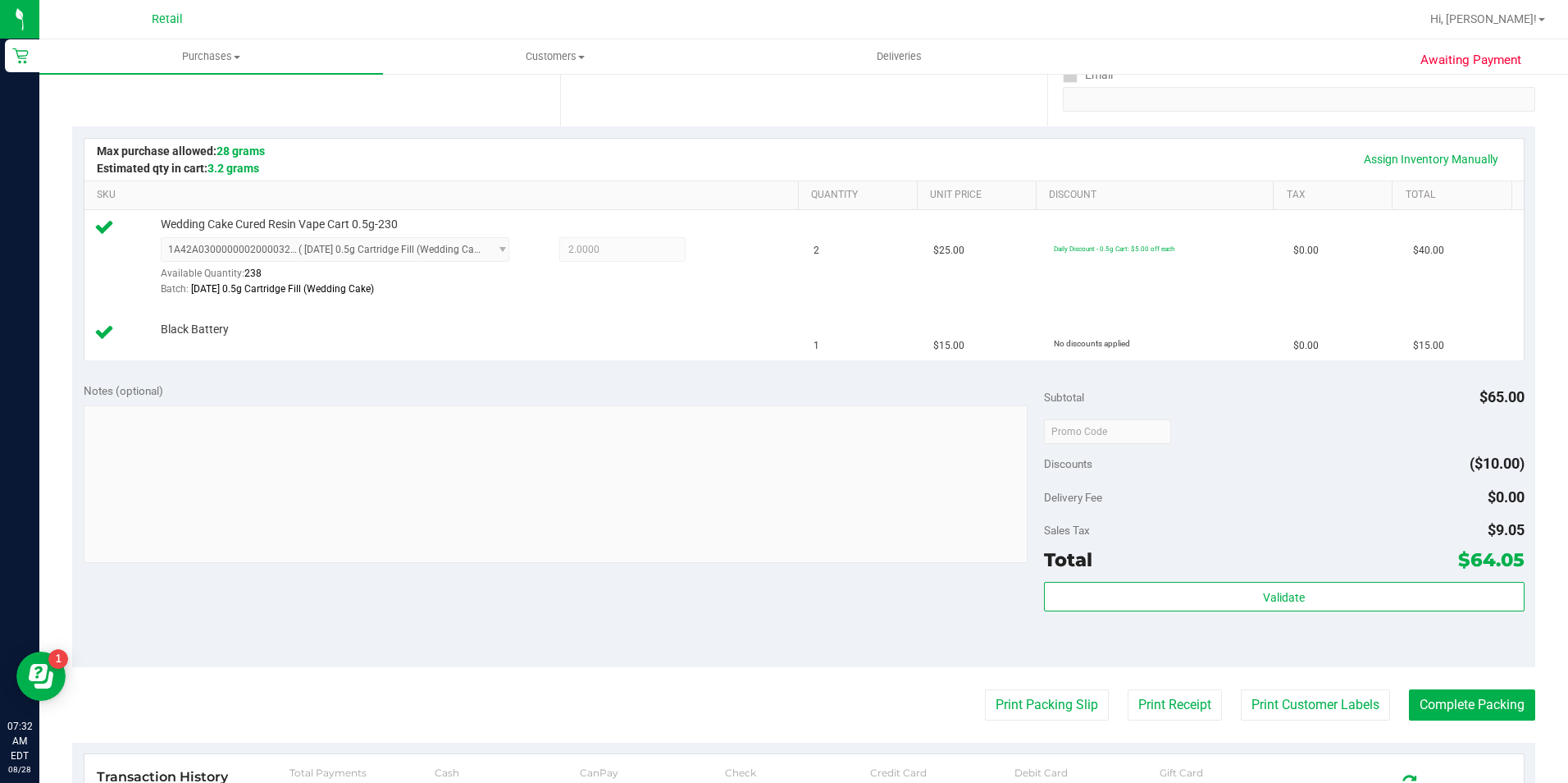
scroll to position [329, 0]
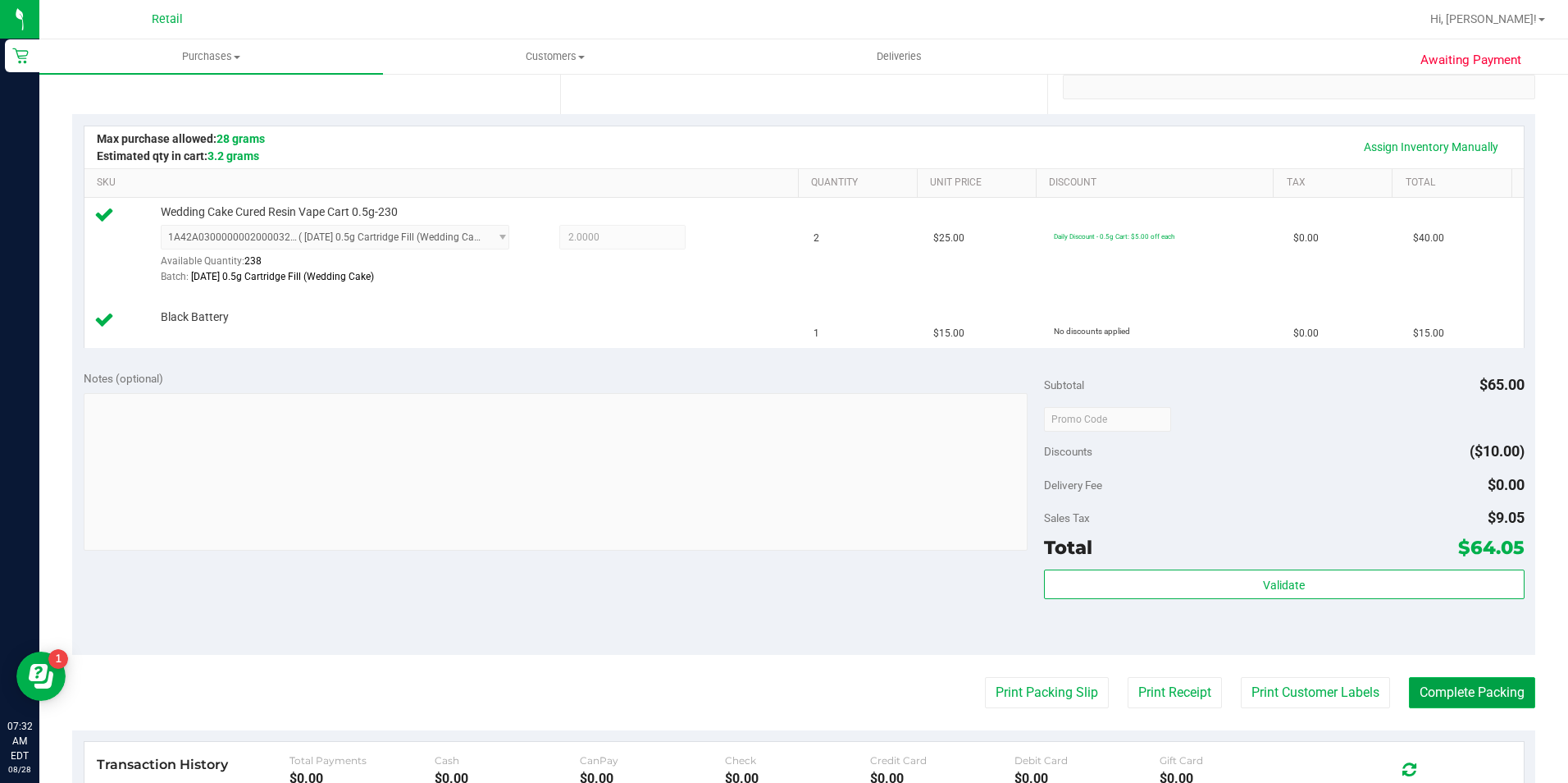
click at [1488, 686] on button "Complete Packing" at bounding box center [1473, 692] width 127 height 31
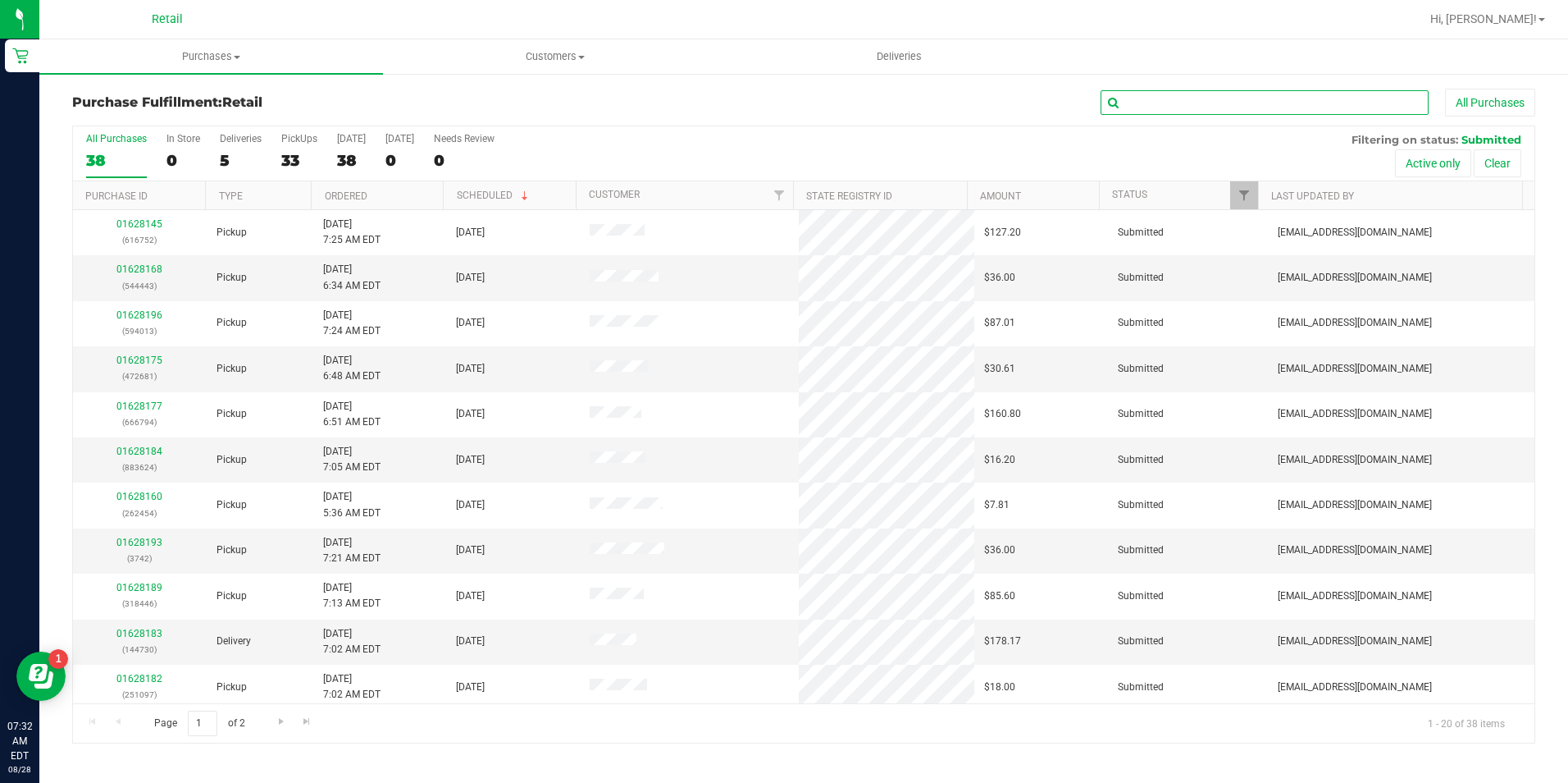
click at [1341, 92] on input "text" at bounding box center [1265, 103] width 328 height 25
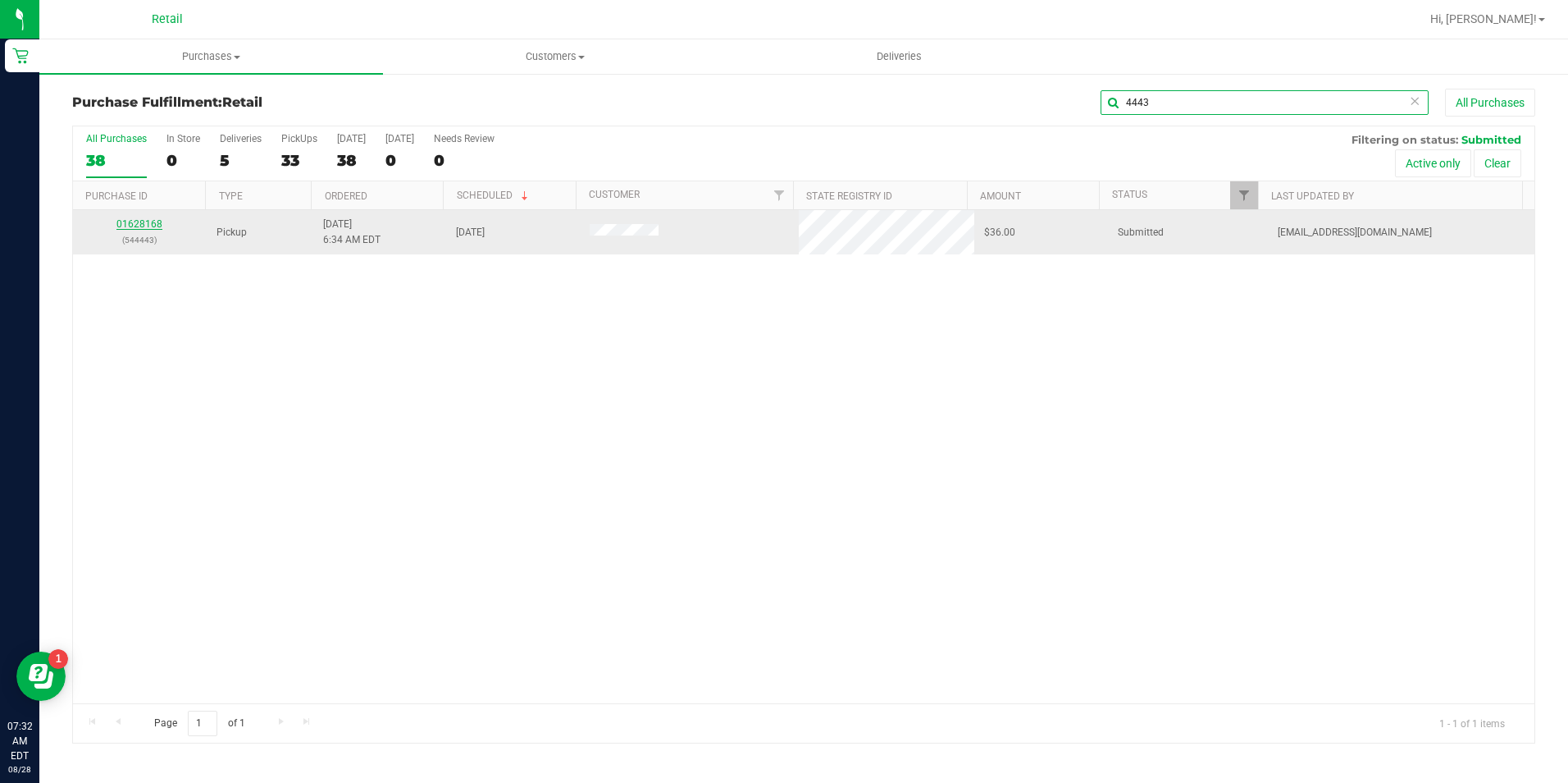
type input "4443"
click at [146, 226] on link "01628168" at bounding box center [139, 224] width 46 height 12
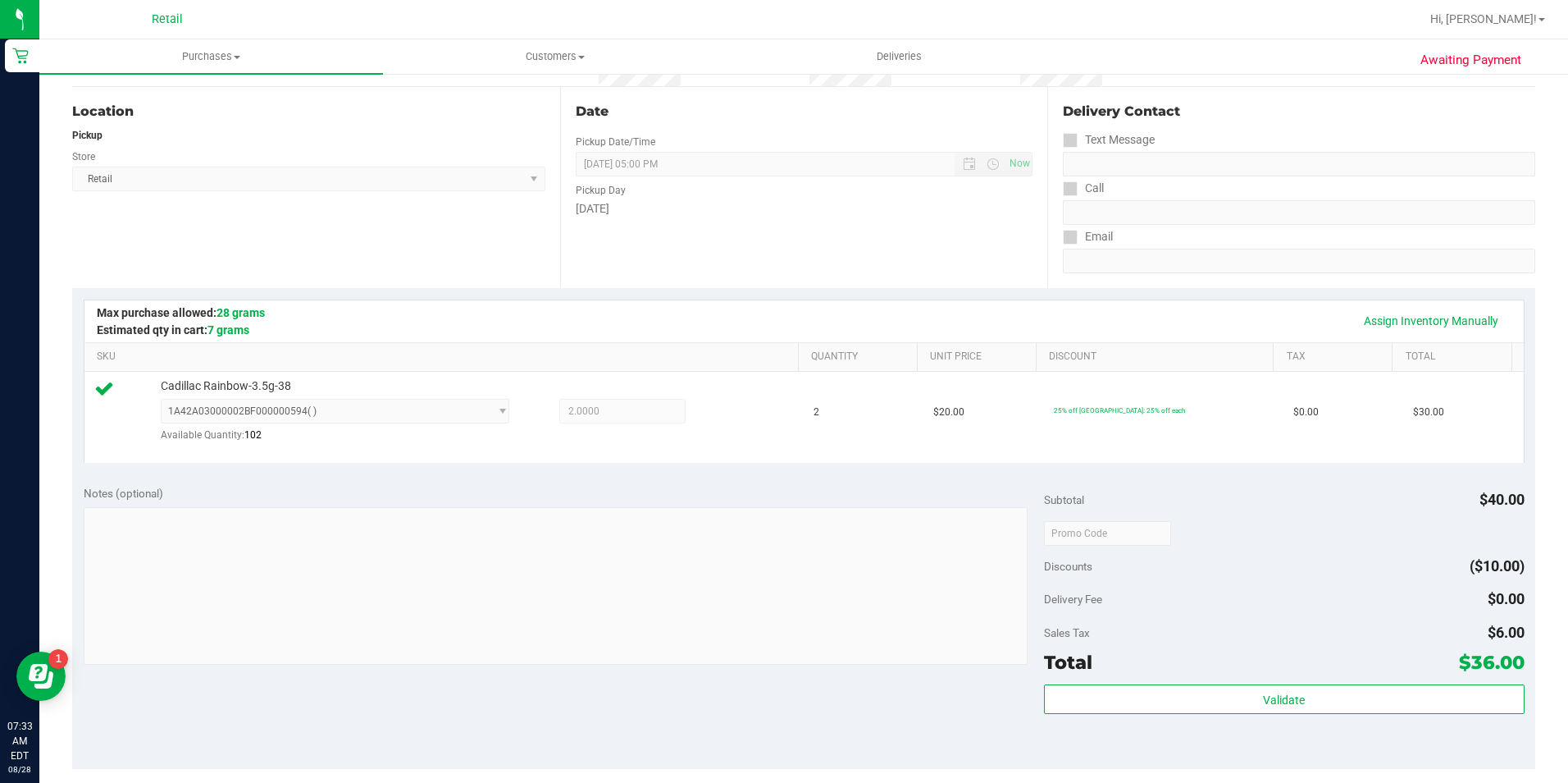
scroll to position [329, 0]
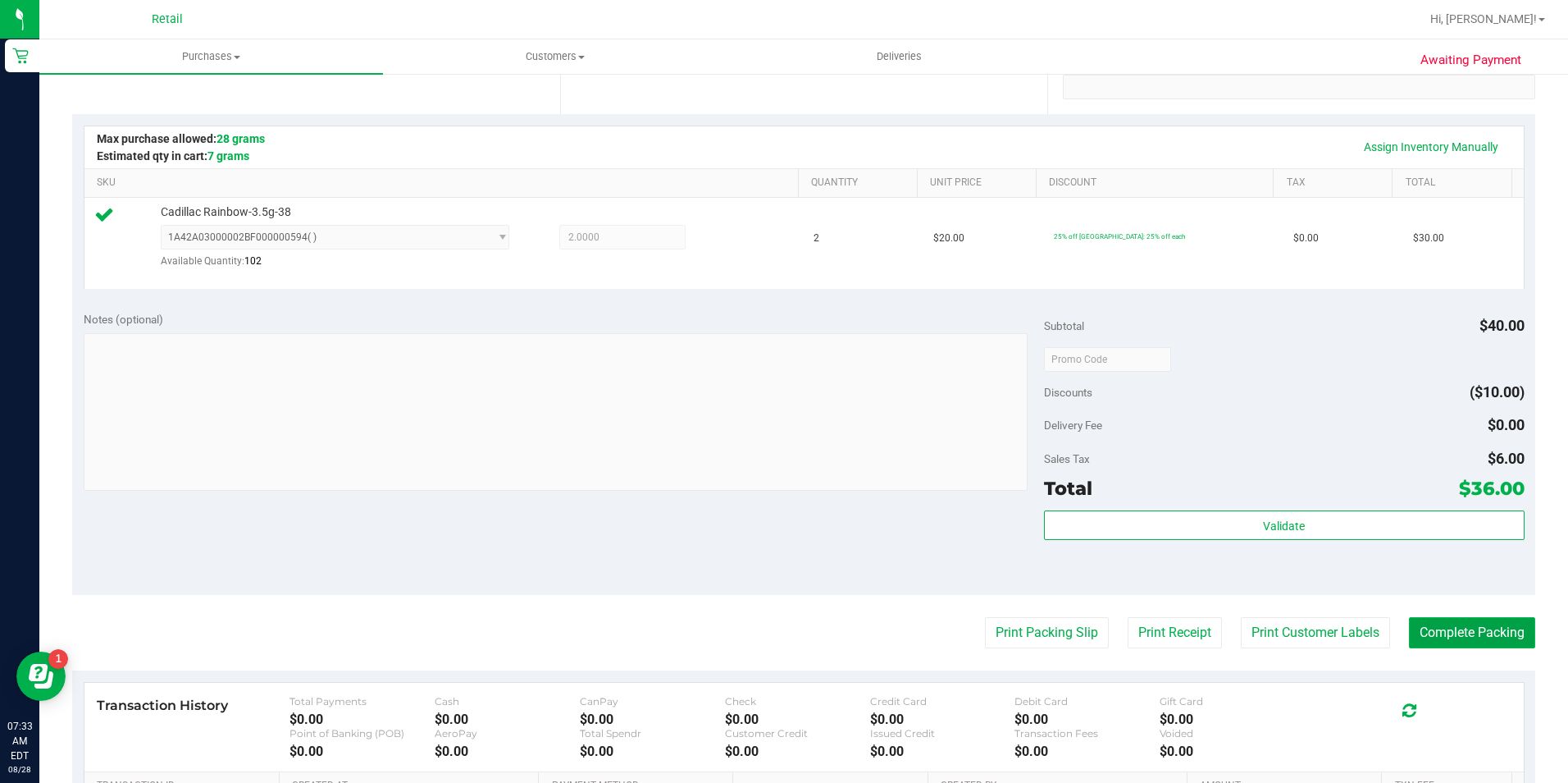
click at [1480, 631] on button "Complete Packing" at bounding box center [1473, 632] width 127 height 31
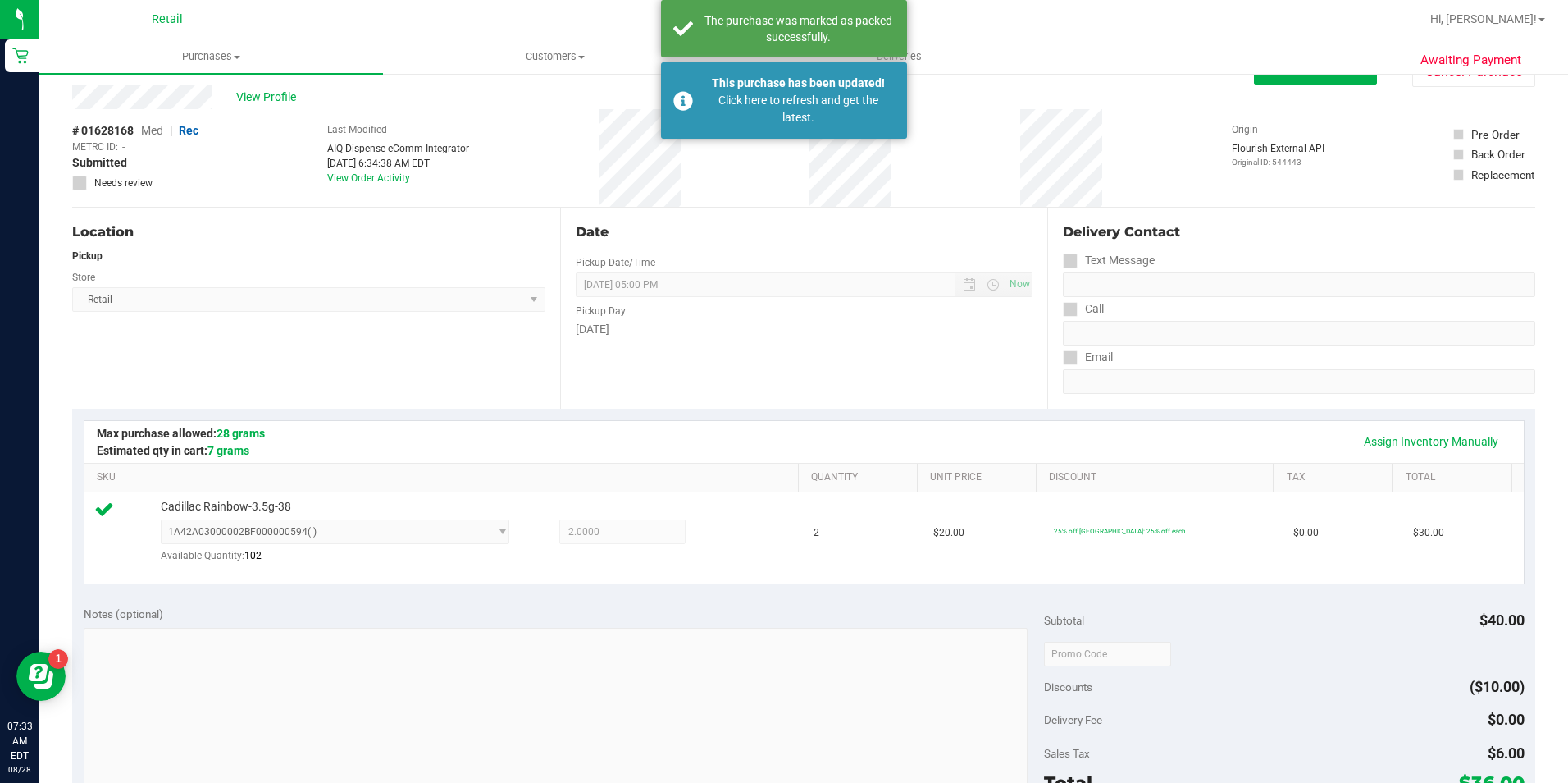
scroll to position [0, 0]
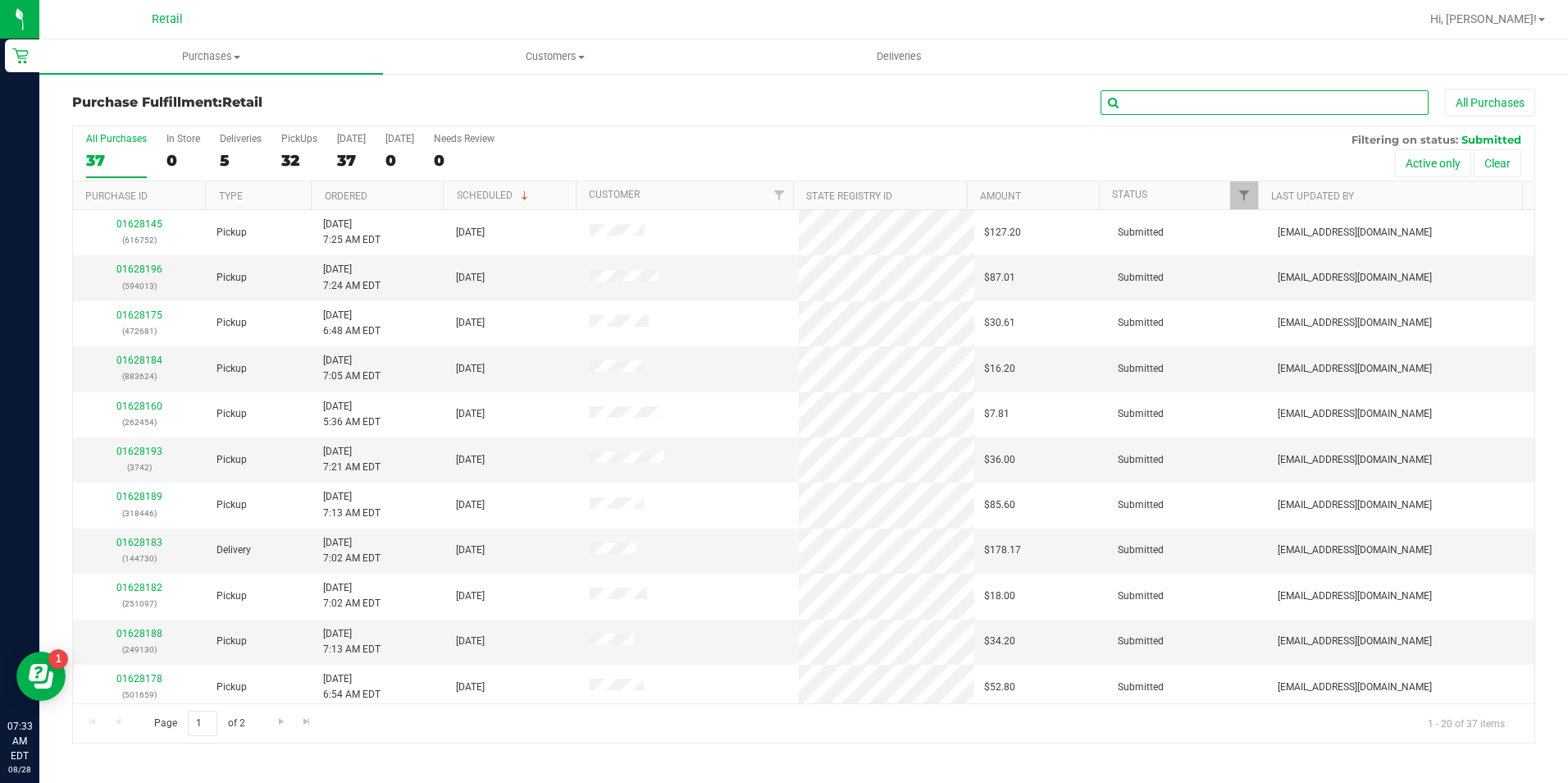
drag, startPoint x: 1203, startPoint y: 112, endPoint x: 1124, endPoint y: 35, distance: 110.3
click at [1203, 112] on input "text" at bounding box center [1265, 103] width 328 height 25
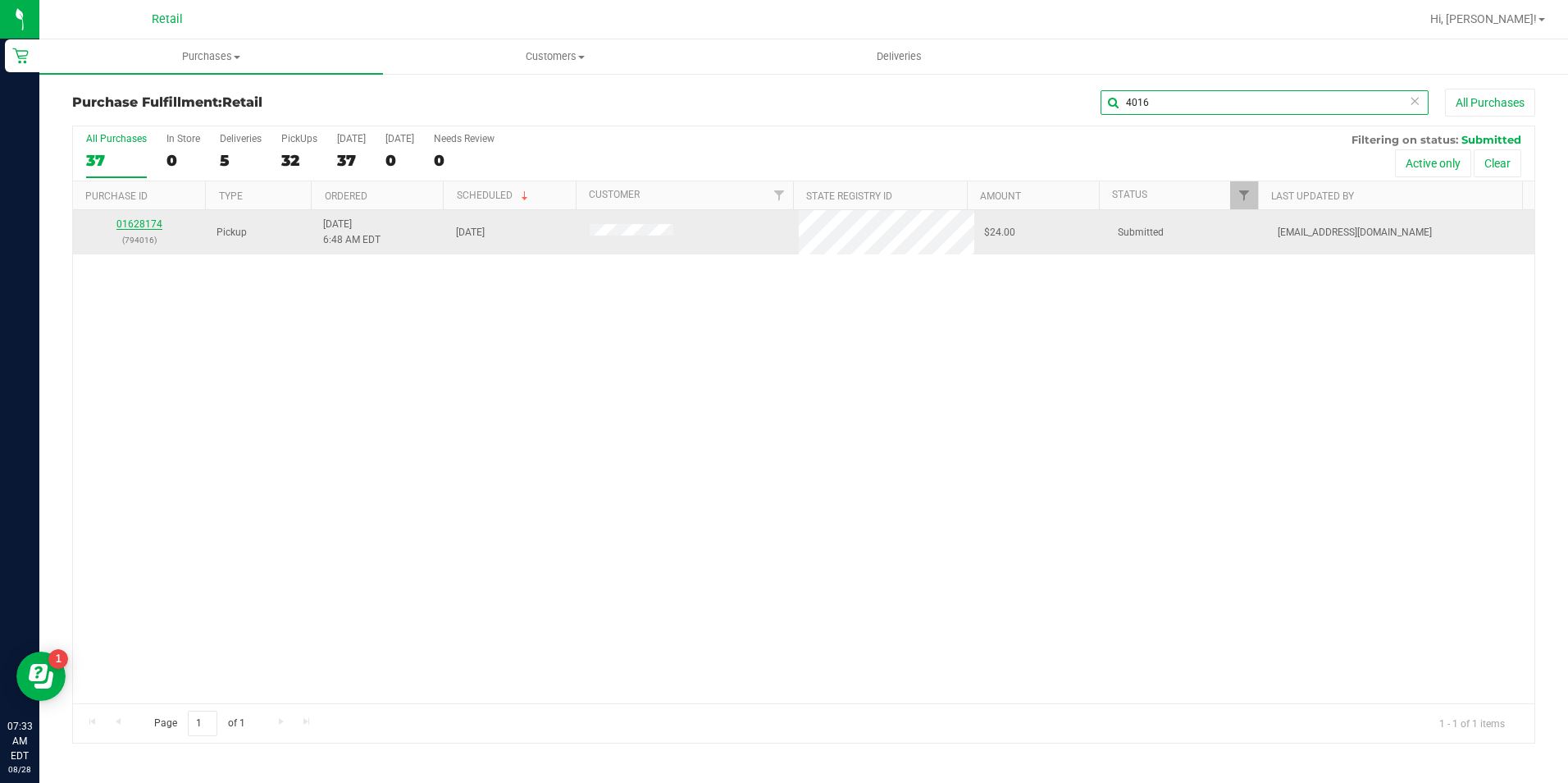
type input "4016"
click at [144, 227] on link "01628174" at bounding box center [139, 224] width 46 height 12
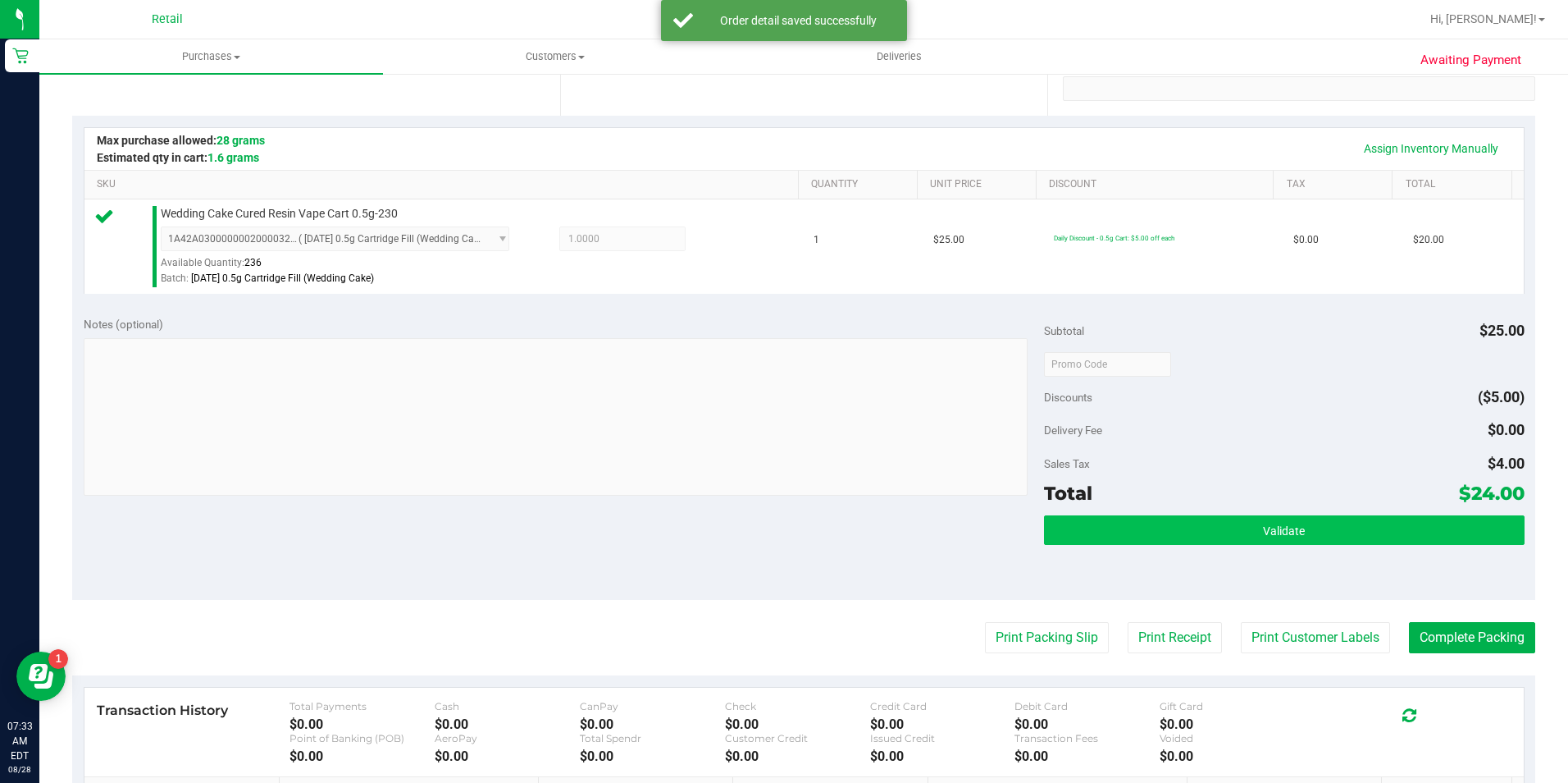
scroll to position [329, 0]
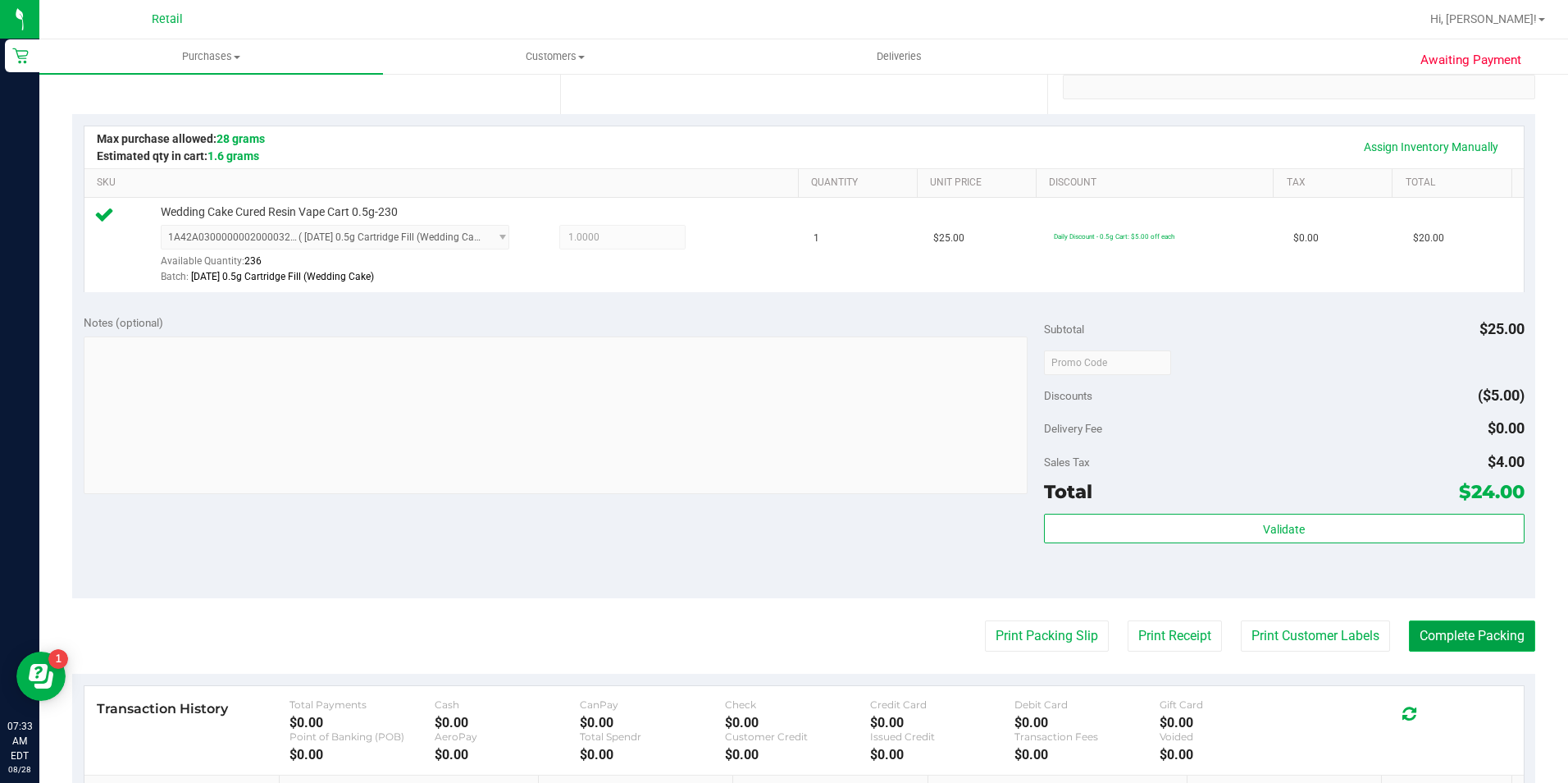
click at [1409, 635] on button "Complete Packing" at bounding box center [1473, 636] width 127 height 31
